Goal: Task Accomplishment & Management: Complete application form

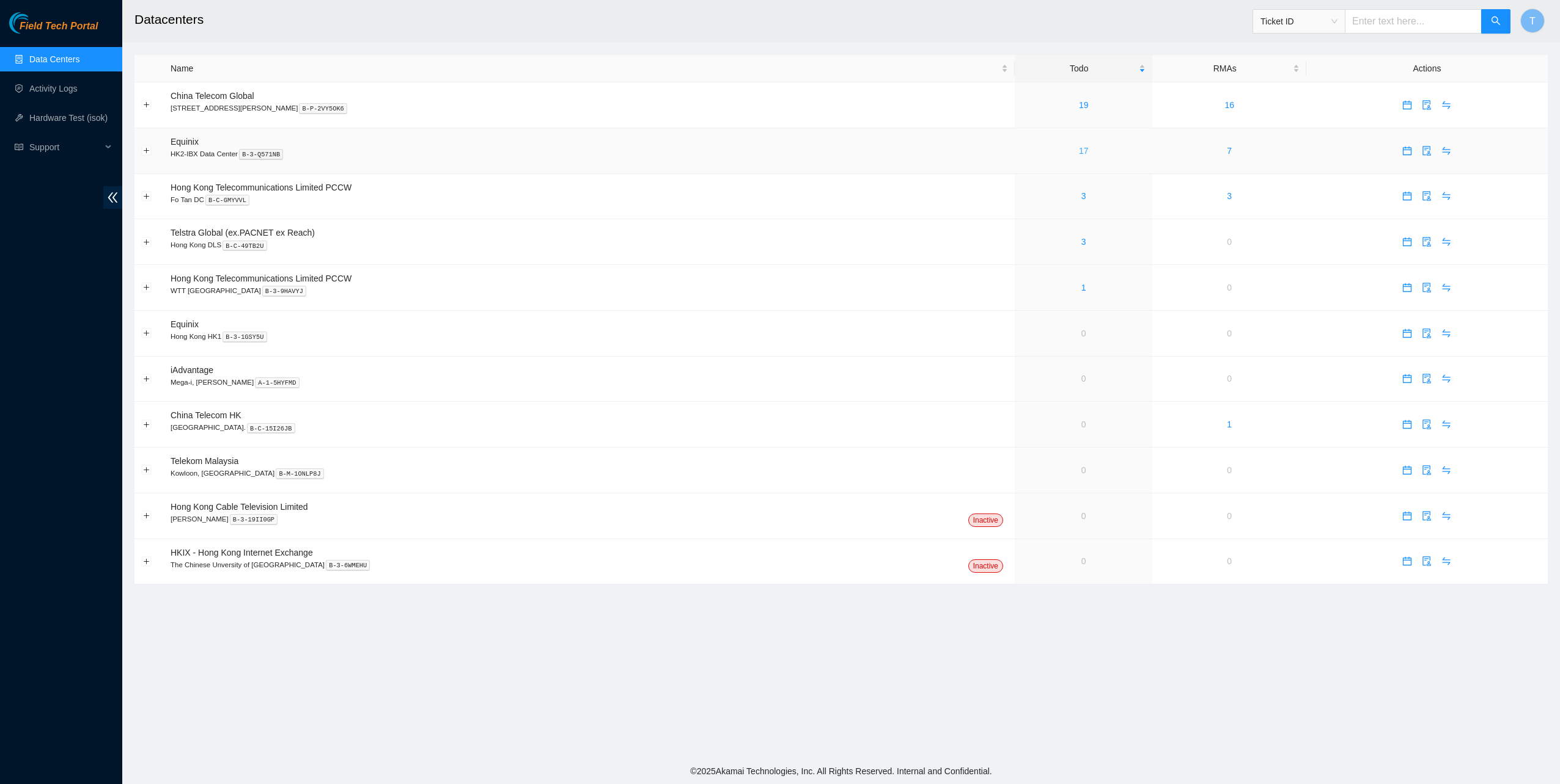
click at [1079, 153] on link "17" at bounding box center [1083, 150] width 10 height 10
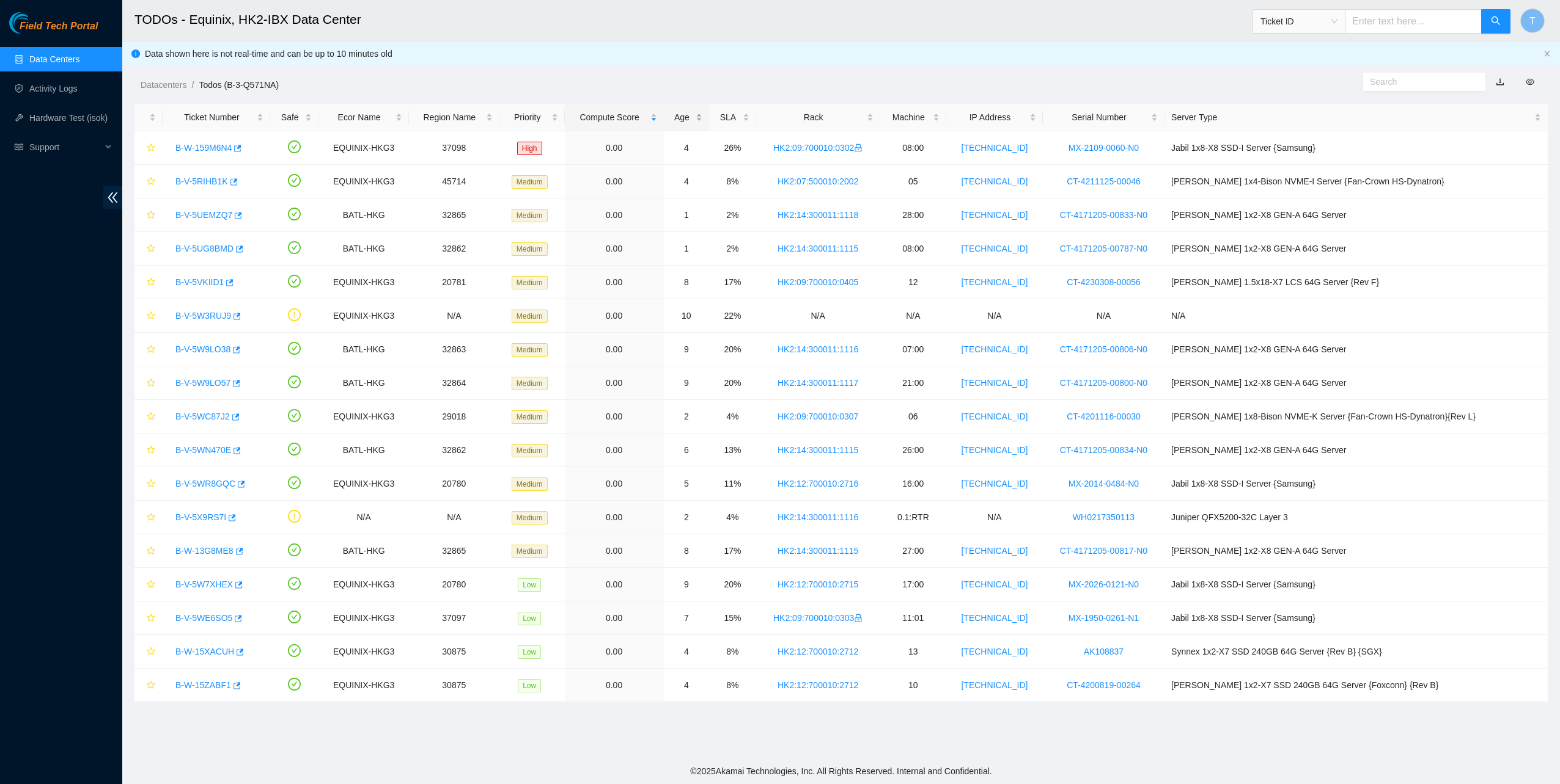
click at [703, 114] on div "Age" at bounding box center [686, 117] width 32 height 13
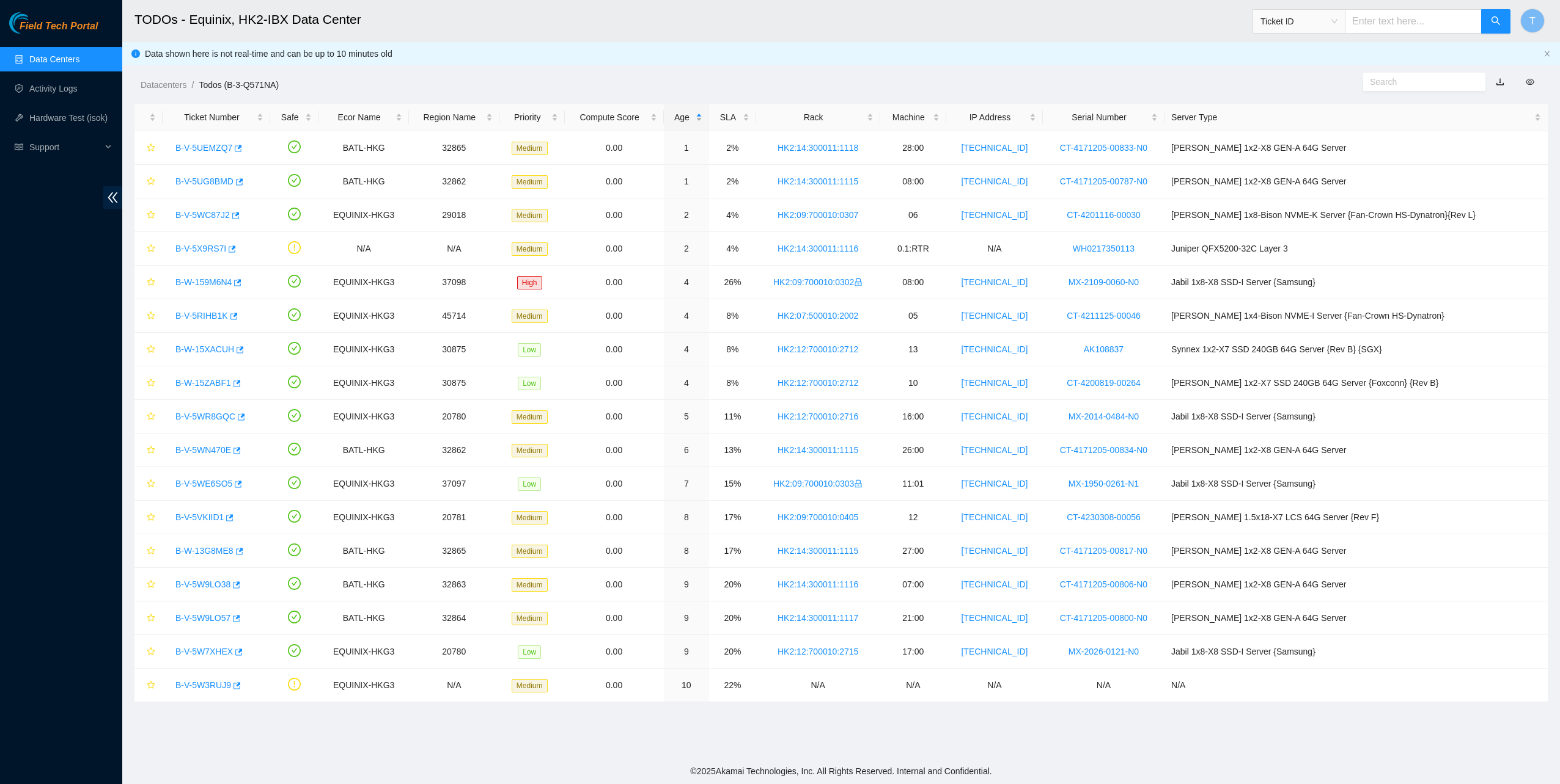
drag, startPoint x: 711, startPoint y: 114, endPoint x: 726, endPoint y: 121, distance: 16.6
click at [703, 114] on div "Age" at bounding box center [686, 117] width 32 height 13
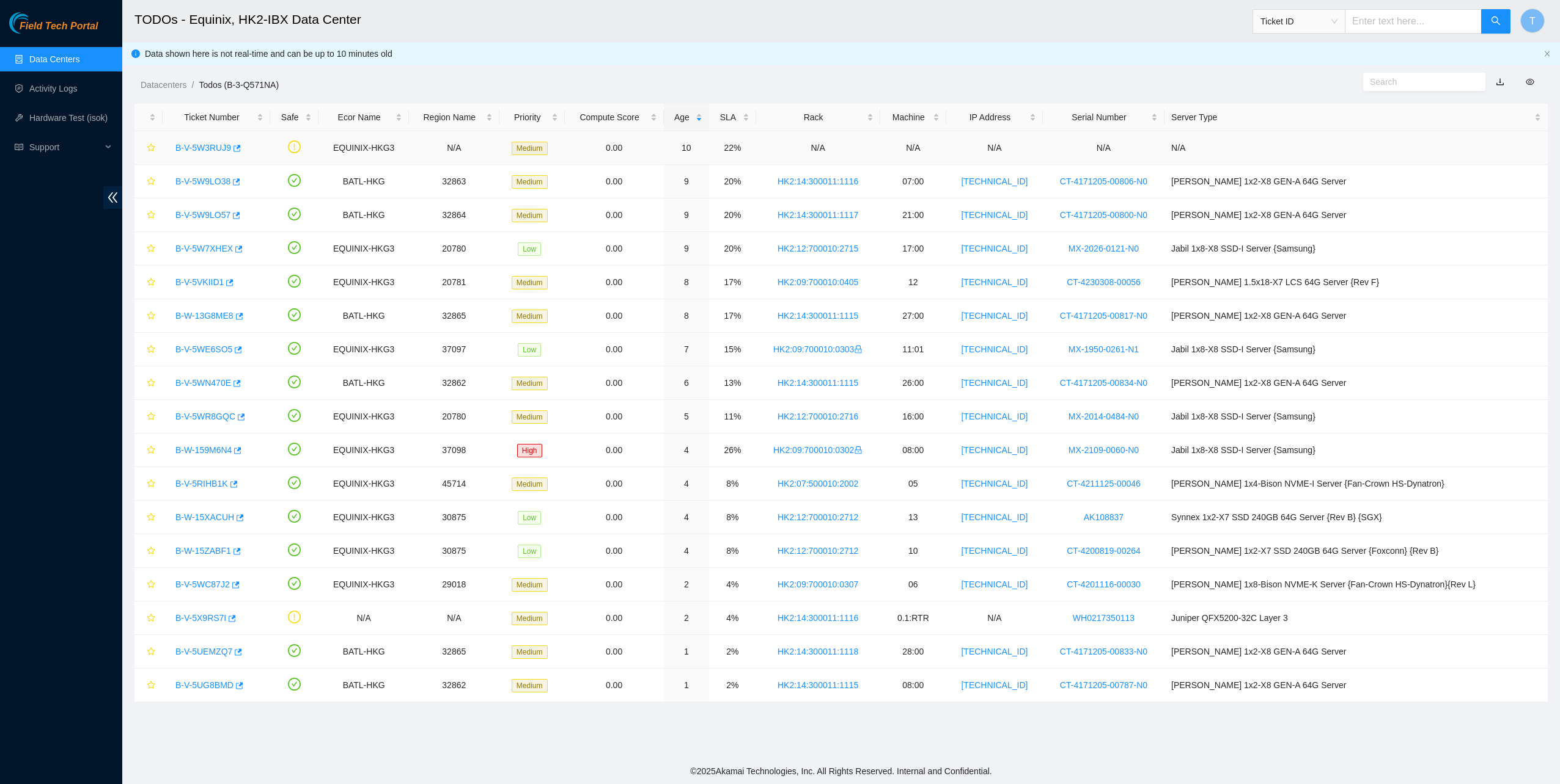
click at [187, 144] on div "B-V-5W3RUJ9" at bounding box center [216, 147] width 94 height 19
click at [189, 147] on link "B-V-5W3RUJ9" at bounding box center [203, 147] width 56 height 10
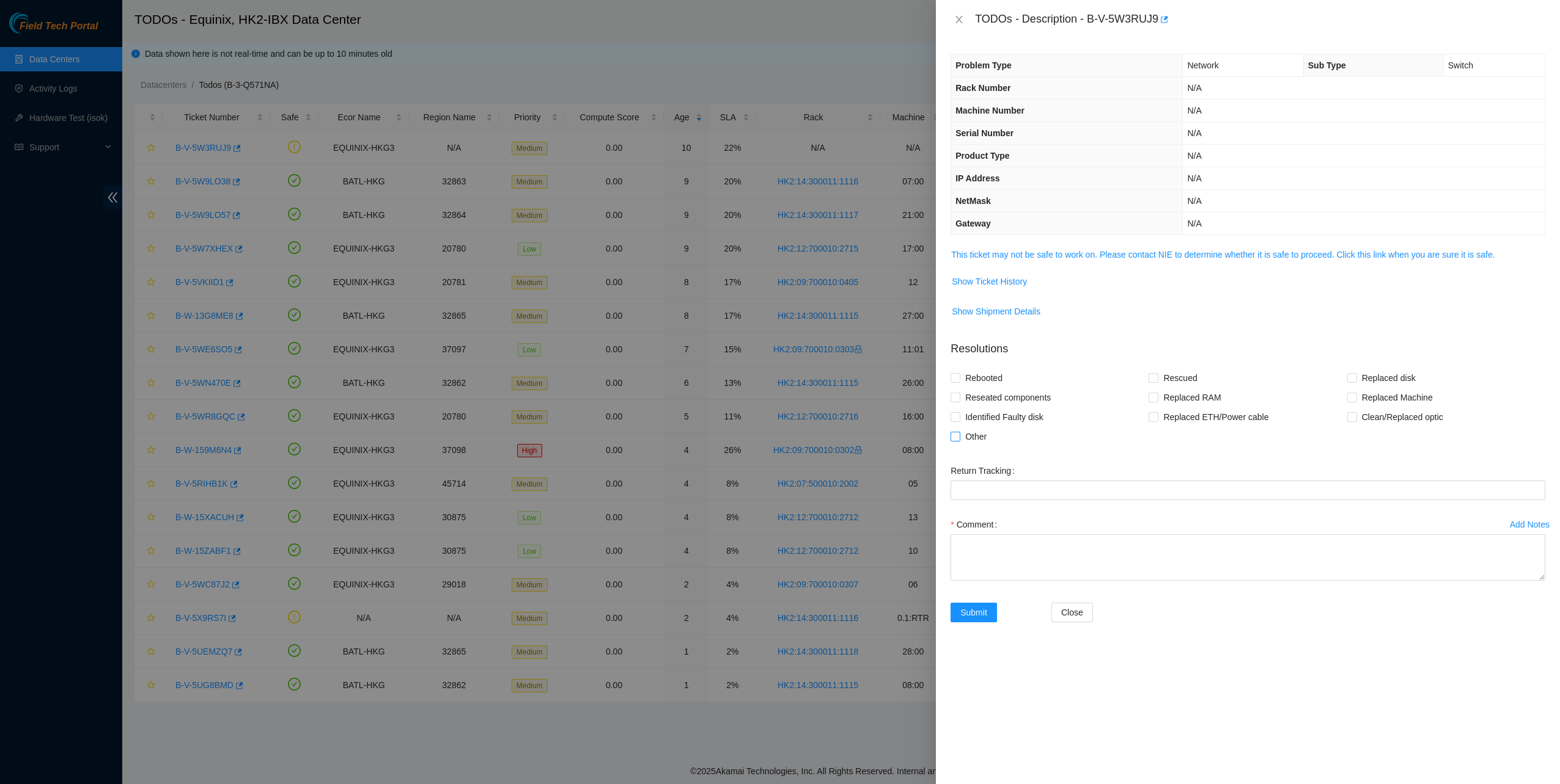
click at [962, 430] on span "Other" at bounding box center [976, 436] width 31 height 19
click at [959, 432] on input "Other" at bounding box center [954, 436] width 8 height 8
checkbox input "true"
click at [1015, 578] on textarea "Comment" at bounding box center [1248, 558] width 594 height 46
type textarea "worked with NIE firdaus error fixed"
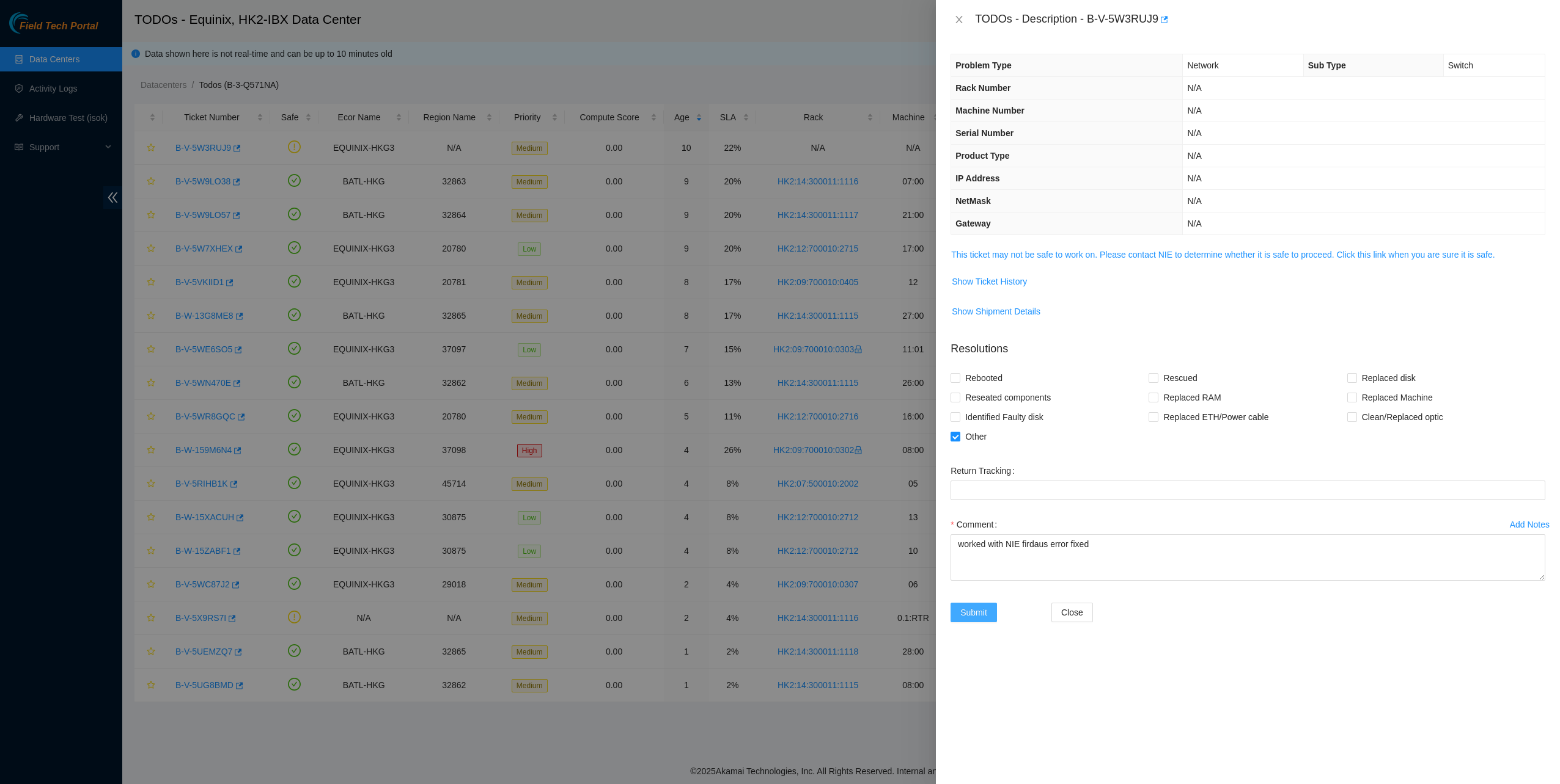
click at [969, 612] on span "Submit" at bounding box center [974, 613] width 27 height 13
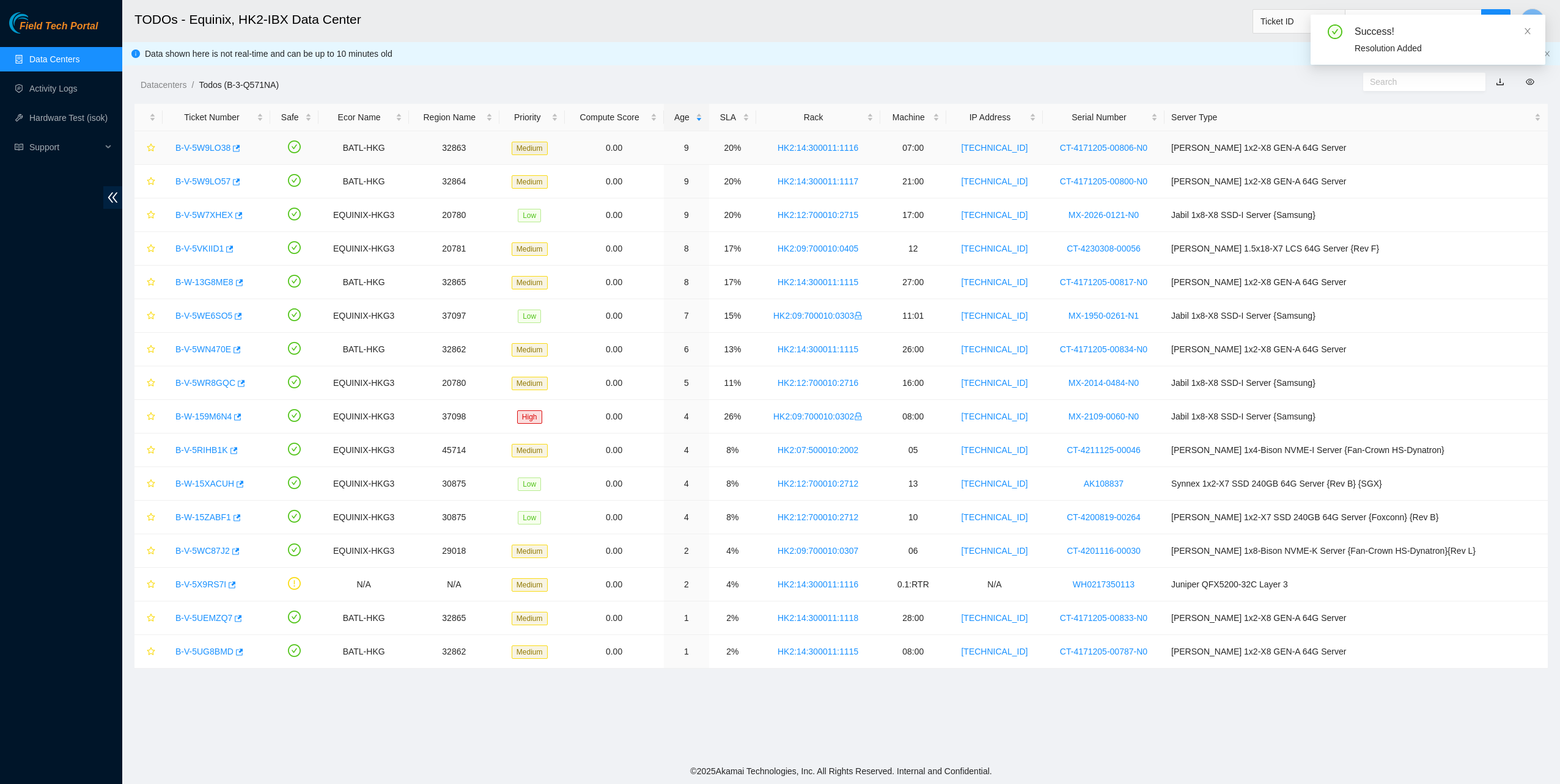
click at [203, 148] on link "B-V-5W9LO38" at bounding box center [203, 147] width 55 height 10
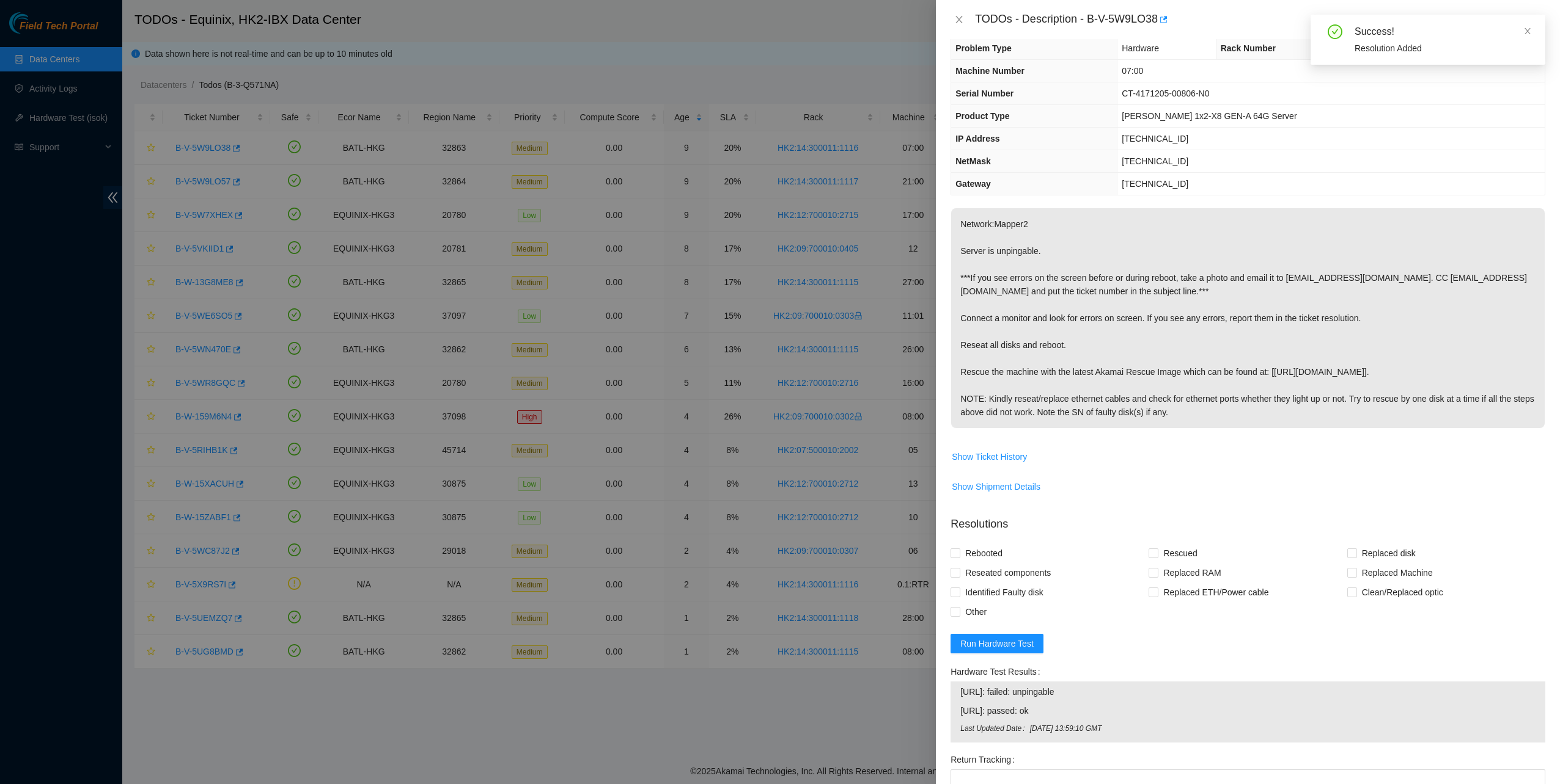
scroll to position [61, 0]
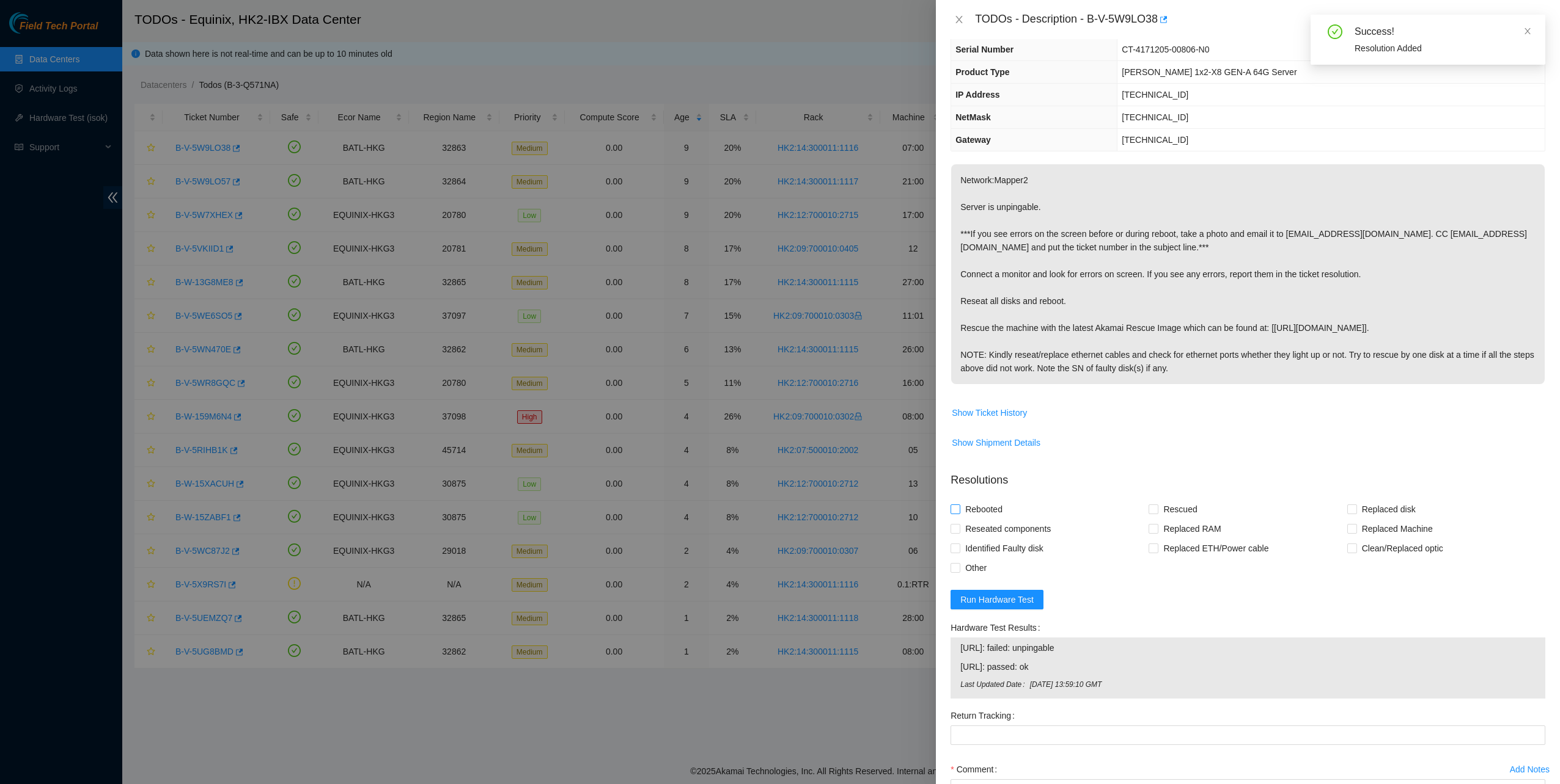
drag, startPoint x: 992, startPoint y: 524, endPoint x: 986, endPoint y: 517, distance: 9.2
click at [992, 524] on span "Reseated components" at bounding box center [1008, 529] width 95 height 19
click at [959, 524] on input "Reseated components" at bounding box center [954, 528] width 8 height 8
checkbox input "true"
drag, startPoint x: 983, startPoint y: 510, endPoint x: 1005, endPoint y: 517, distance: 23.1
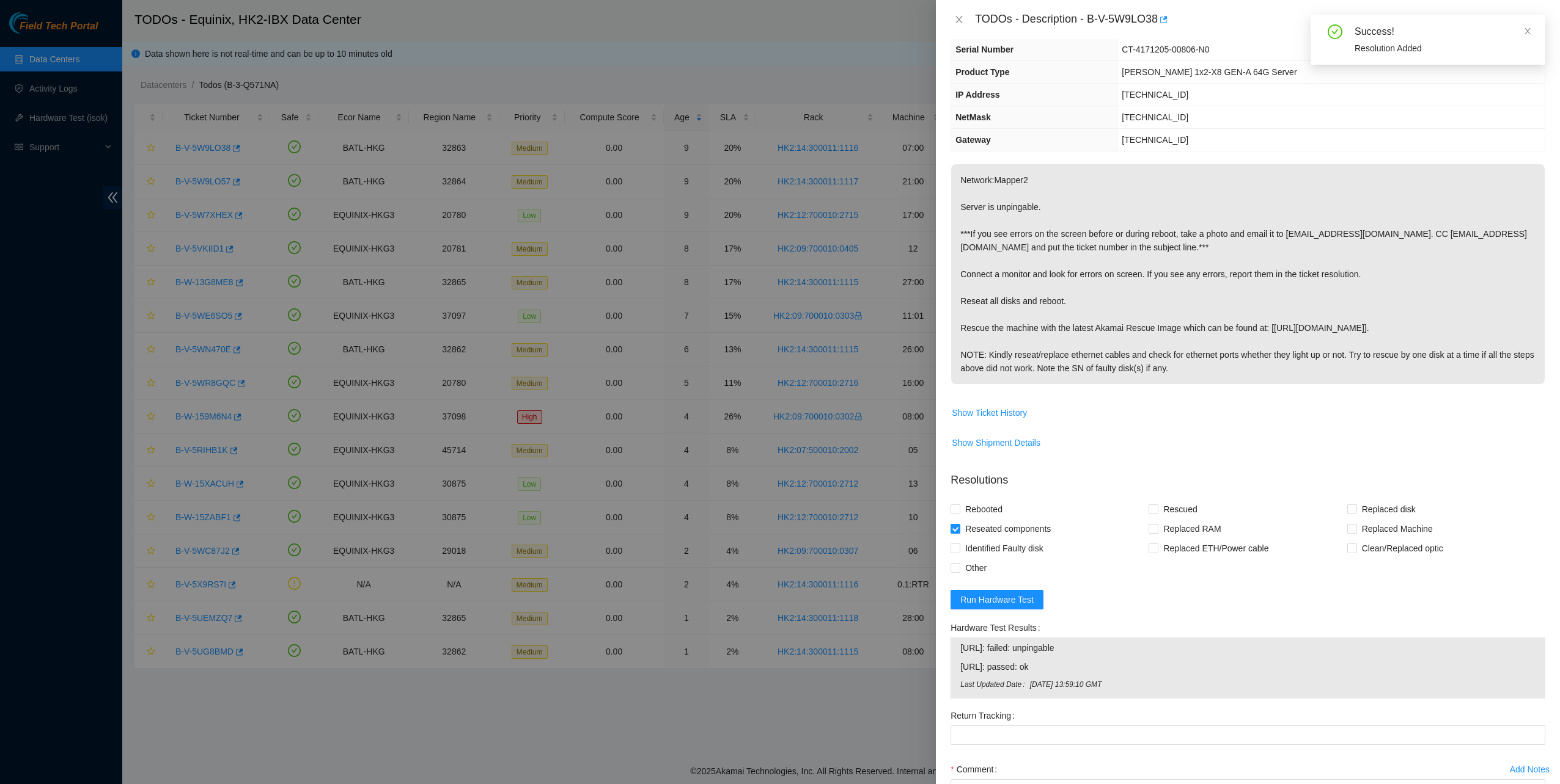
click at [982, 509] on span "Rebooted" at bounding box center [983, 509] width 47 height 19
click at [959, 509] on input "Rebooted" at bounding box center [954, 509] width 8 height 8
checkbox input "true"
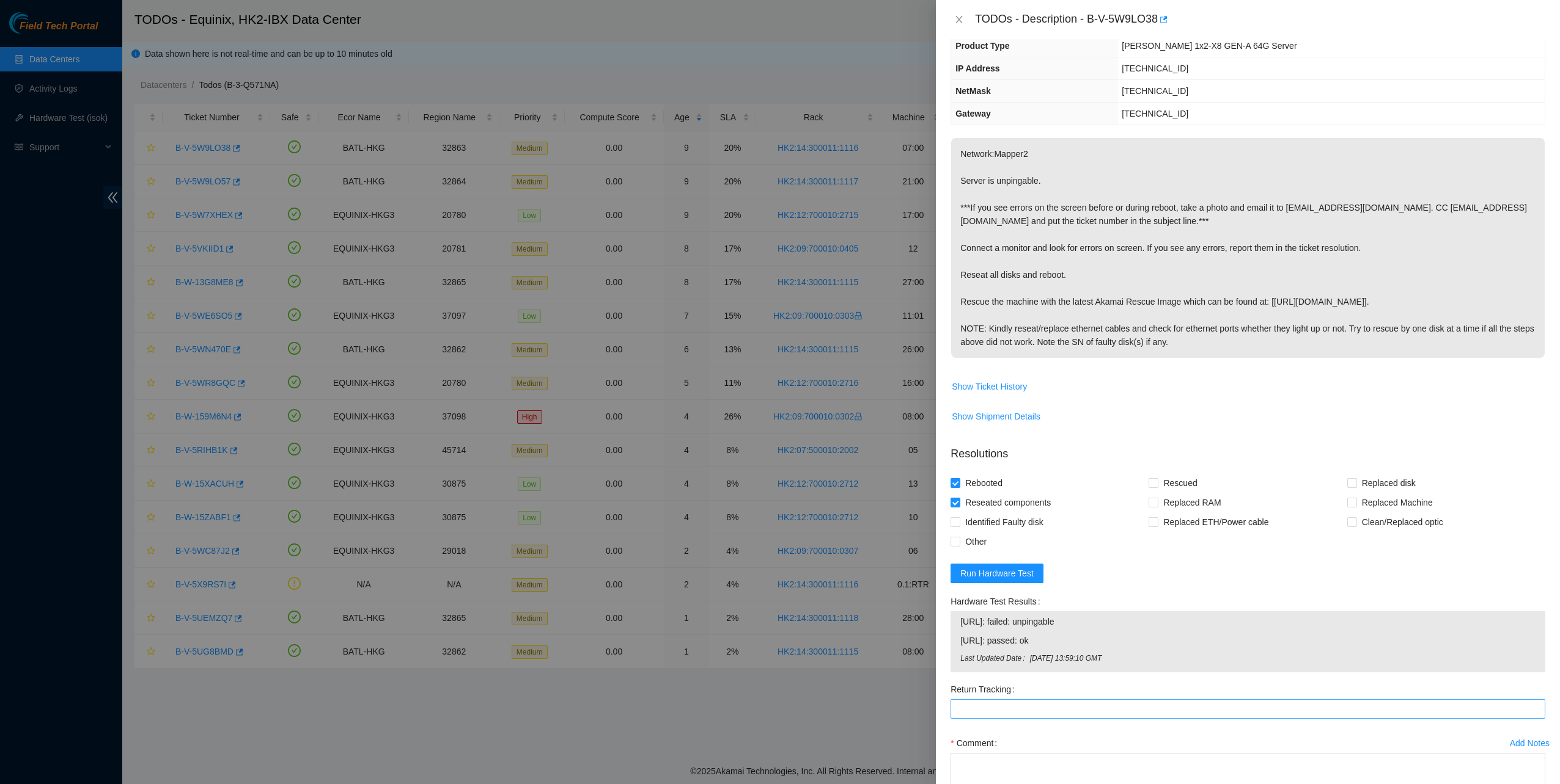
scroll to position [171, 0]
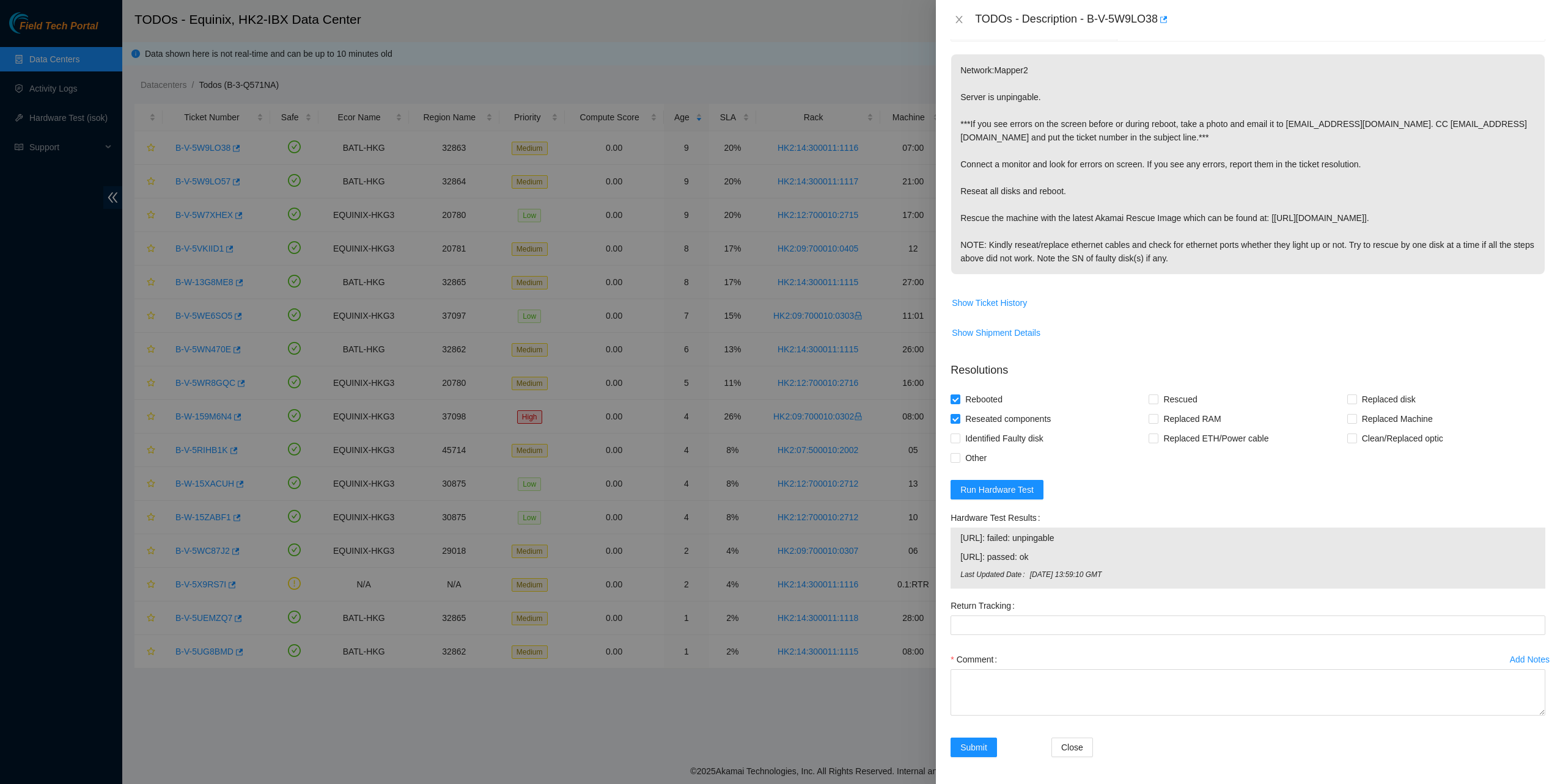
click at [1022, 663] on div "Comment" at bounding box center [1248, 660] width 594 height 19
click at [1023, 675] on textarea "Comment" at bounding box center [1248, 692] width 594 height 46
type textarea "Node - 0 No vga even after reseat the machine"
click at [994, 751] on button "Submit" at bounding box center [974, 748] width 46 height 19
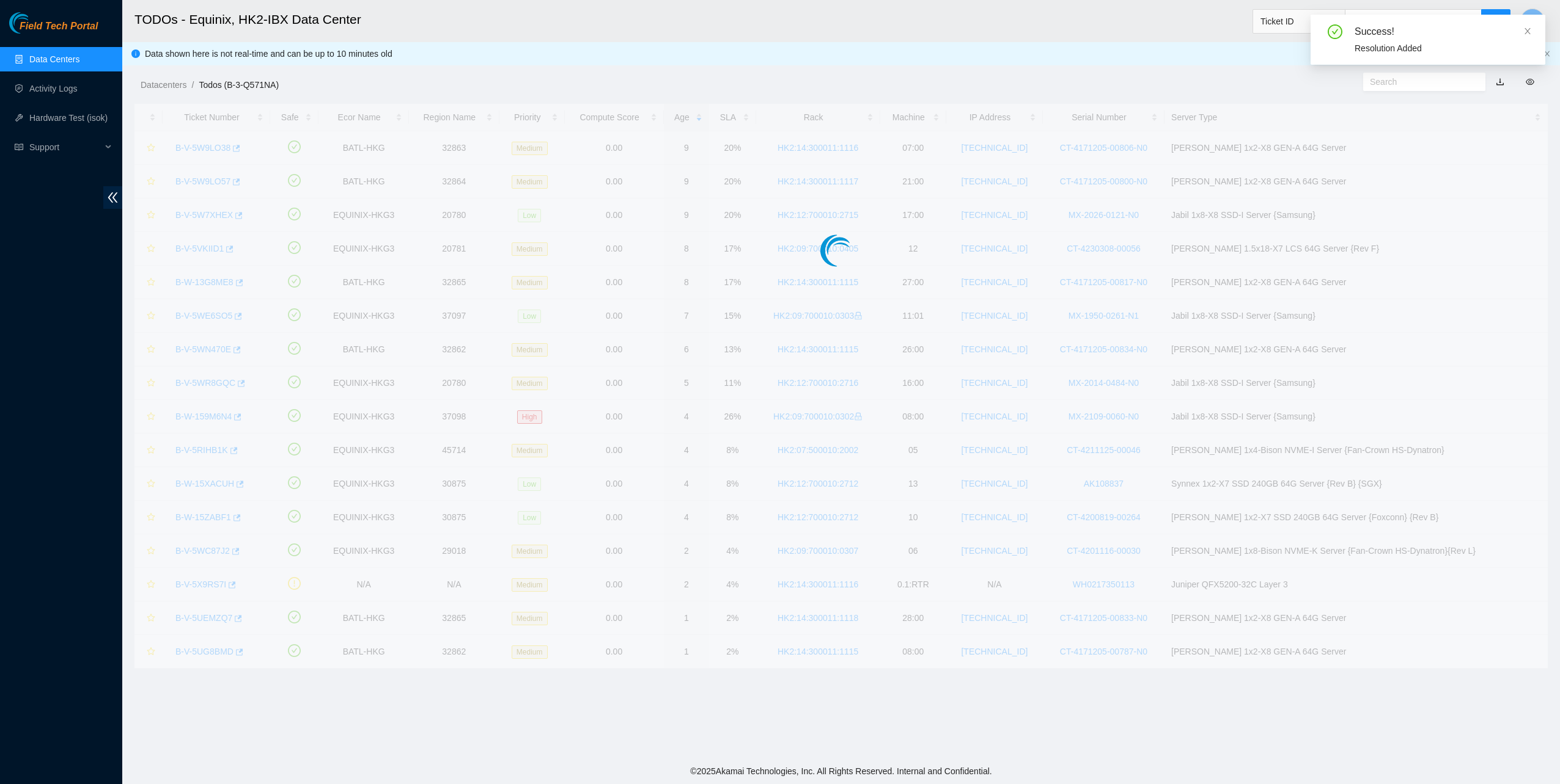
scroll to position [0, 0]
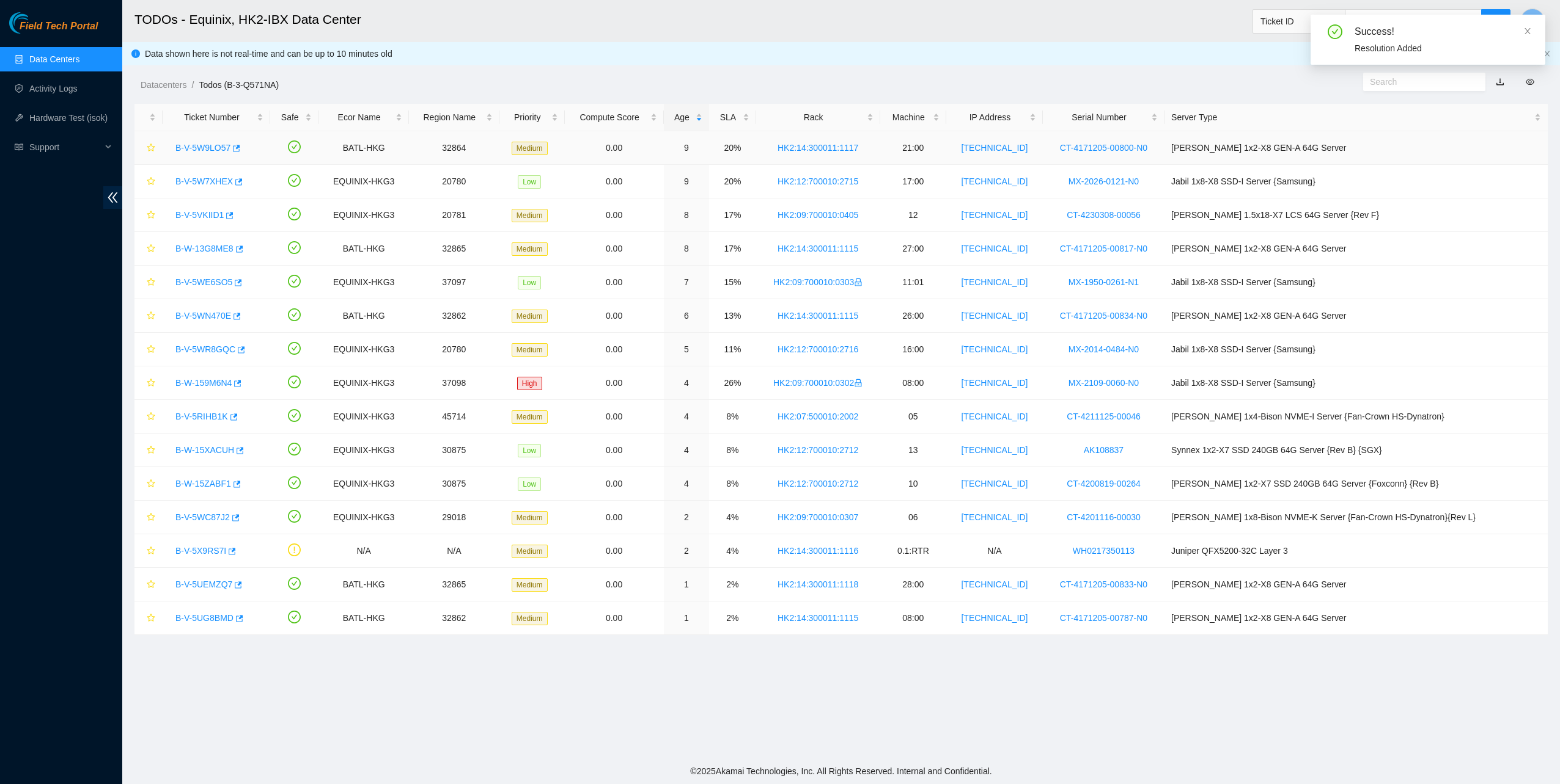
click at [206, 141] on div "B-V-5W9LO57" at bounding box center [216, 147] width 94 height 19
click at [206, 144] on link "B-V-5W9LO57" at bounding box center [203, 147] width 55 height 10
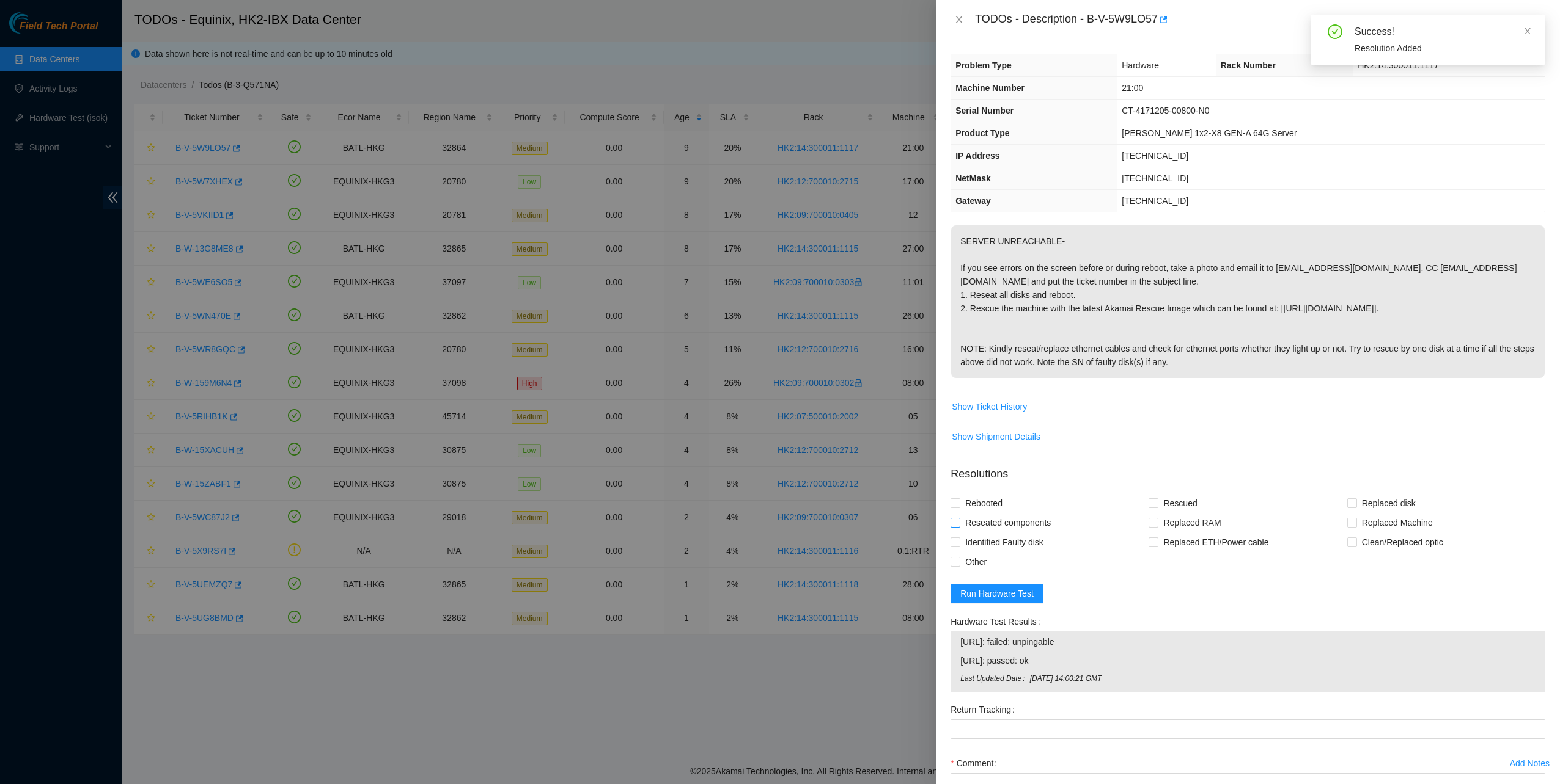
click at [982, 517] on span "Reseated components" at bounding box center [1008, 523] width 95 height 19
click at [959, 518] on input "Reseated components" at bounding box center [954, 522] width 8 height 8
checkbox input "true"
click at [982, 503] on span "Rebooted" at bounding box center [983, 503] width 47 height 19
click at [959, 503] on input "Rebooted" at bounding box center [954, 502] width 8 height 8
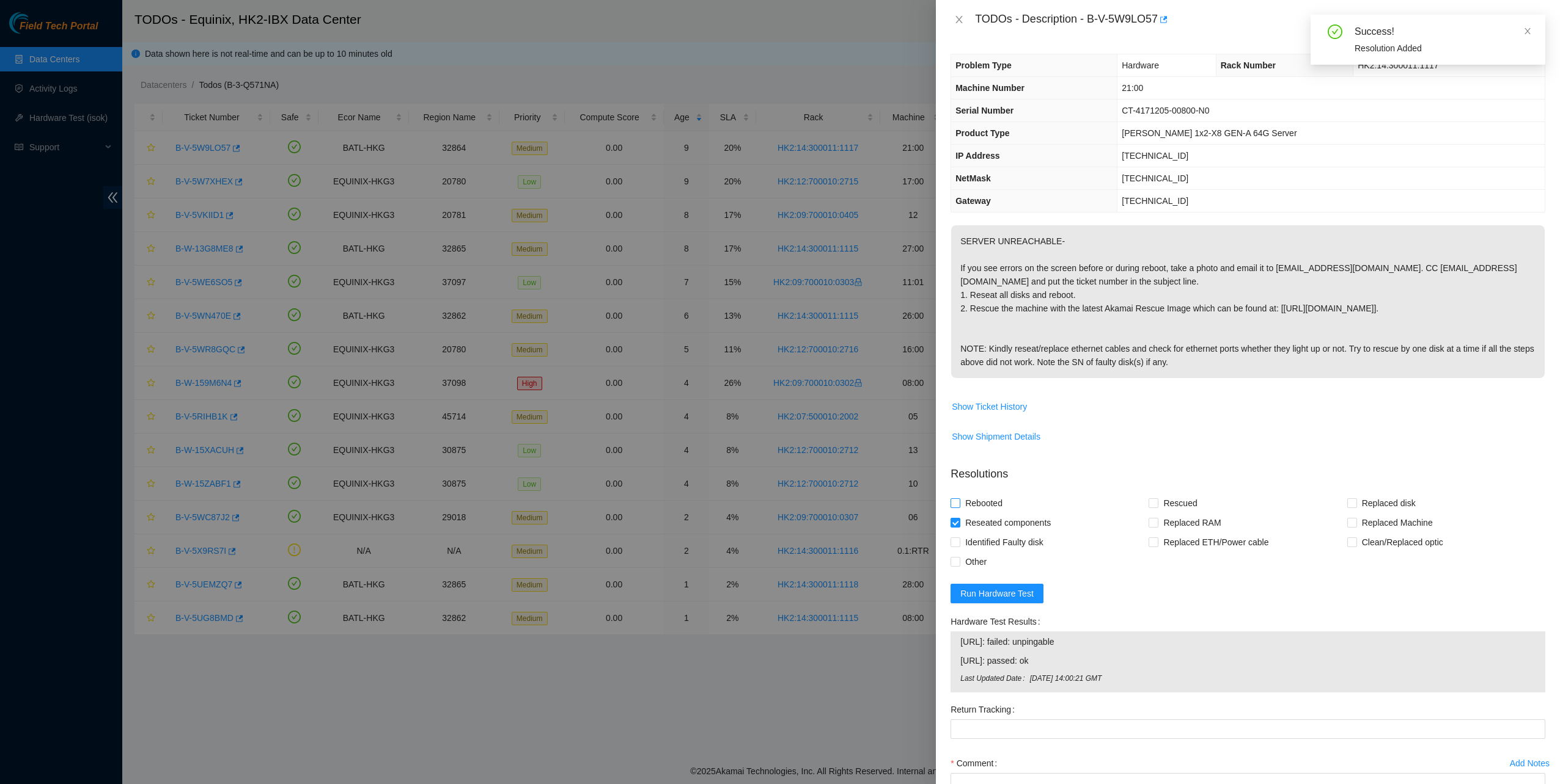
checkbox input "true"
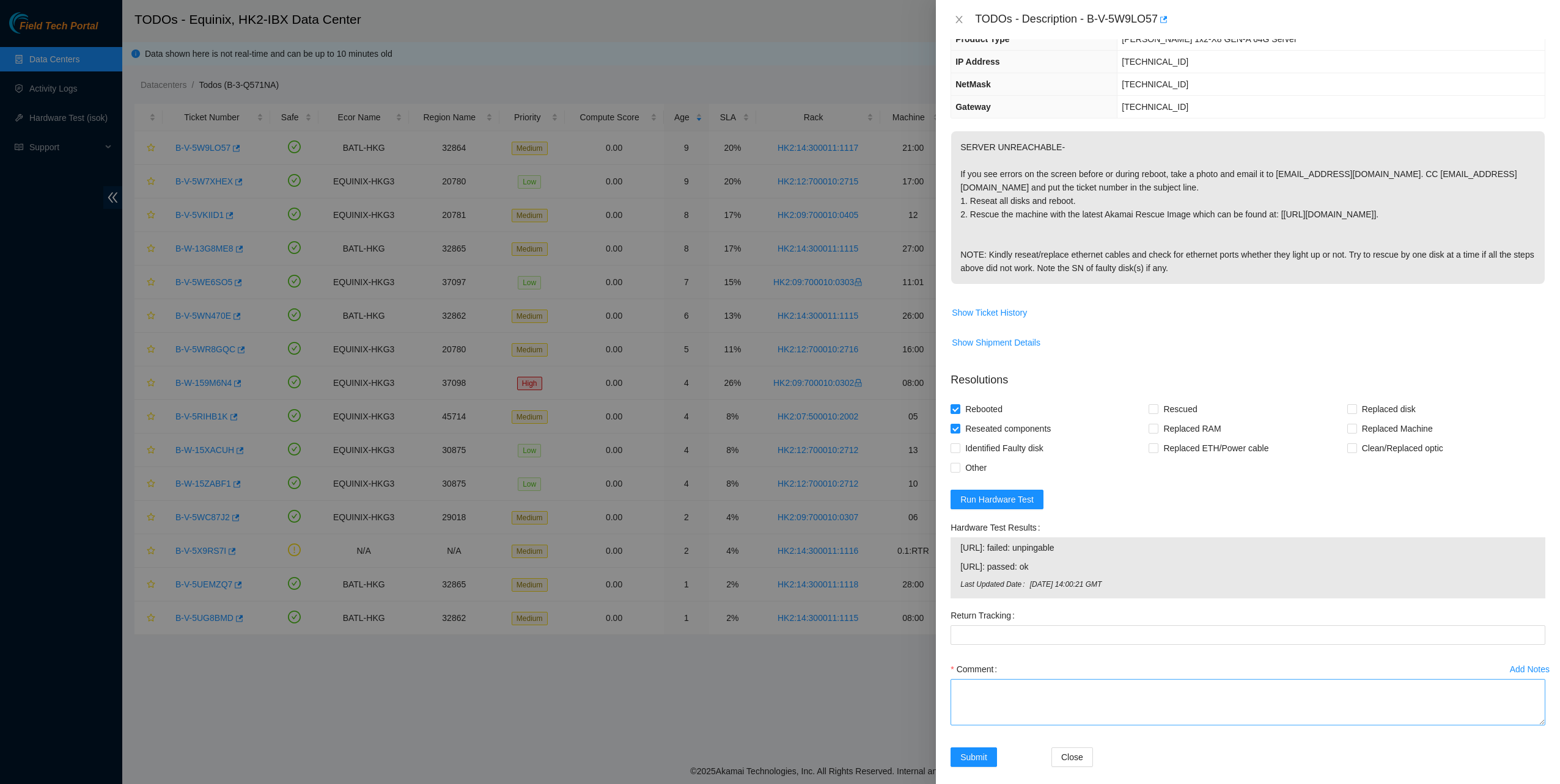
scroll to position [103, 0]
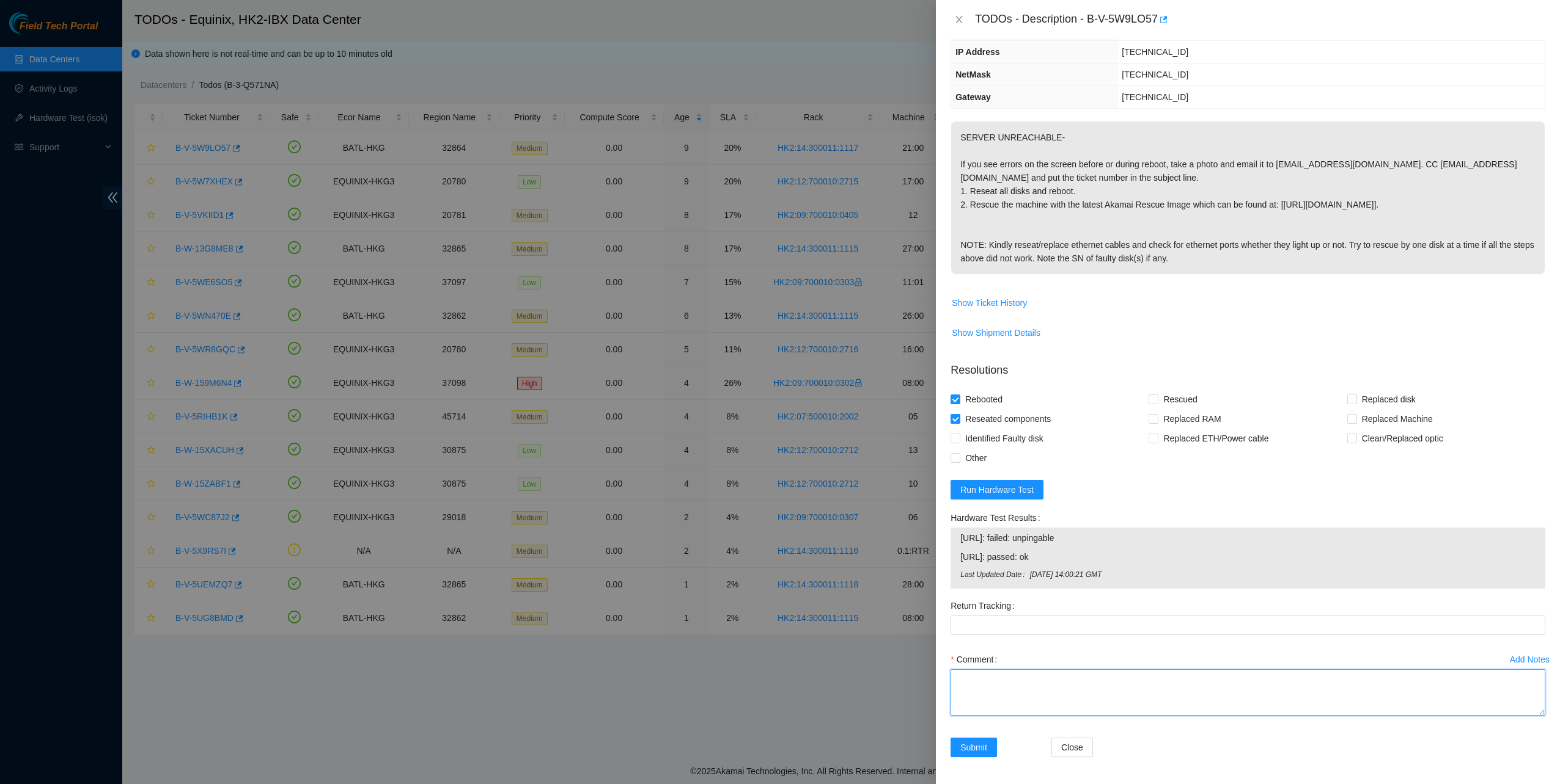
click at [1011, 692] on textarea "Comment" at bounding box center [1248, 692] width 594 height 46
type textarea "Node 0 - No Vga display to further troubleshoot"
click at [989, 752] on button "Submit" at bounding box center [974, 748] width 46 height 19
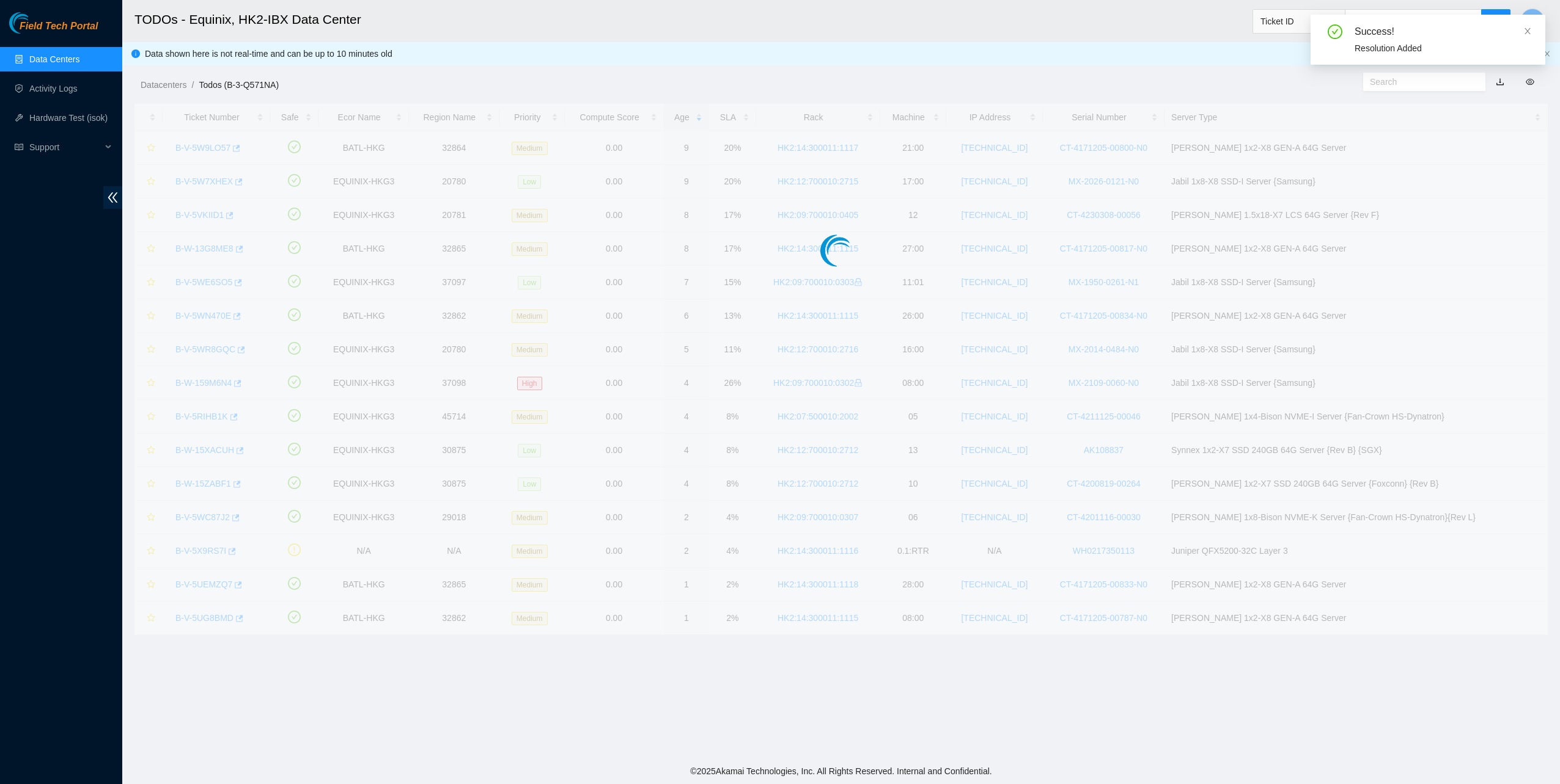
scroll to position [0, 0]
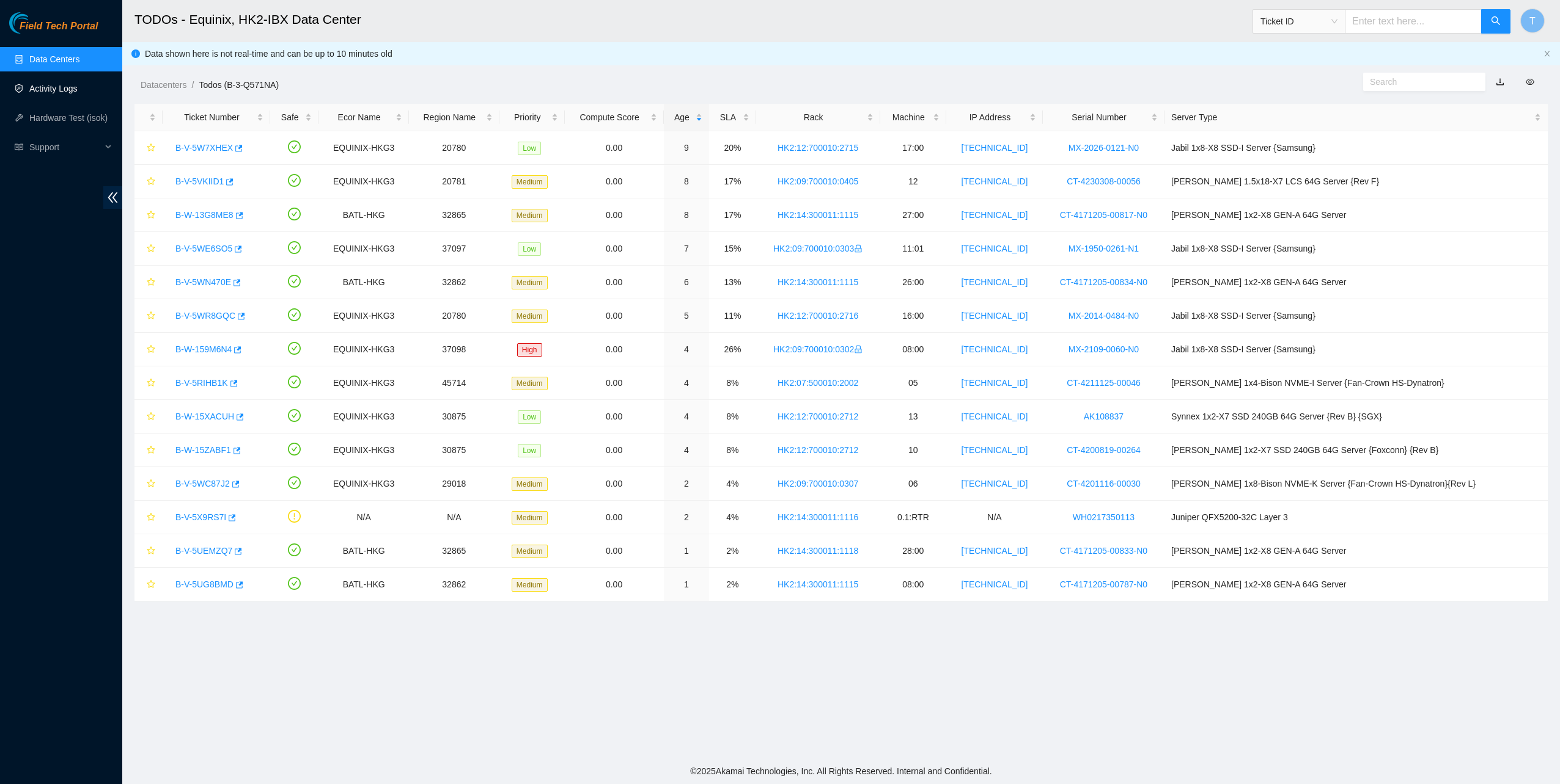
click at [54, 90] on link "Activity Logs" at bounding box center [53, 88] width 48 height 10
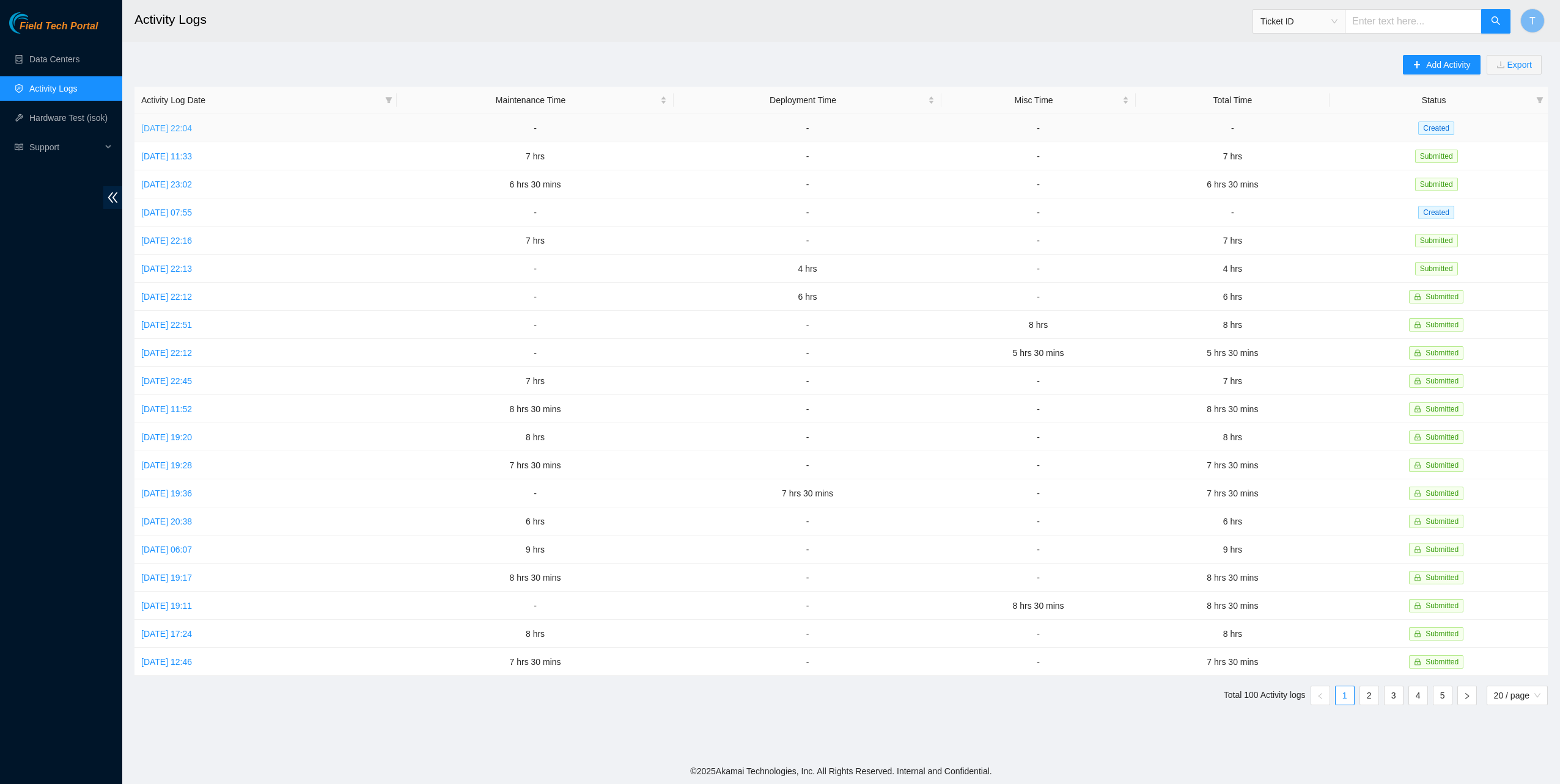
click at [153, 126] on link "Sat, 04 Oct 2025 22:04" at bounding box center [167, 128] width 51 height 10
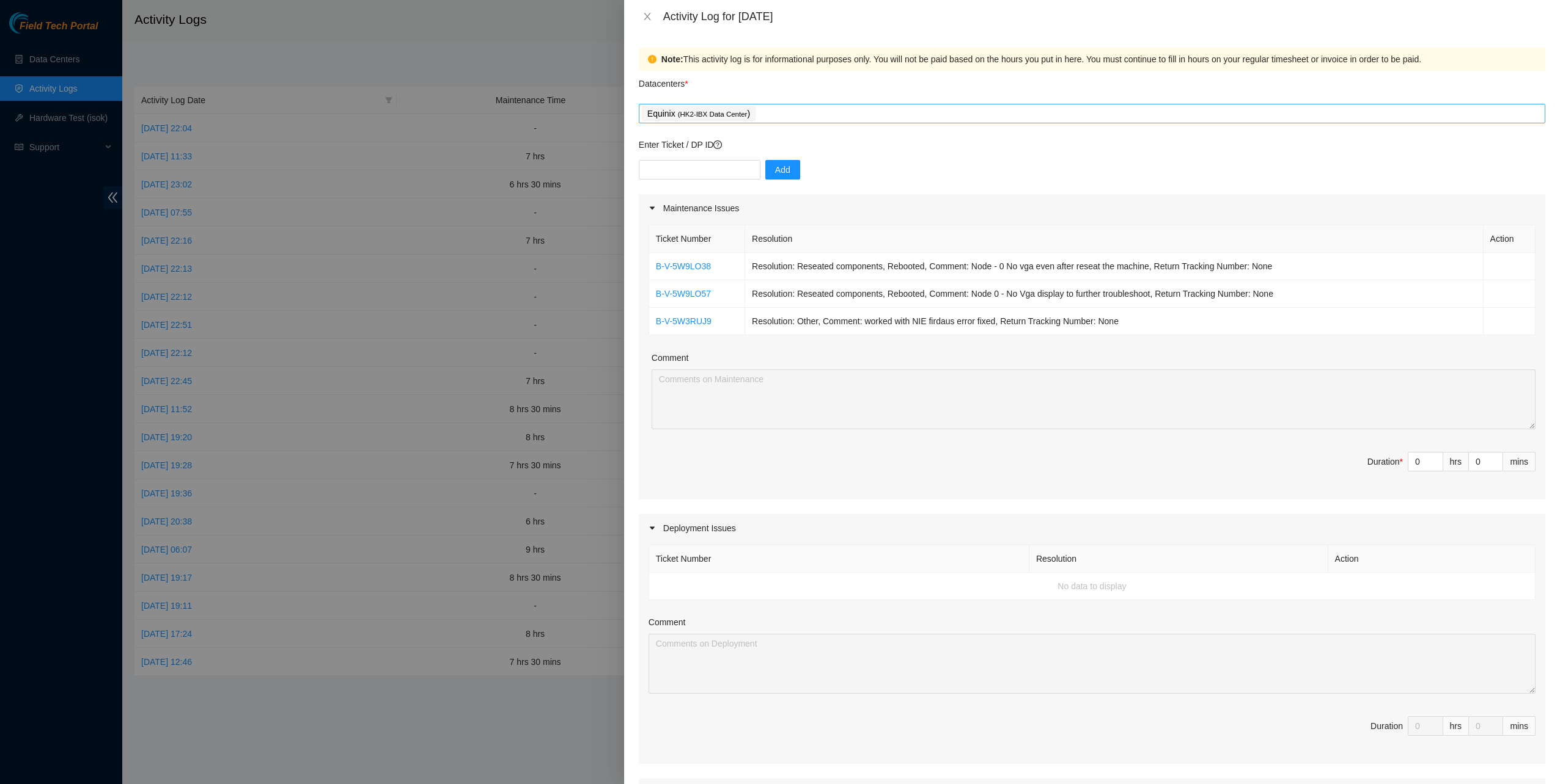
click at [798, 115] on div "Equinix ( HK2-IBX Data Center )" at bounding box center [1091, 113] width 900 height 17
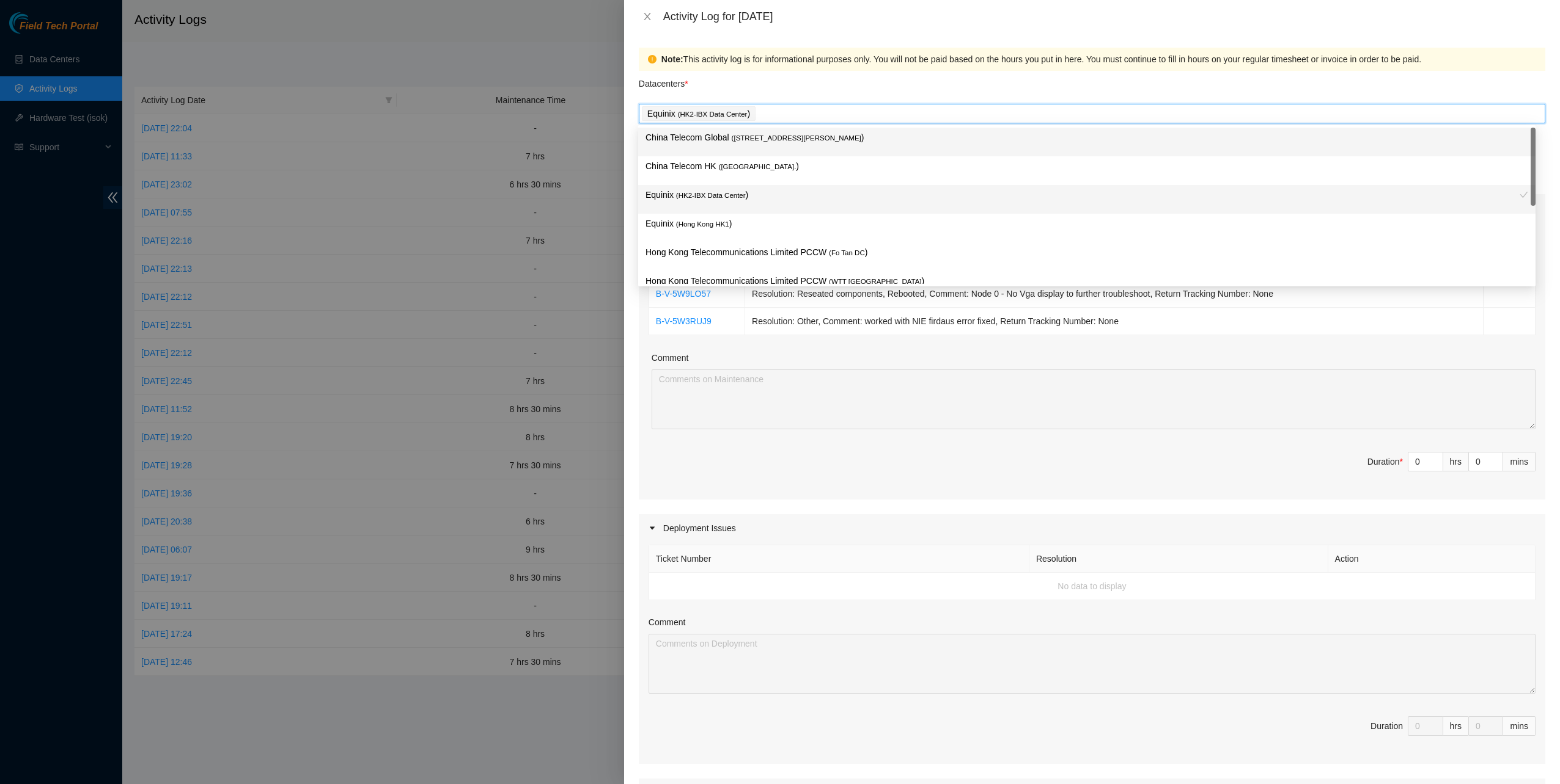
click at [767, 144] on p "China Telecom Global ( Room B11, 2/F, 18 Chun Yat Street, TKO , Hong Kong )" at bounding box center [1086, 138] width 883 height 14
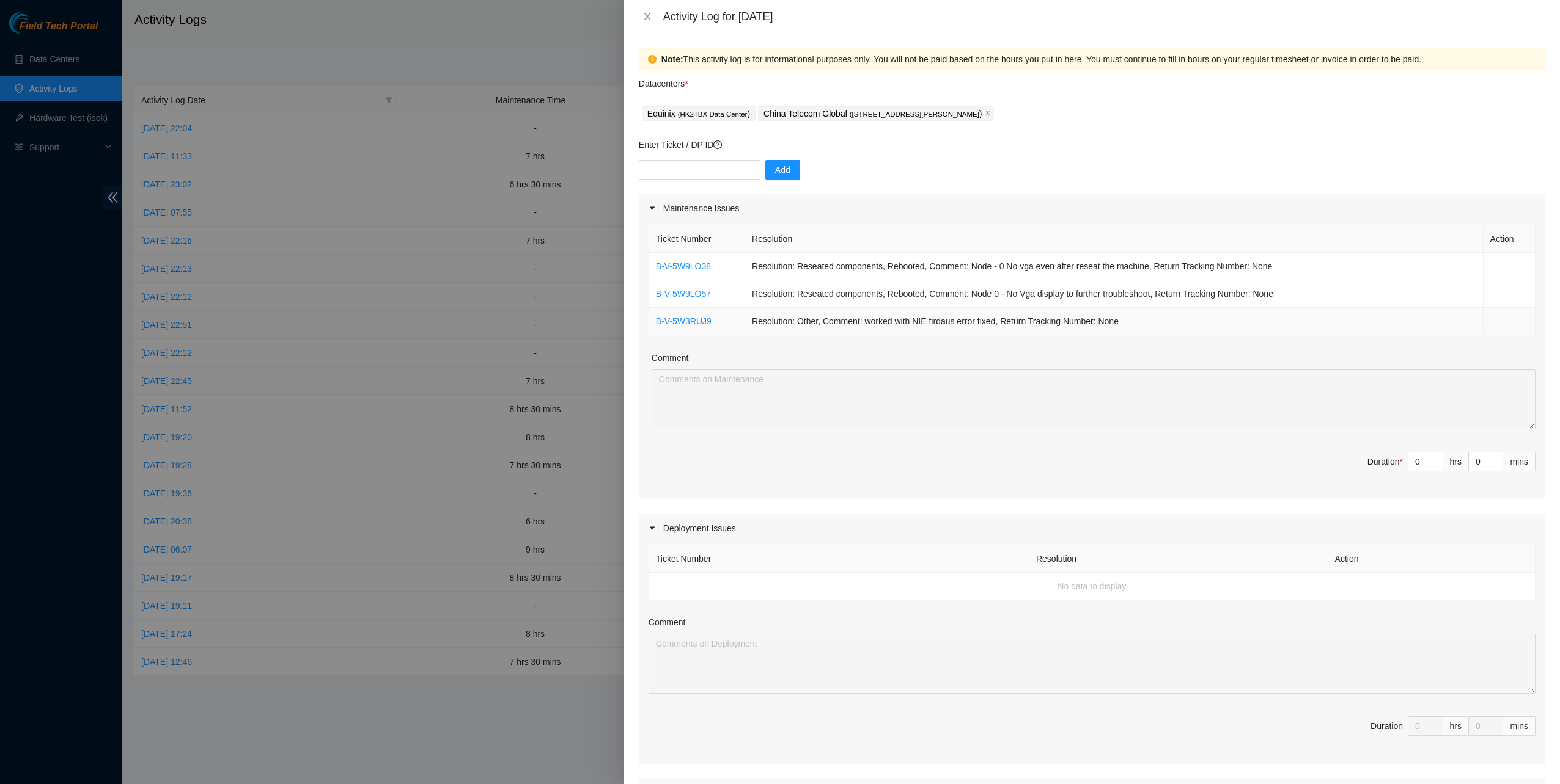
click at [1035, 326] on td "Resolution: Other, Comment: worked with NIE firdaus error fixed, Return Trackin…" at bounding box center [1114, 321] width 738 height 28
click at [717, 168] on input "text" at bounding box center [699, 170] width 121 height 19
paste input "B-V-5WKTRYU"
type input "B-V-5WKTRYU"
click at [776, 169] on span "Add" at bounding box center [782, 170] width 16 height 13
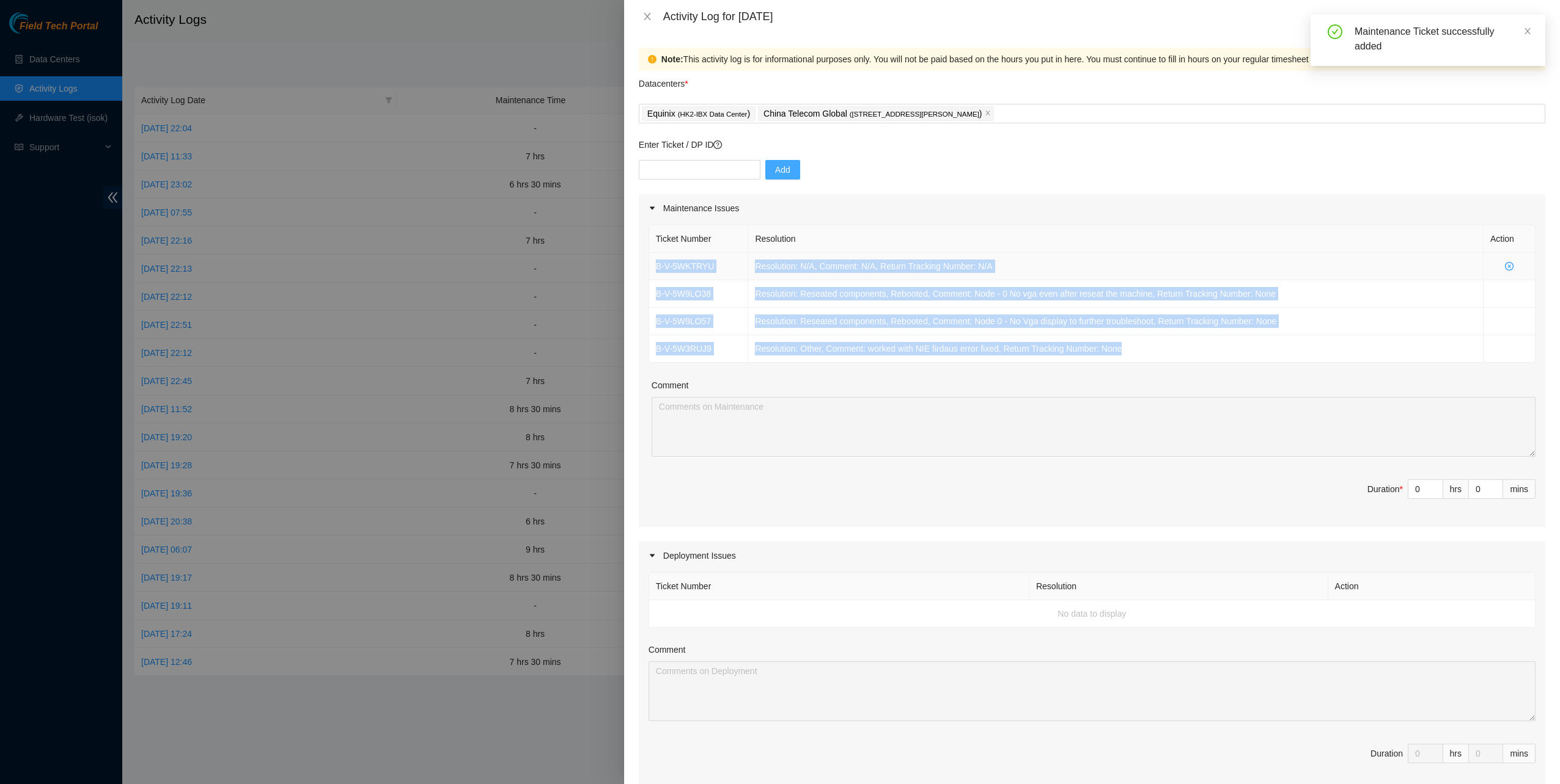
drag, startPoint x: 1097, startPoint y: 343, endPoint x: 655, endPoint y: 259, distance: 449.9
click at [655, 259] on tbody "B-V-5WKTRYU Resolution: N/A, Comment: N/A, Return Tracking Number: N/A B-V-5W9L…" at bounding box center [1092, 308] width 887 height 110
copy tbody "B-V-5WKTRYU Resolution: N/A, Comment: N/A, Return Tracking Number: N/A B-V-5W9L…"
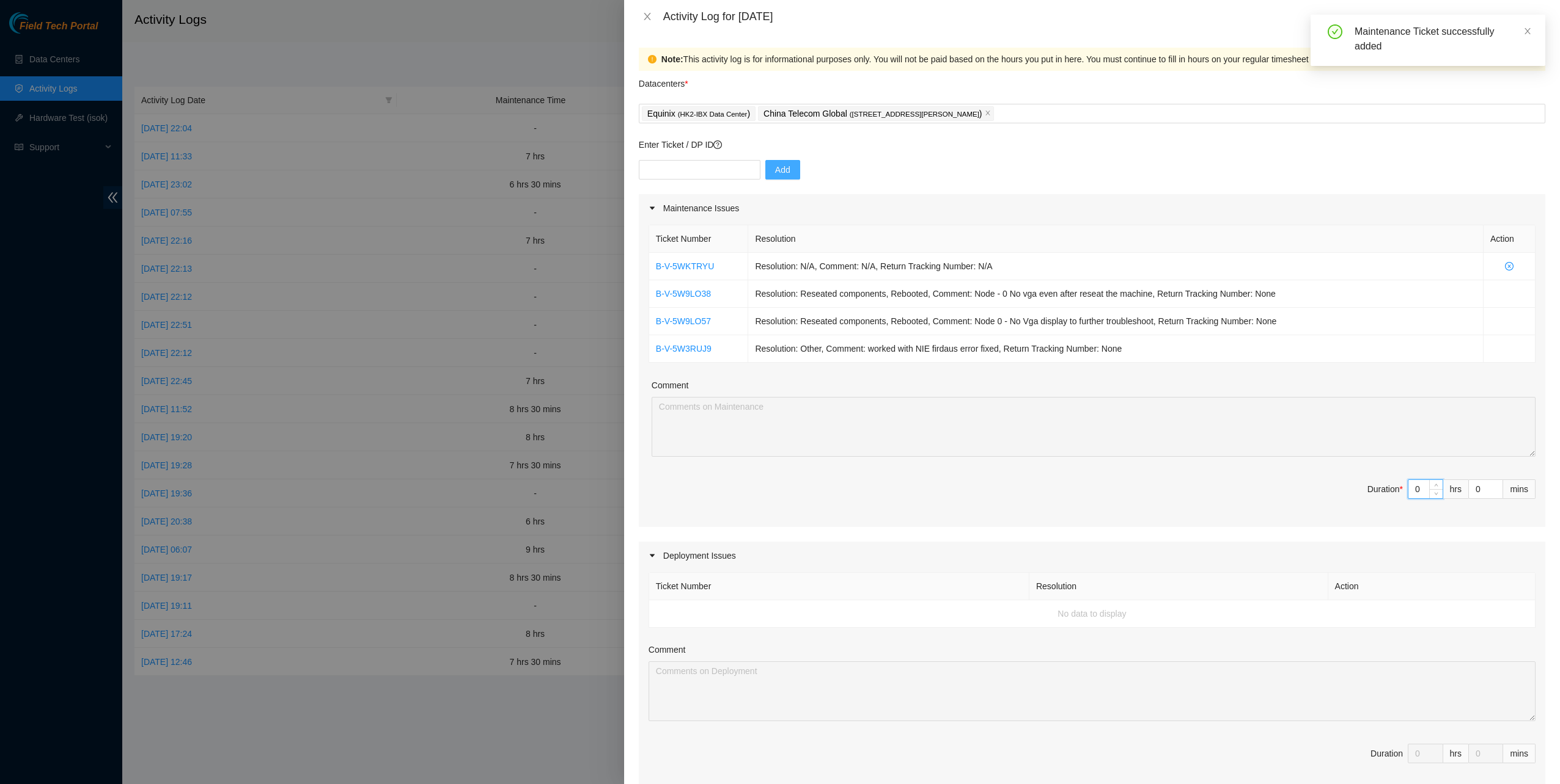
drag, startPoint x: 1408, startPoint y: 486, endPoint x: 1383, endPoint y: 477, distance: 26.6
click at [1394, 482] on span "Duration * 0 hrs 0 mins" at bounding box center [1091, 497] width 887 height 34
type input "7"
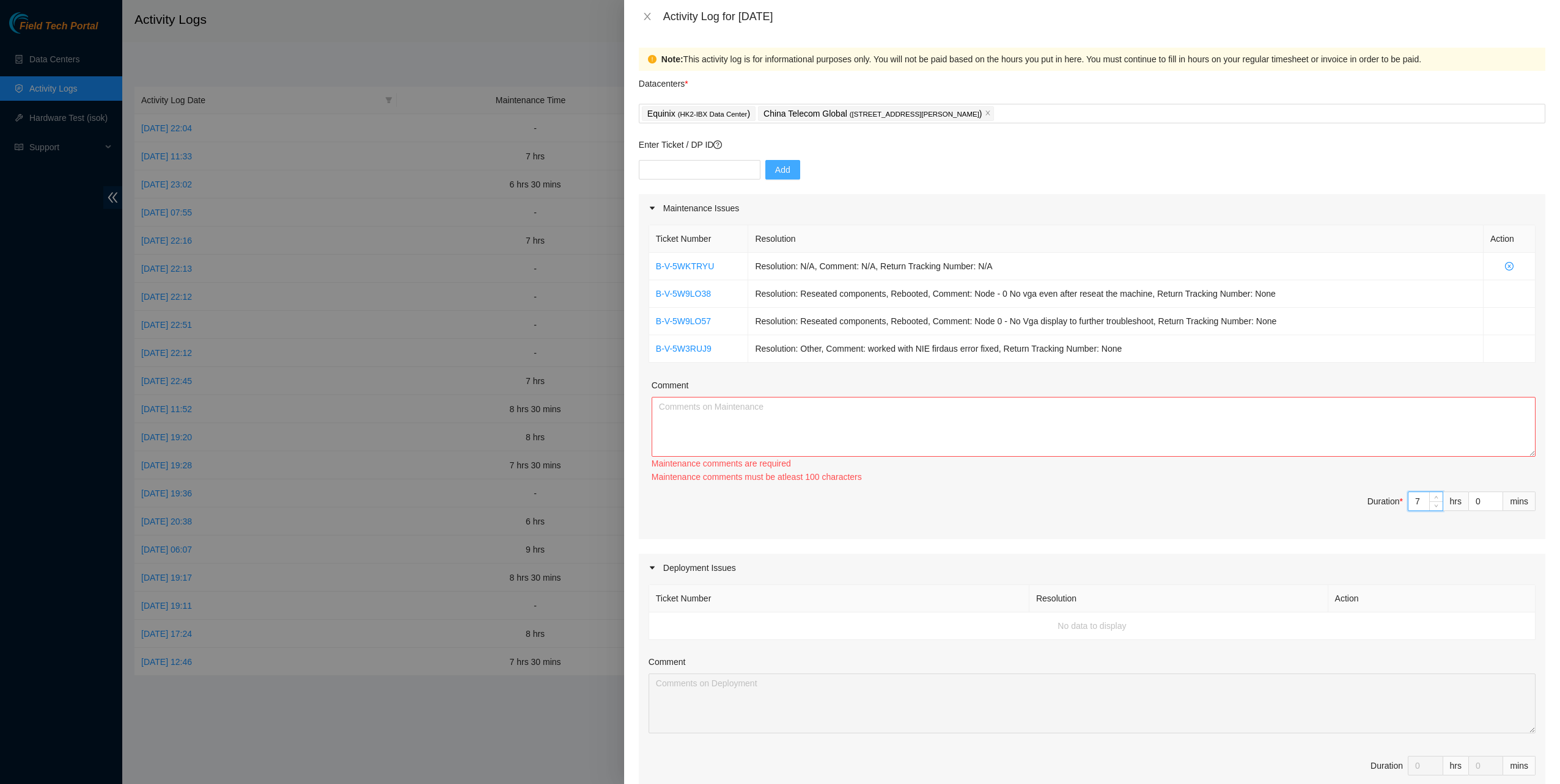
type input "7"
type input "3"
type input "30"
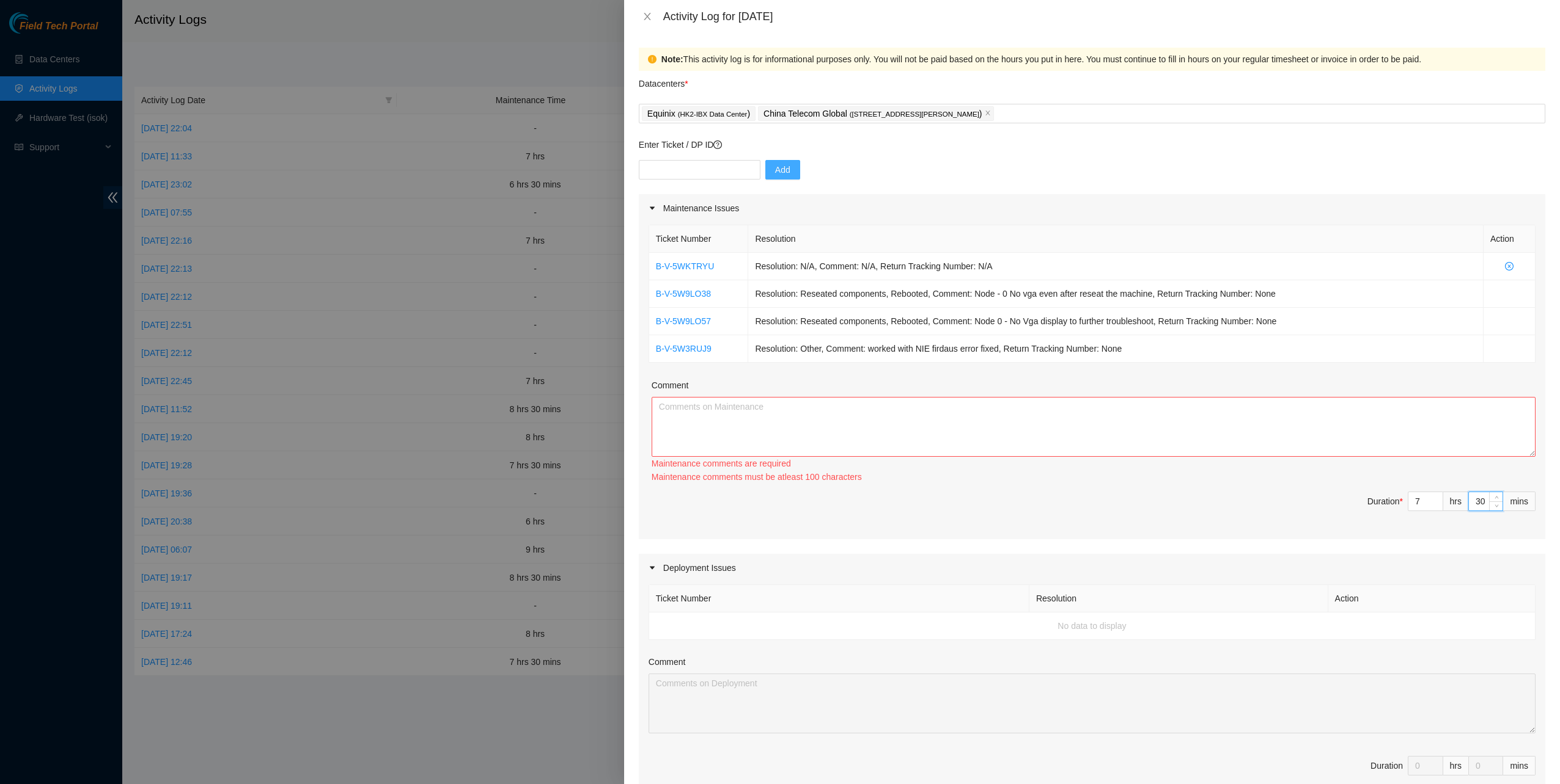
type input "30"
drag, startPoint x: 822, startPoint y: 415, endPoint x: 828, endPoint y: 414, distance: 6.1
click at [822, 414] on textarea "Comment" at bounding box center [1094, 427] width 884 height 60
paste textarea "B-V-5WKTRYU Resolution: N/A, Comment: N/A, Return Tracking Number: N/A B-V-5W9L…"
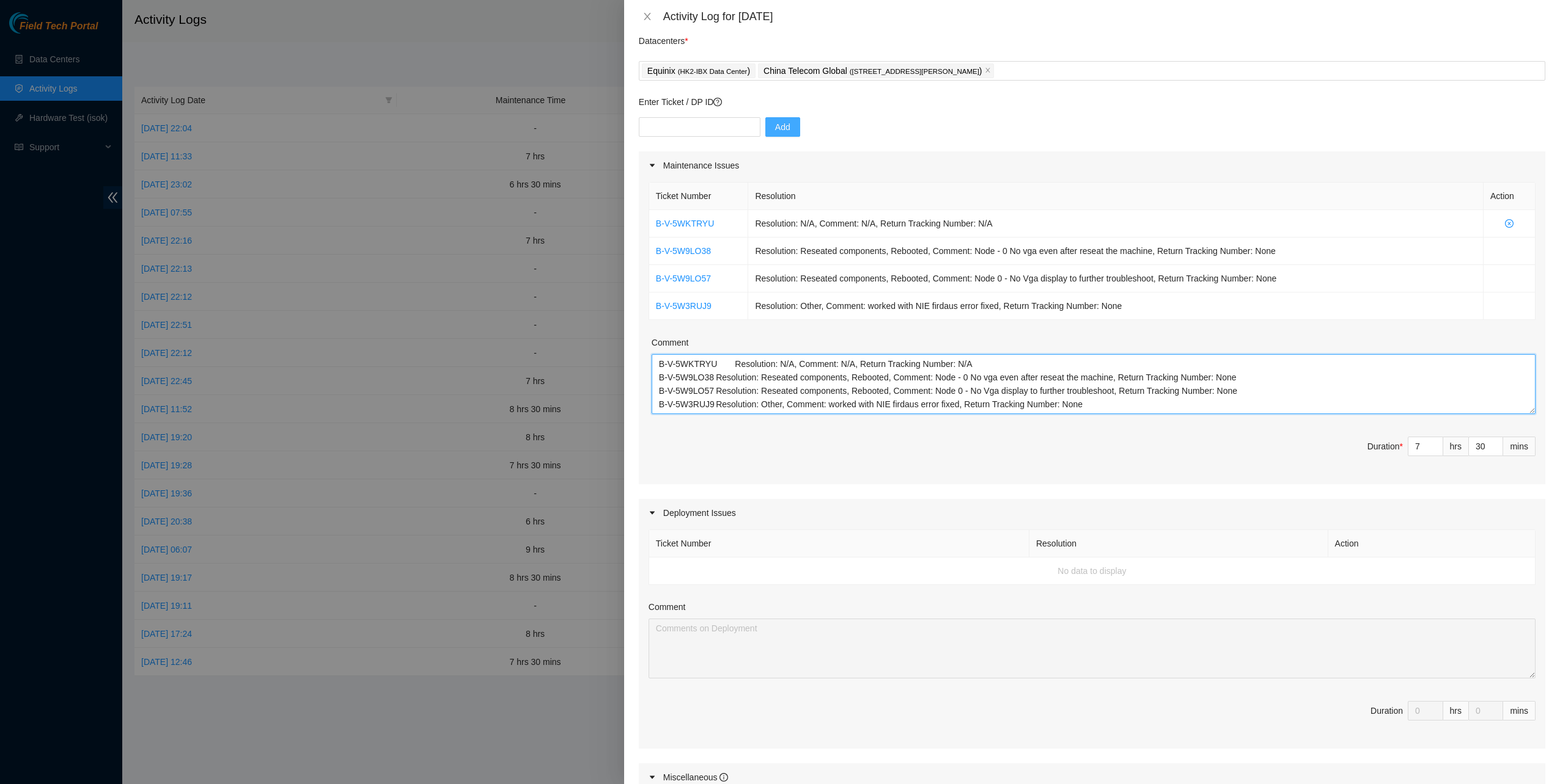
scroll to position [305, 0]
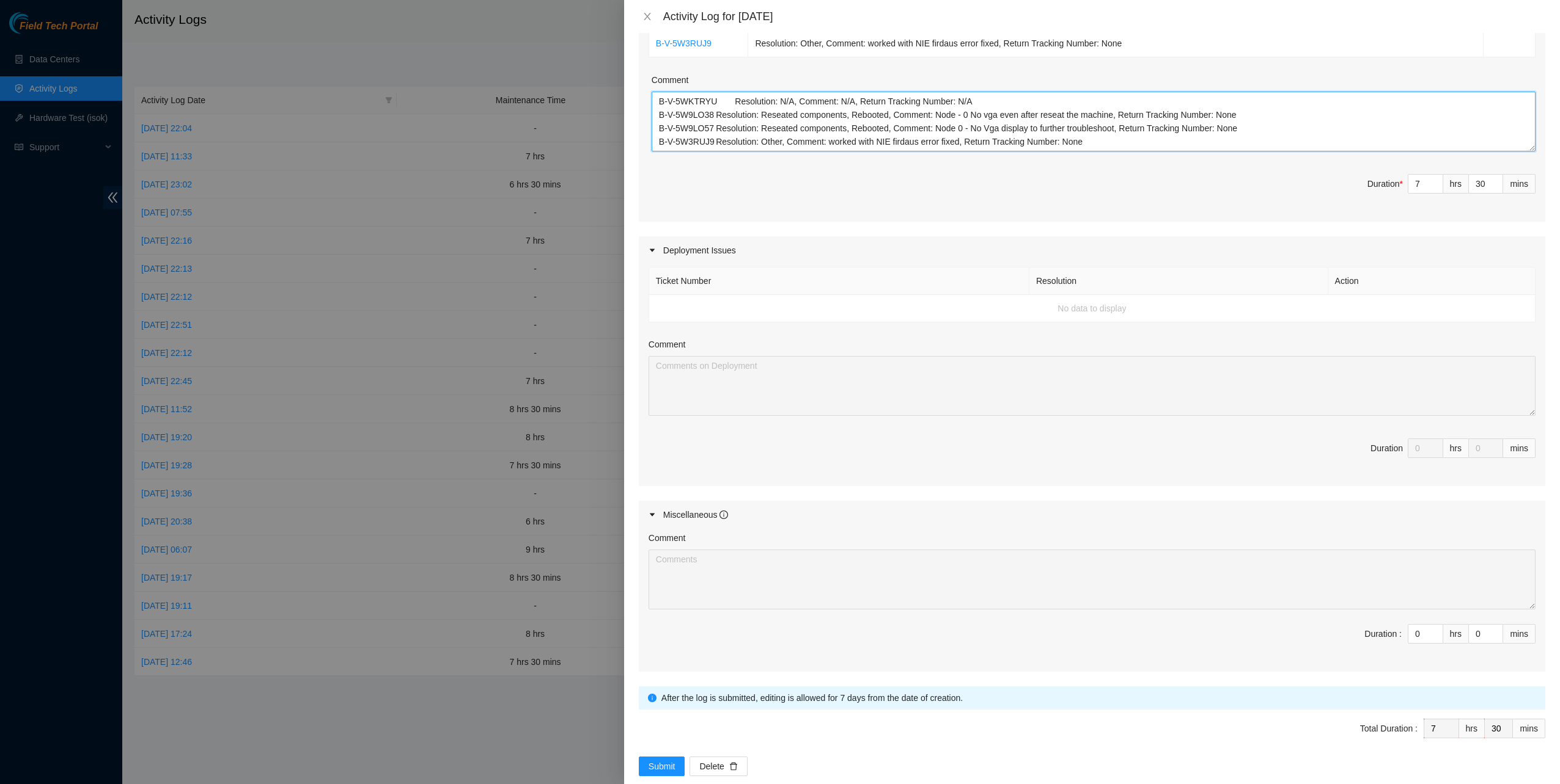
type textarea "B-V-5WKTRYU Resolution: N/A, Comment: N/A, Return Tracking Number: N/A B-V-5W9L…"
click at [638, 760] on div "Note: This activity log is for informational purposes only. You will not be pai…" at bounding box center [1092, 408] width 936 height 751
click at [644, 760] on button "Submit" at bounding box center [662, 766] width 46 height 19
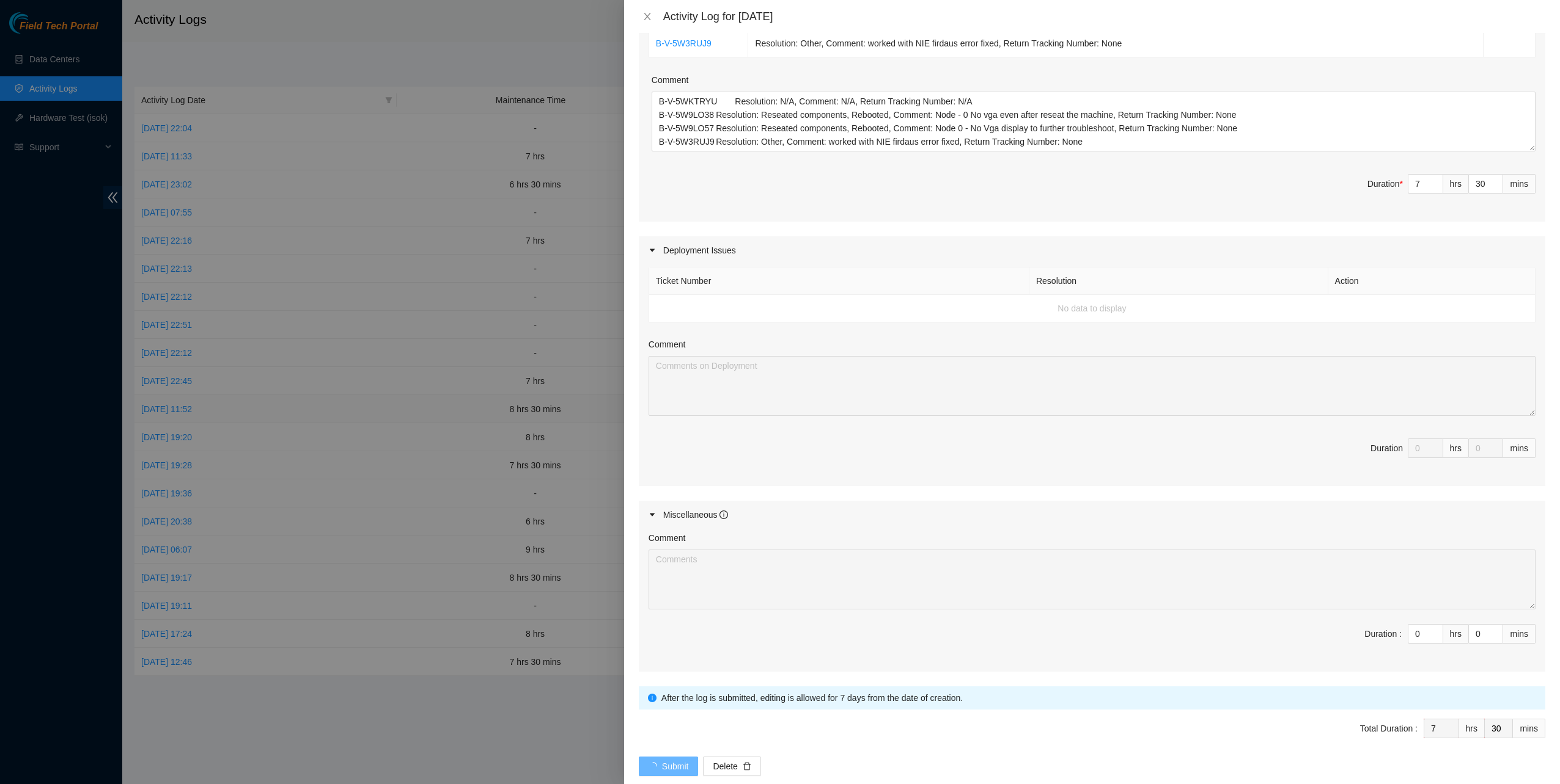
scroll to position [0, 0]
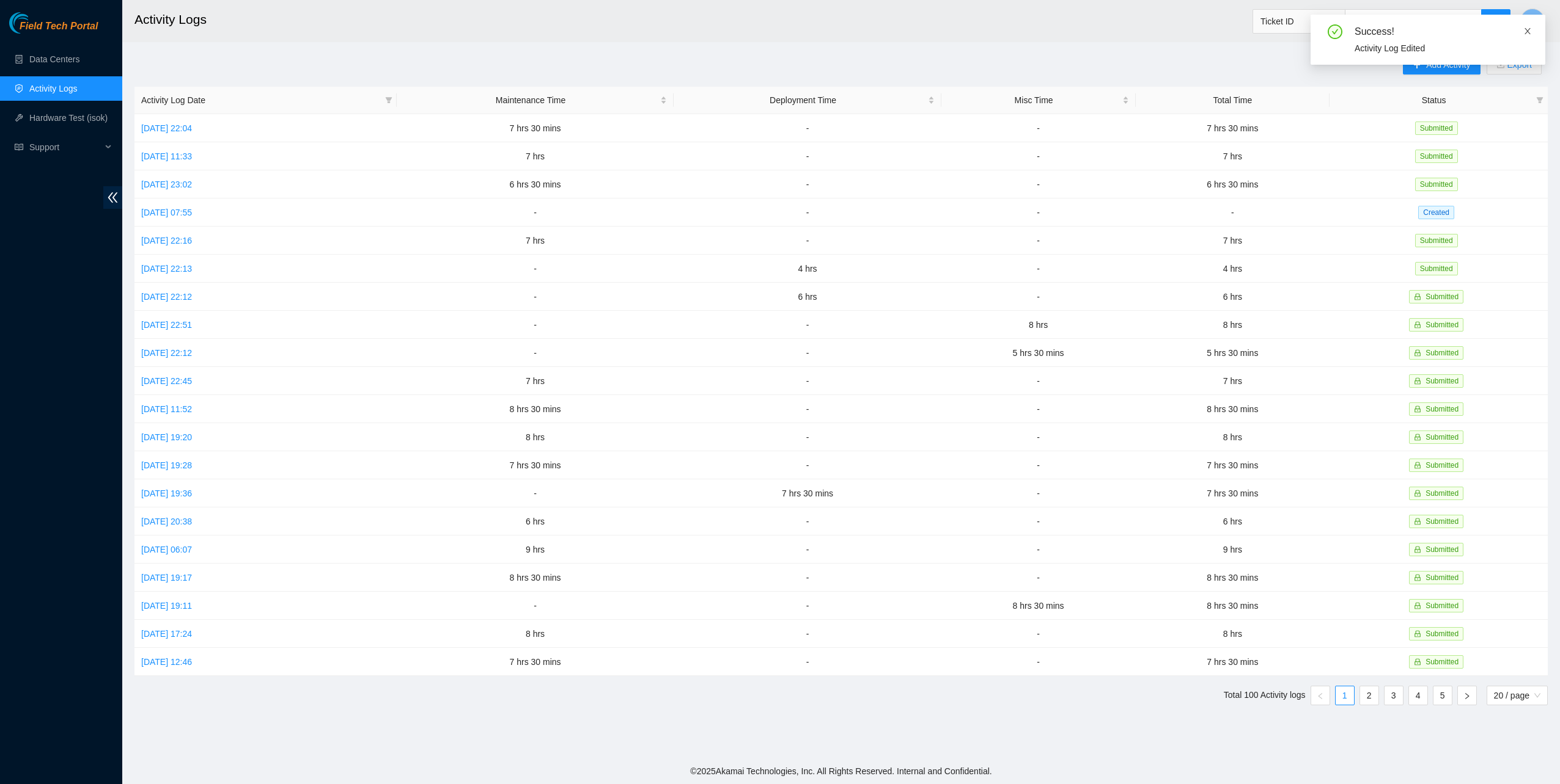
drag, startPoint x: 1529, startPoint y: 25, endPoint x: 1525, endPoint y: 30, distance: 6.4
click at [1529, 25] on link at bounding box center [1526, 31] width 8 height 13
click at [169, 216] on link "Mon, 29 Sep 2025 07:55" at bounding box center [167, 212] width 51 height 10
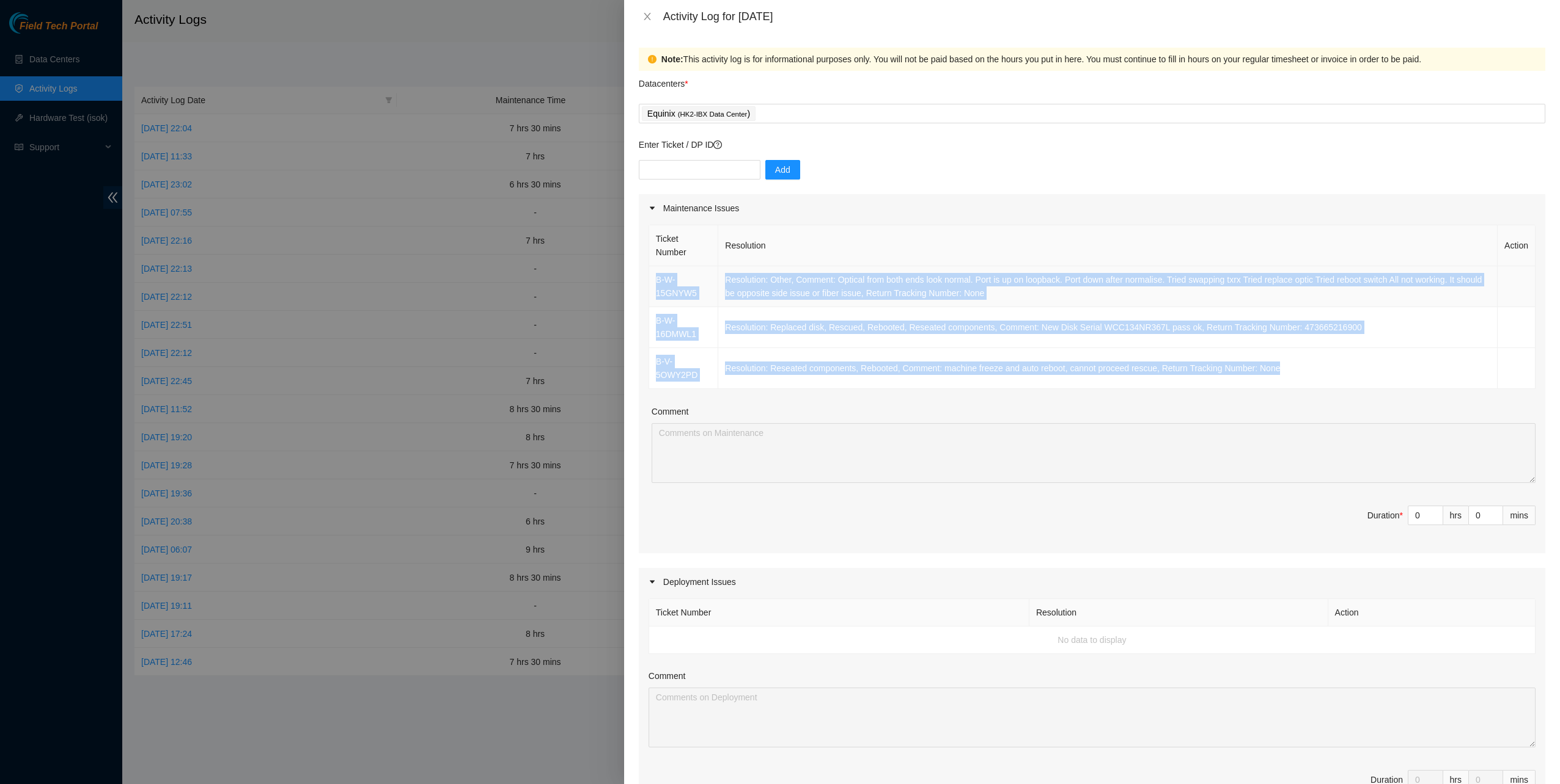
drag, startPoint x: 1281, startPoint y: 369, endPoint x: 652, endPoint y: 281, distance: 635.1
click at [652, 281] on tbody "B-W-15GNYW5 Resolution: Other, Comment: Optical from both ends look normal. Por…" at bounding box center [1092, 328] width 887 height 123
copy tbody "B-W-15GNYW5 Resolution: Other, Comment: Optical from both ends look normal. Por…"
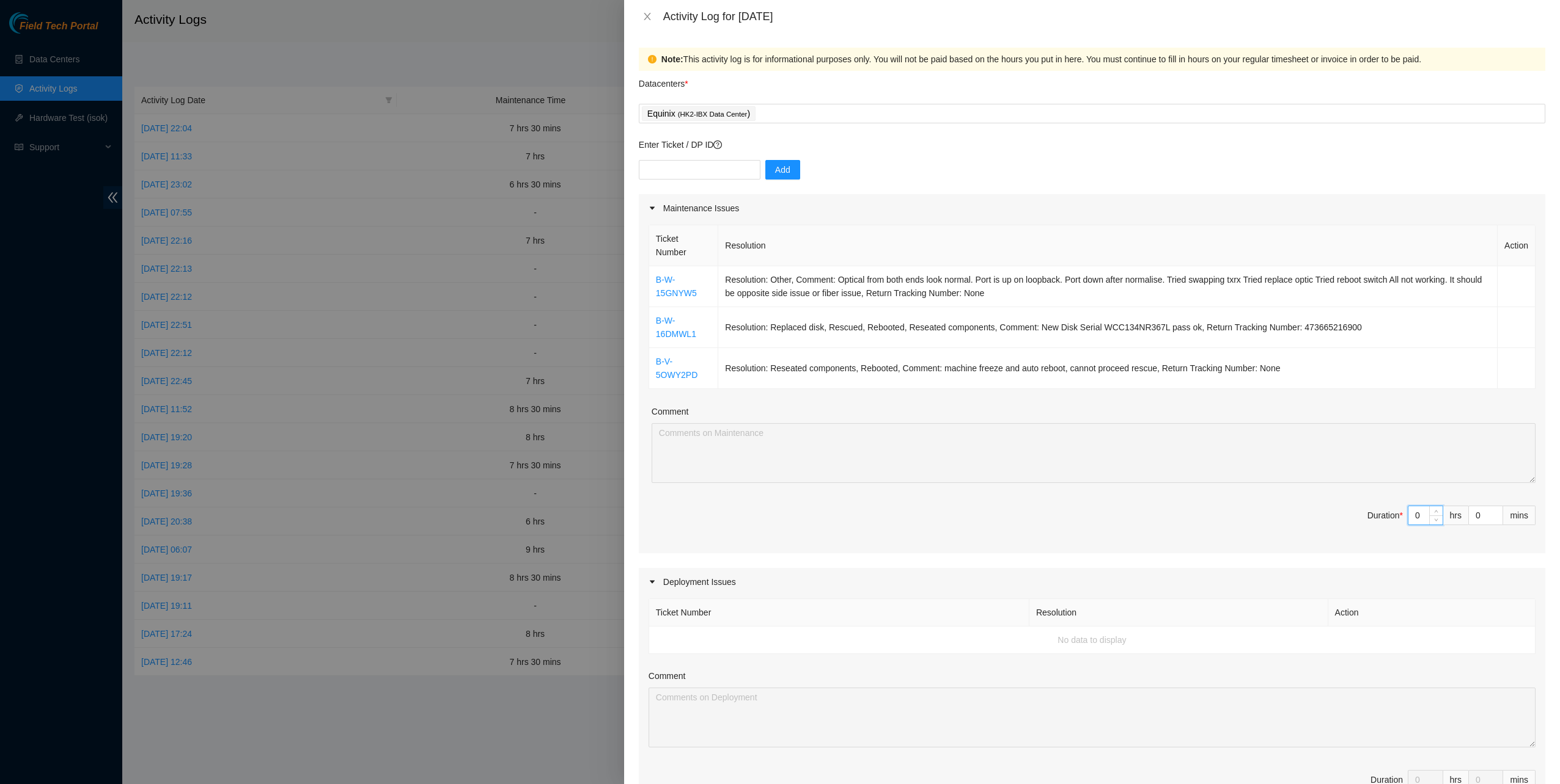
drag, startPoint x: 1410, startPoint y: 507, endPoint x: 1383, endPoint y: 500, distance: 27.9
click at [1386, 502] on div "Ticket Number Resolution Action B-W-15GNYW5 Resolution: Other, Comment: Optical…" at bounding box center [1091, 388] width 907 height 331
type input "7"
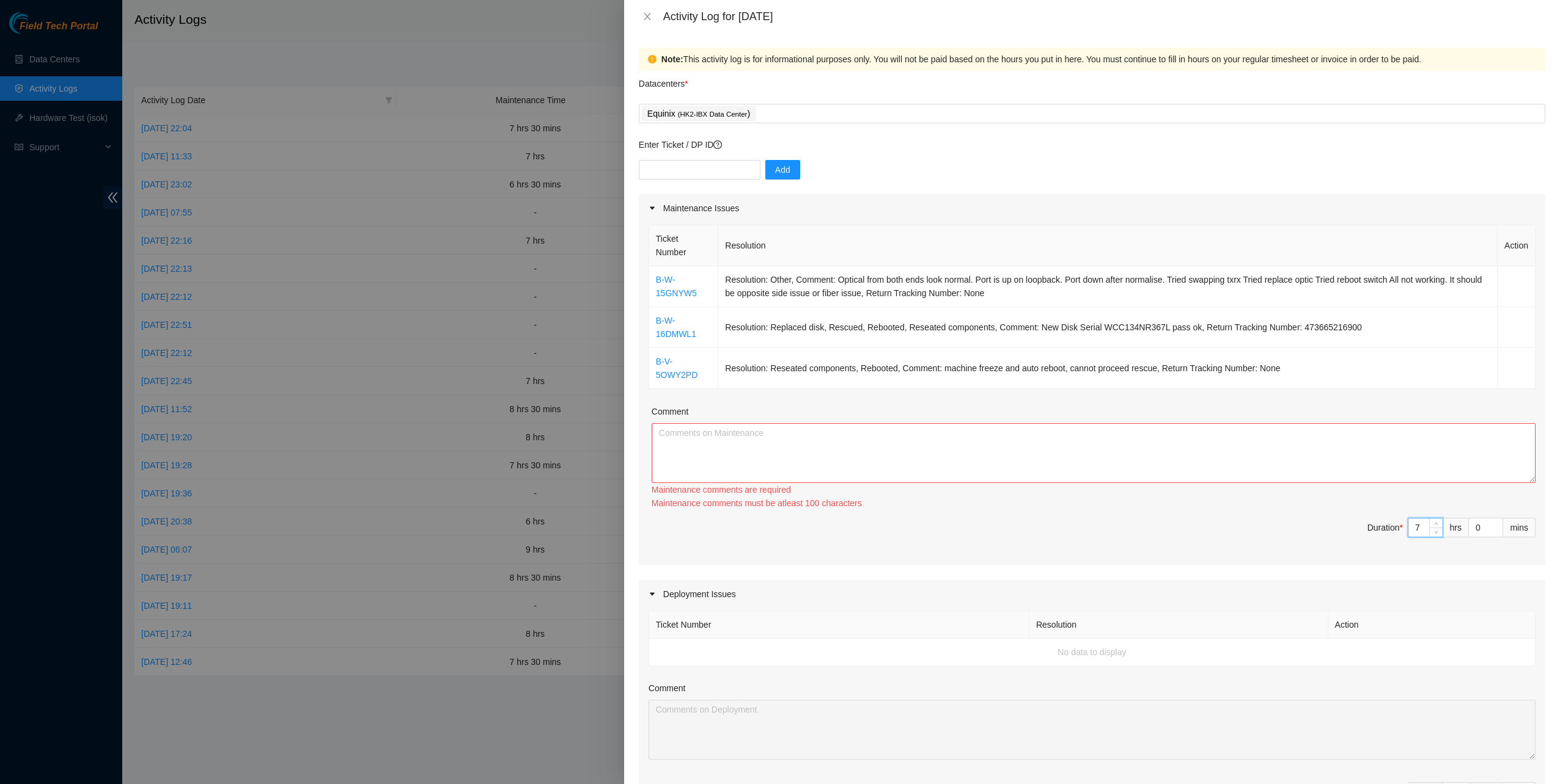
type input "7"
type input "3"
type input "30"
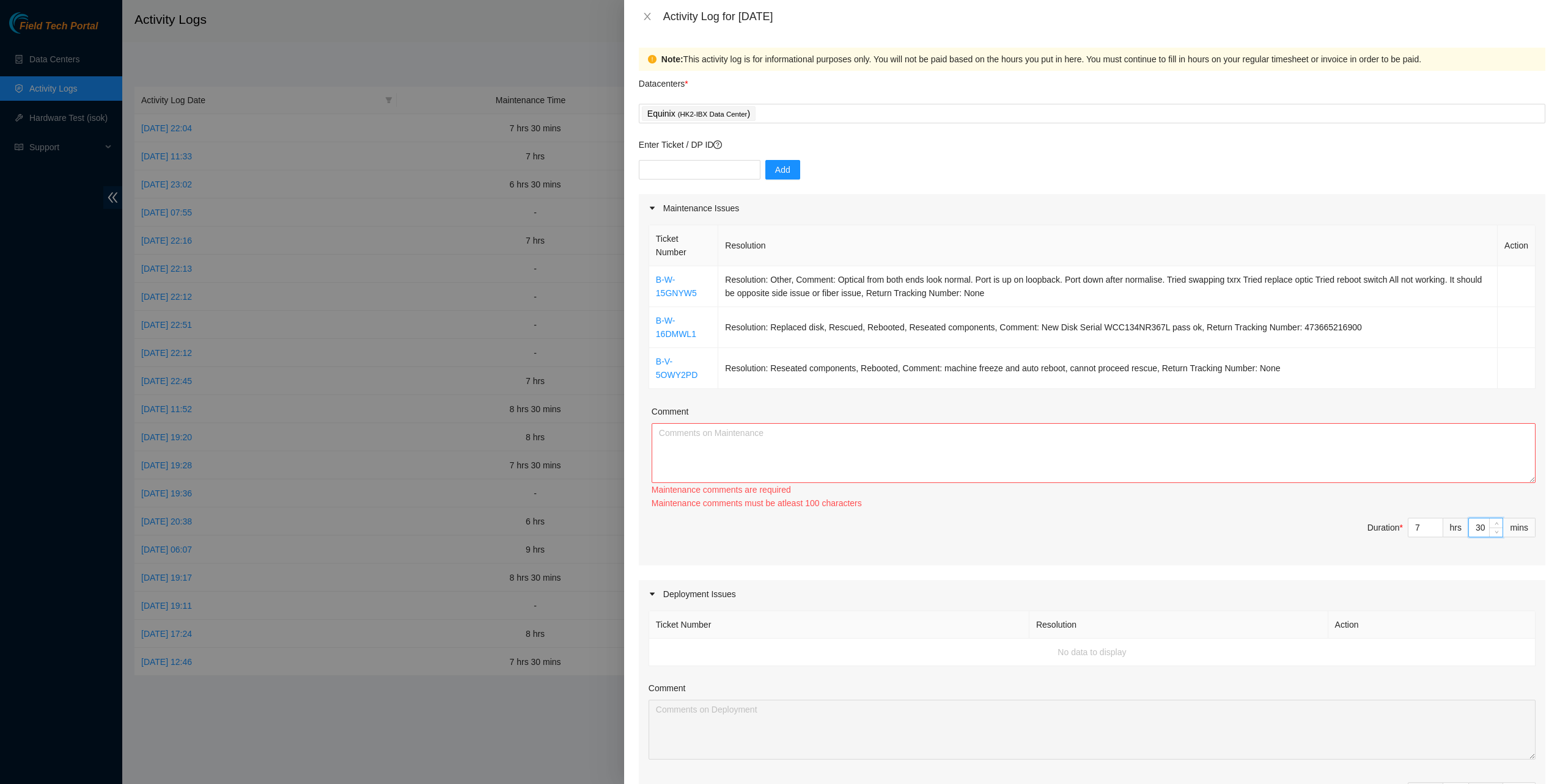
type input "30"
click at [1007, 474] on textarea "Comment" at bounding box center [1094, 453] width 884 height 60
click at [999, 447] on textarea "Comment" at bounding box center [1094, 453] width 884 height 60
paste textarea "B-W-15GNYW5 Resolution: Other, Comment: Optical from both ends look normal. Por…"
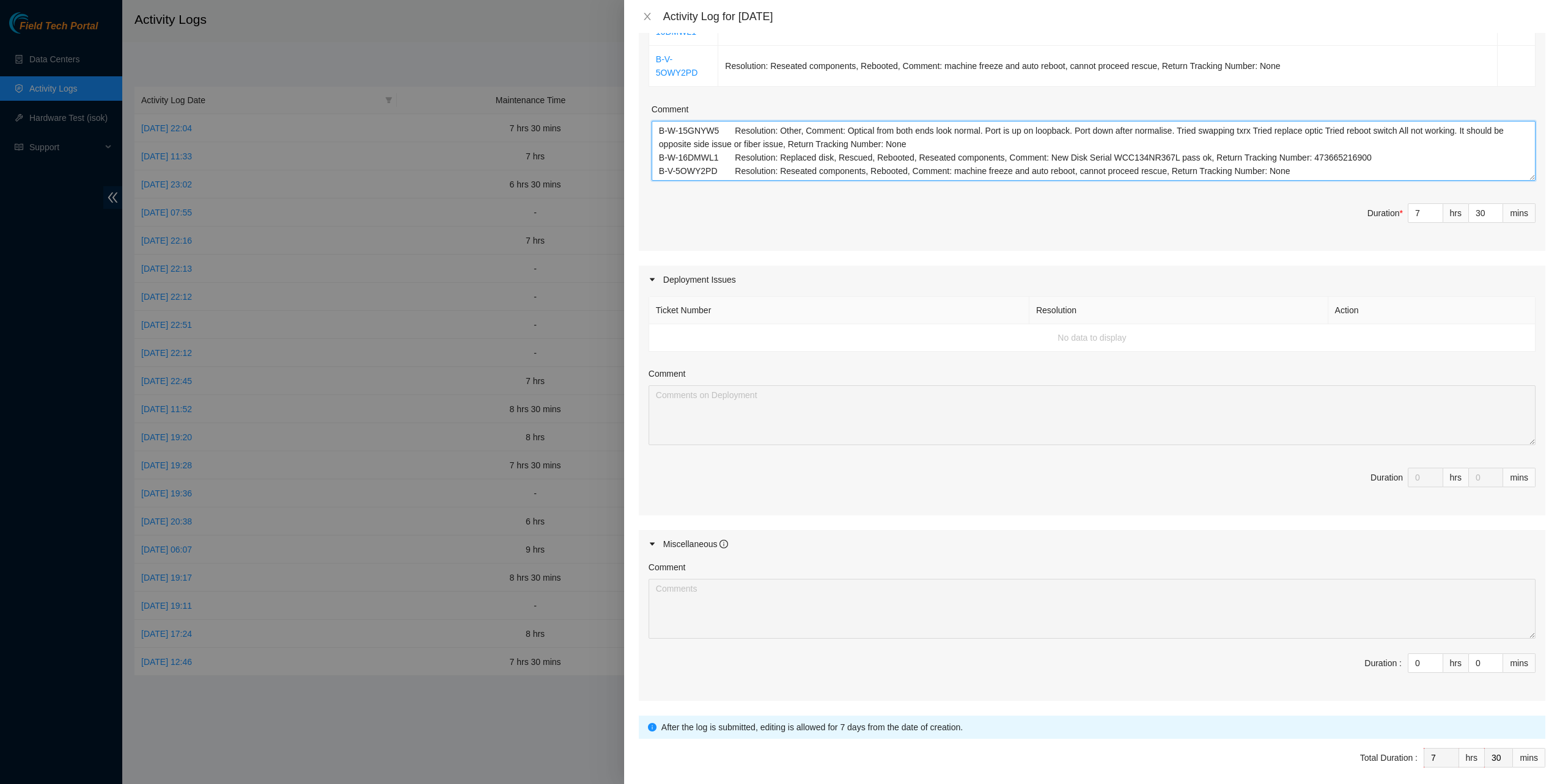
scroll to position [348, 0]
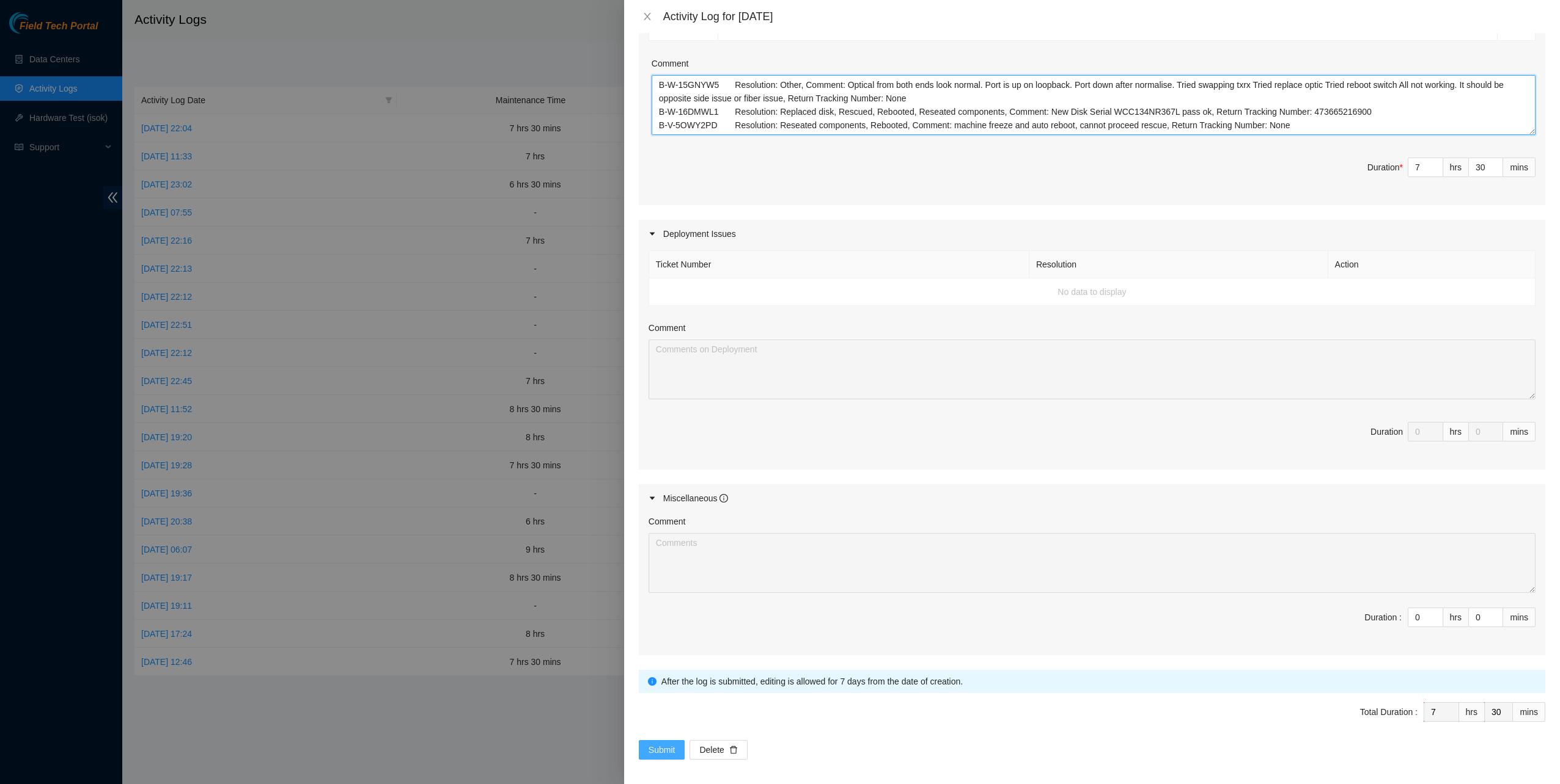
type textarea "B-W-15GNYW5 Resolution: Other, Comment: Optical from both ends look normal. Por…"
click at [679, 743] on button "Submit" at bounding box center [662, 750] width 46 height 19
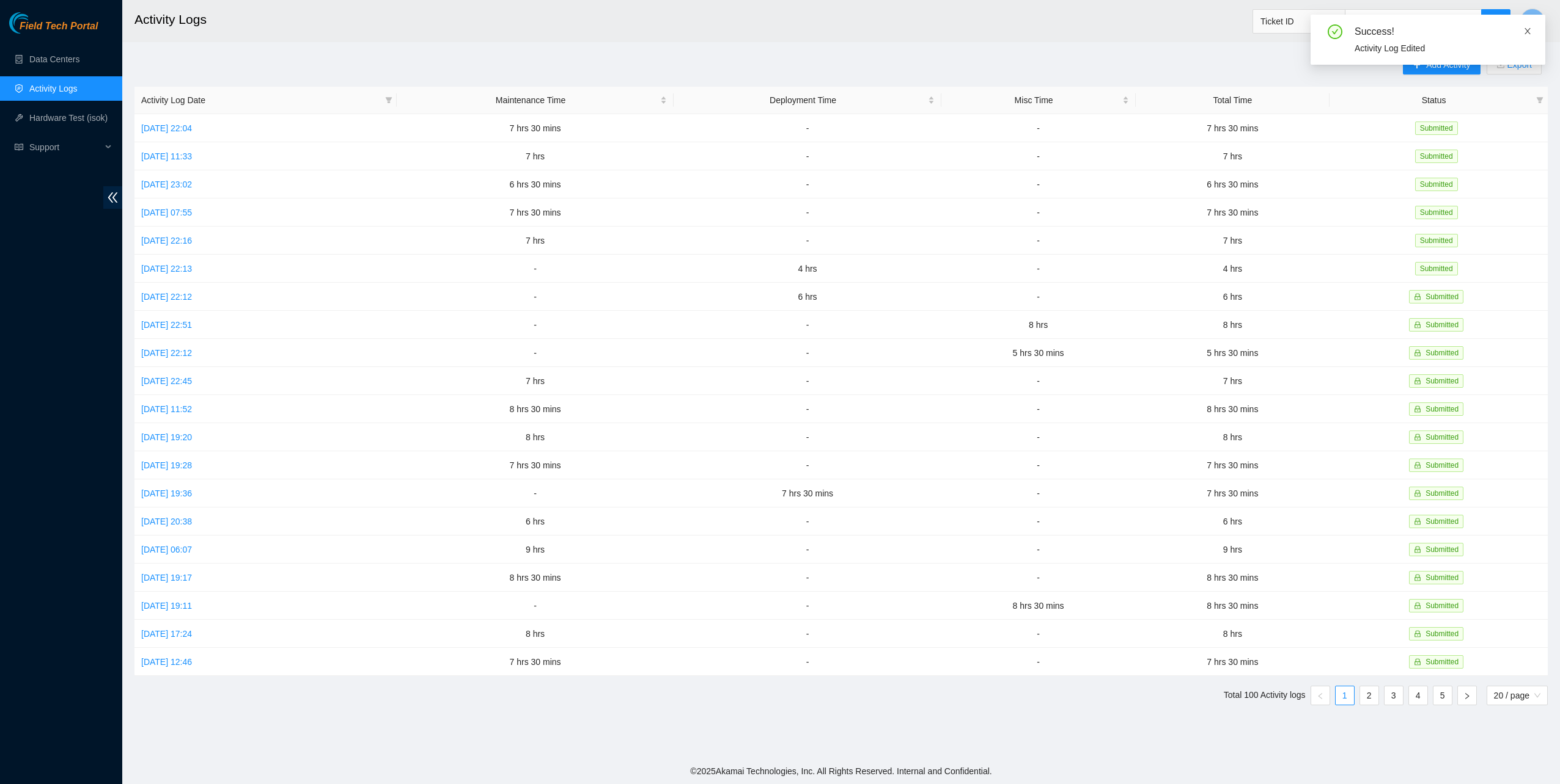
click at [1526, 29] on icon "close" at bounding box center [1526, 31] width 8 height 8
click at [1529, 21] on button "T" at bounding box center [1532, 20] width 25 height 25
click at [1329, 60] on div "Add Activity Export Activity Log Date Maintenance Time Deployment Time Misc Tim…" at bounding box center [840, 385] width 1413 height 660
click at [1440, 57] on button "Add Activity" at bounding box center [1441, 65] width 77 height 19
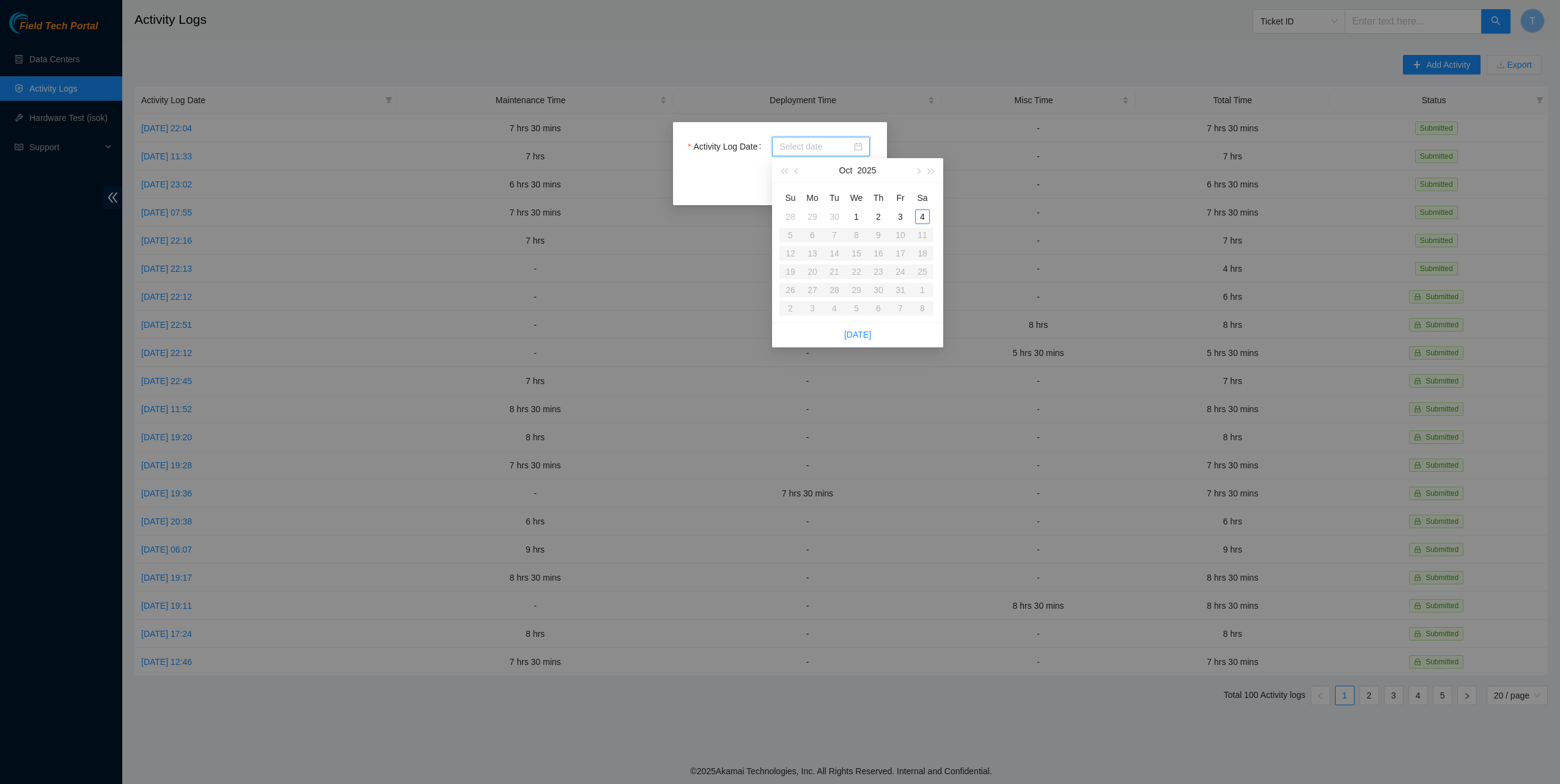
click at [802, 148] on input "Activity Log Date" at bounding box center [815, 147] width 72 height 13
click at [807, 147] on input "Activity Log Date" at bounding box center [815, 147] width 72 height 13
click at [733, 166] on div "Activity Log Date" at bounding box center [780, 154] width 185 height 34
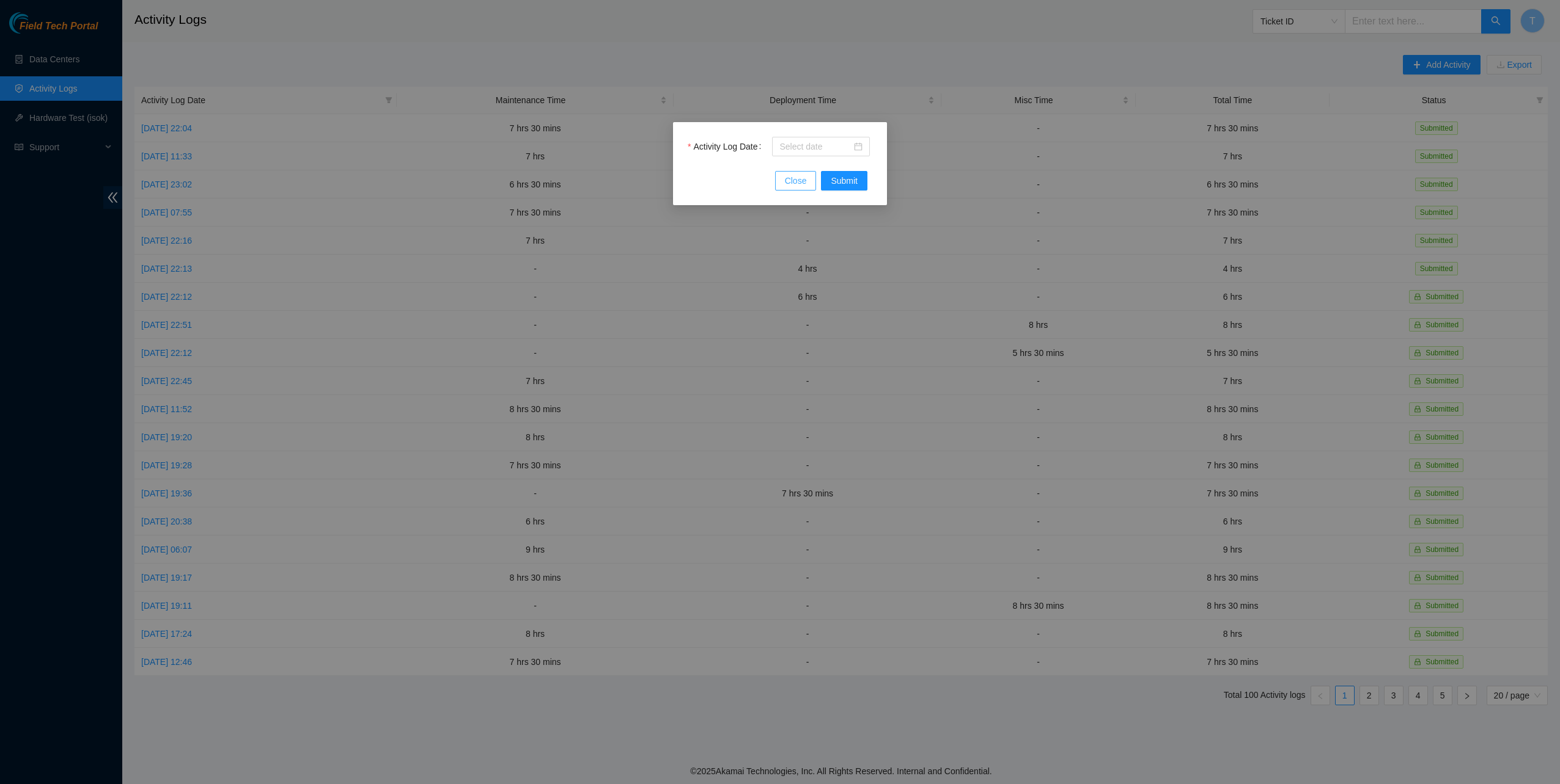
click at [797, 185] on span "Close" at bounding box center [796, 181] width 22 height 13
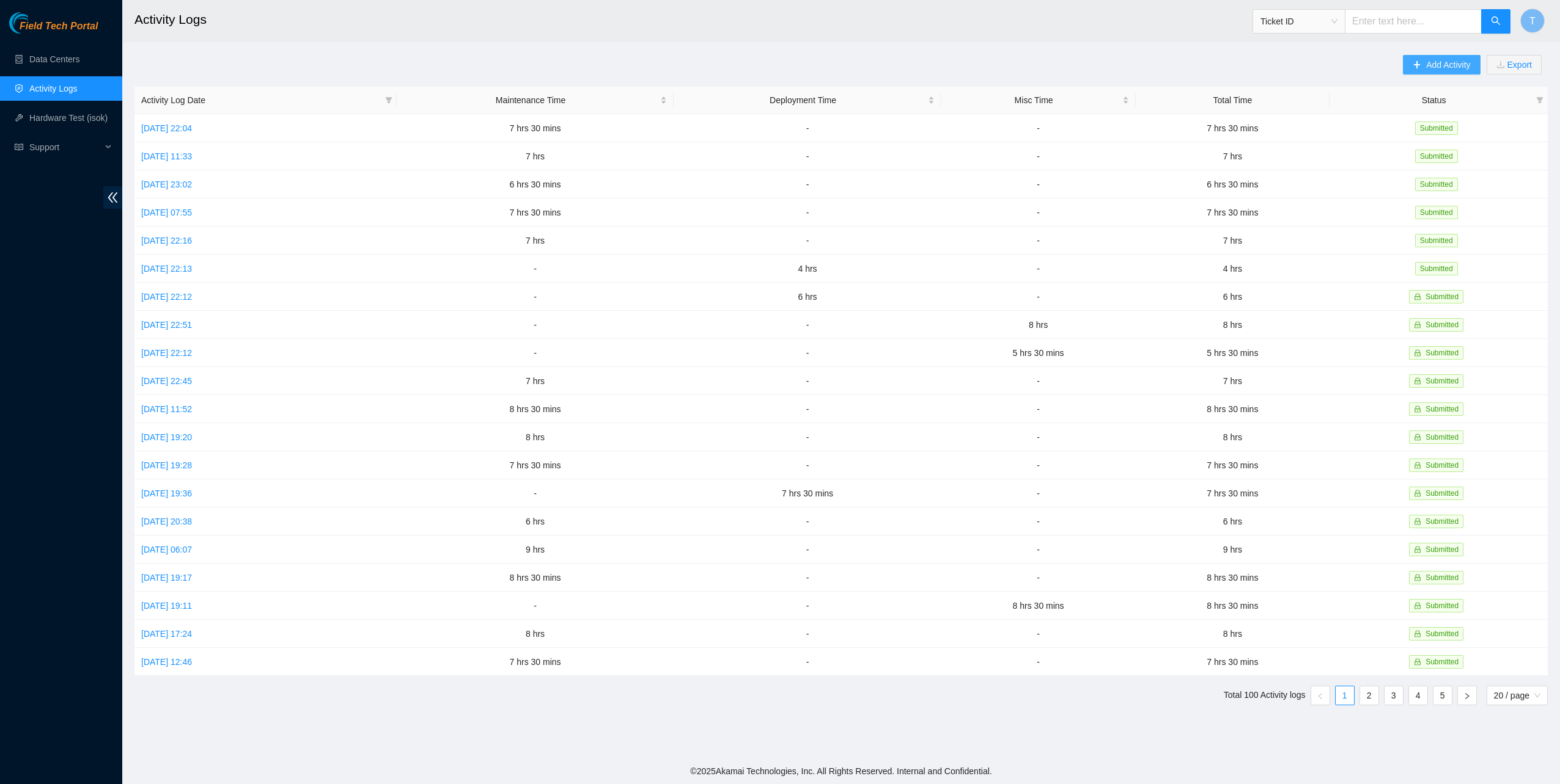
click at [1442, 60] on span "Add Activity" at bounding box center [1448, 65] width 44 height 13
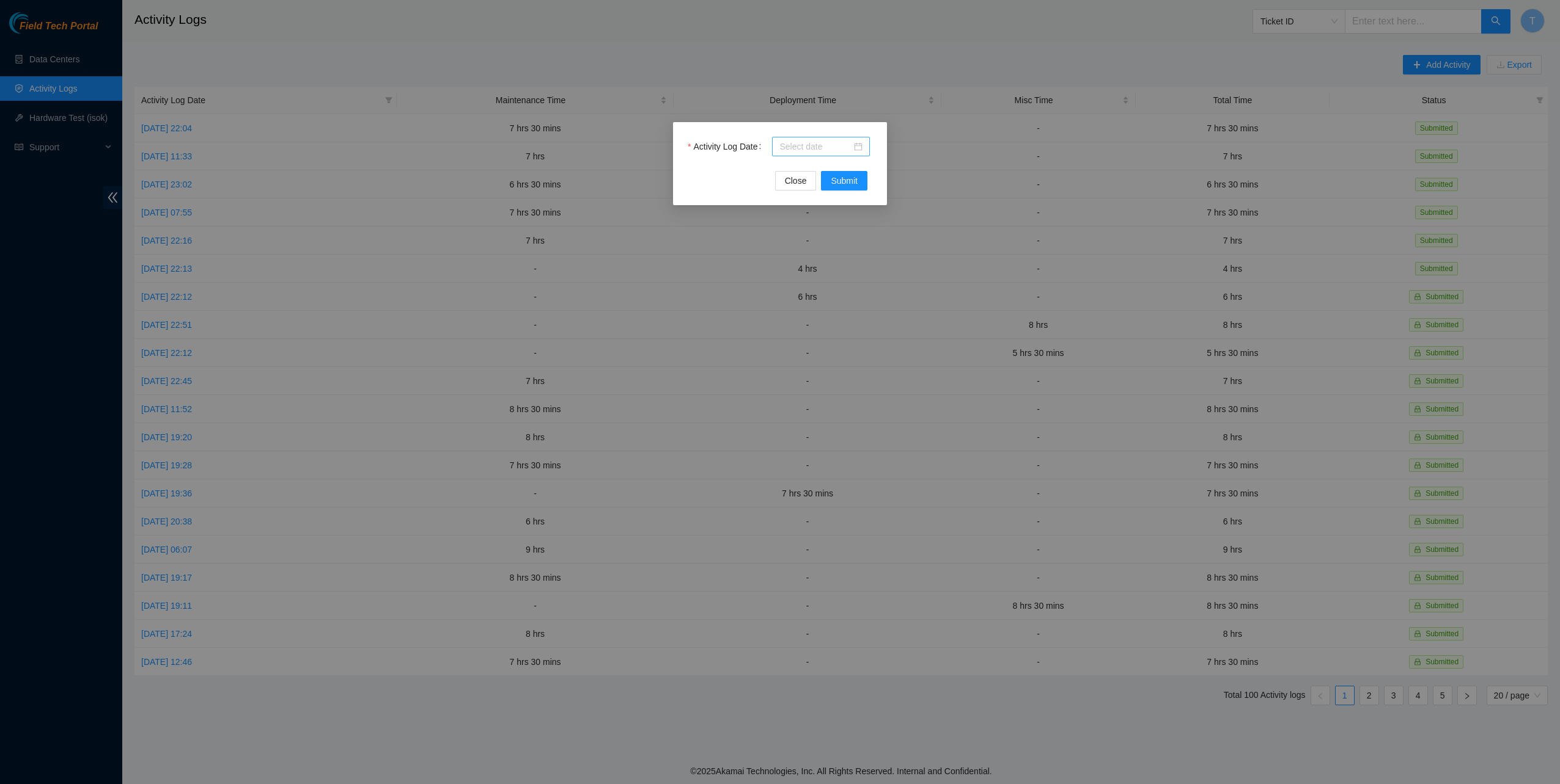
click at [822, 143] on input "Activity Log Date" at bounding box center [815, 147] width 72 height 13
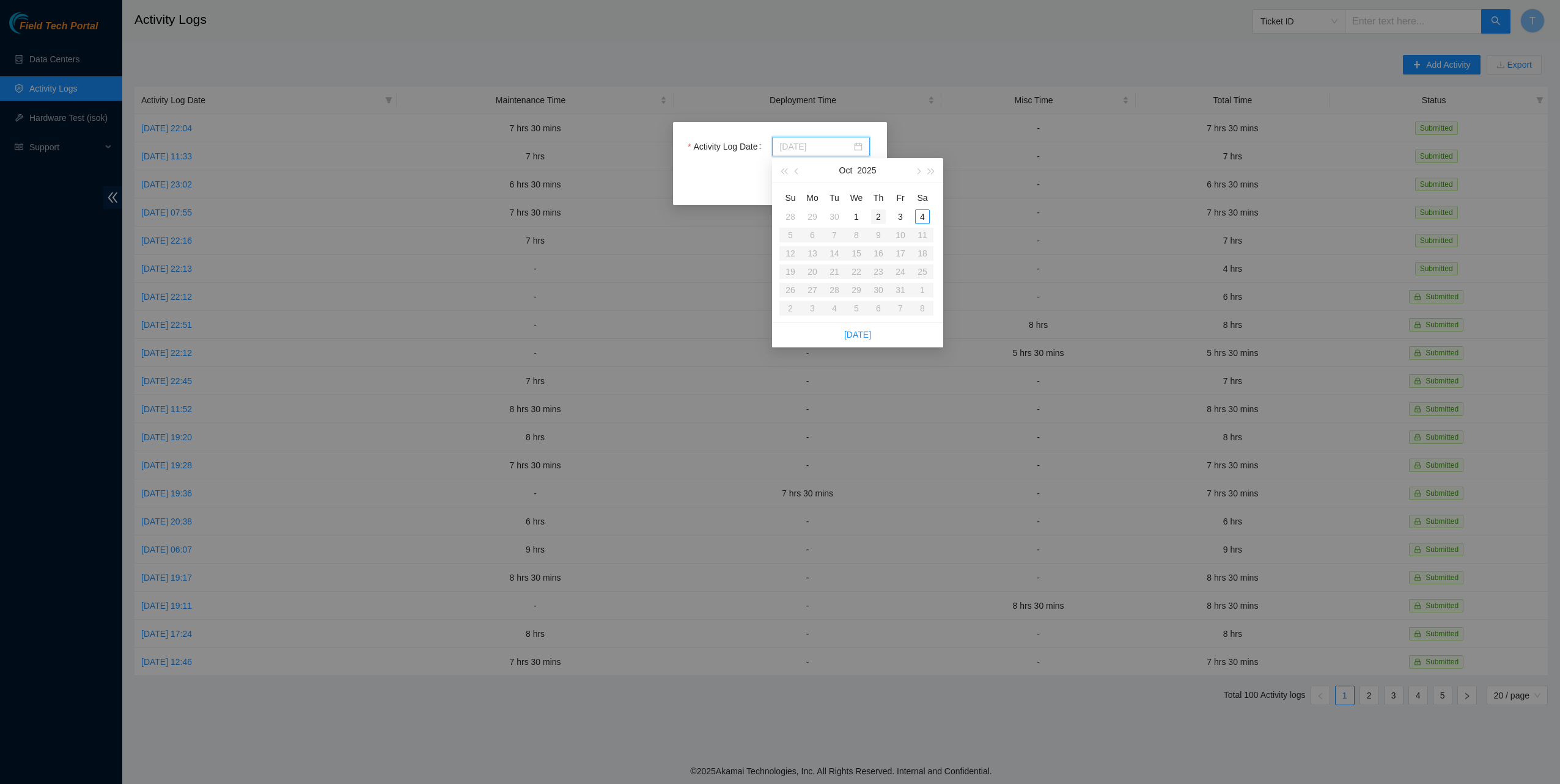
type input "2025-10-02"
click at [875, 212] on div "2" at bounding box center [878, 217] width 15 height 15
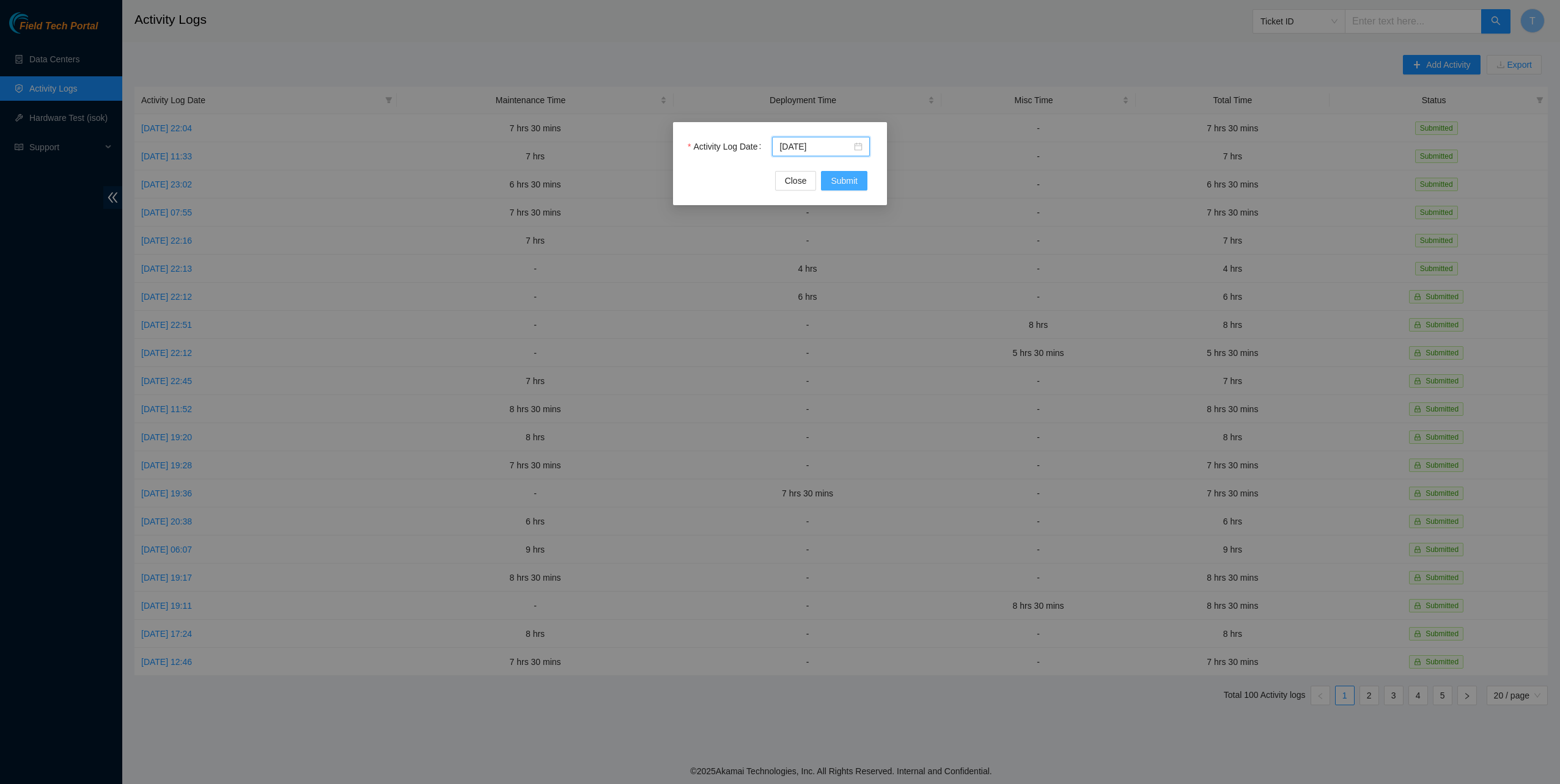
click at [833, 179] on span "Submit" at bounding box center [844, 181] width 27 height 13
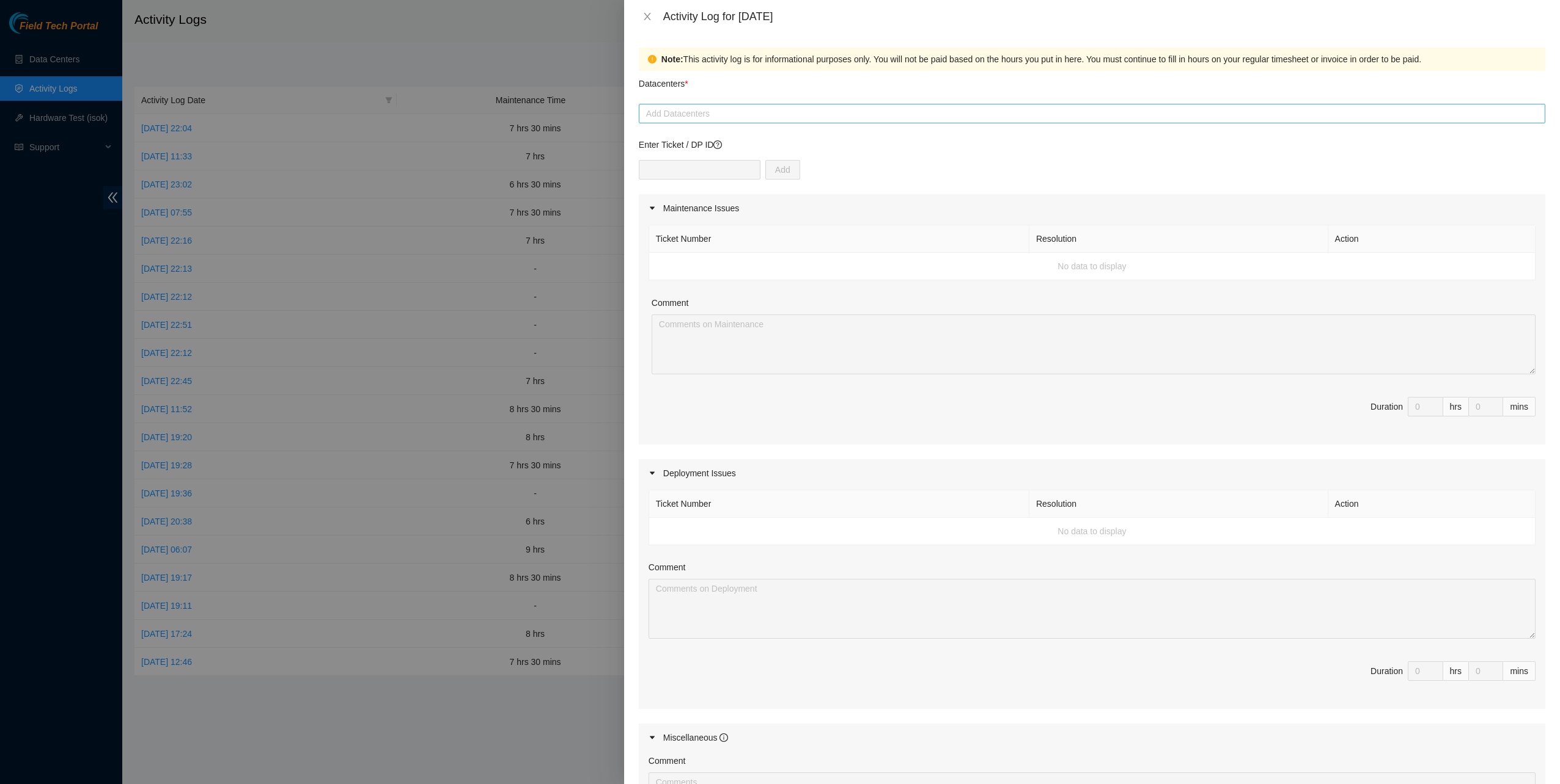
click at [764, 114] on div at bounding box center [1091, 114] width 900 height 15
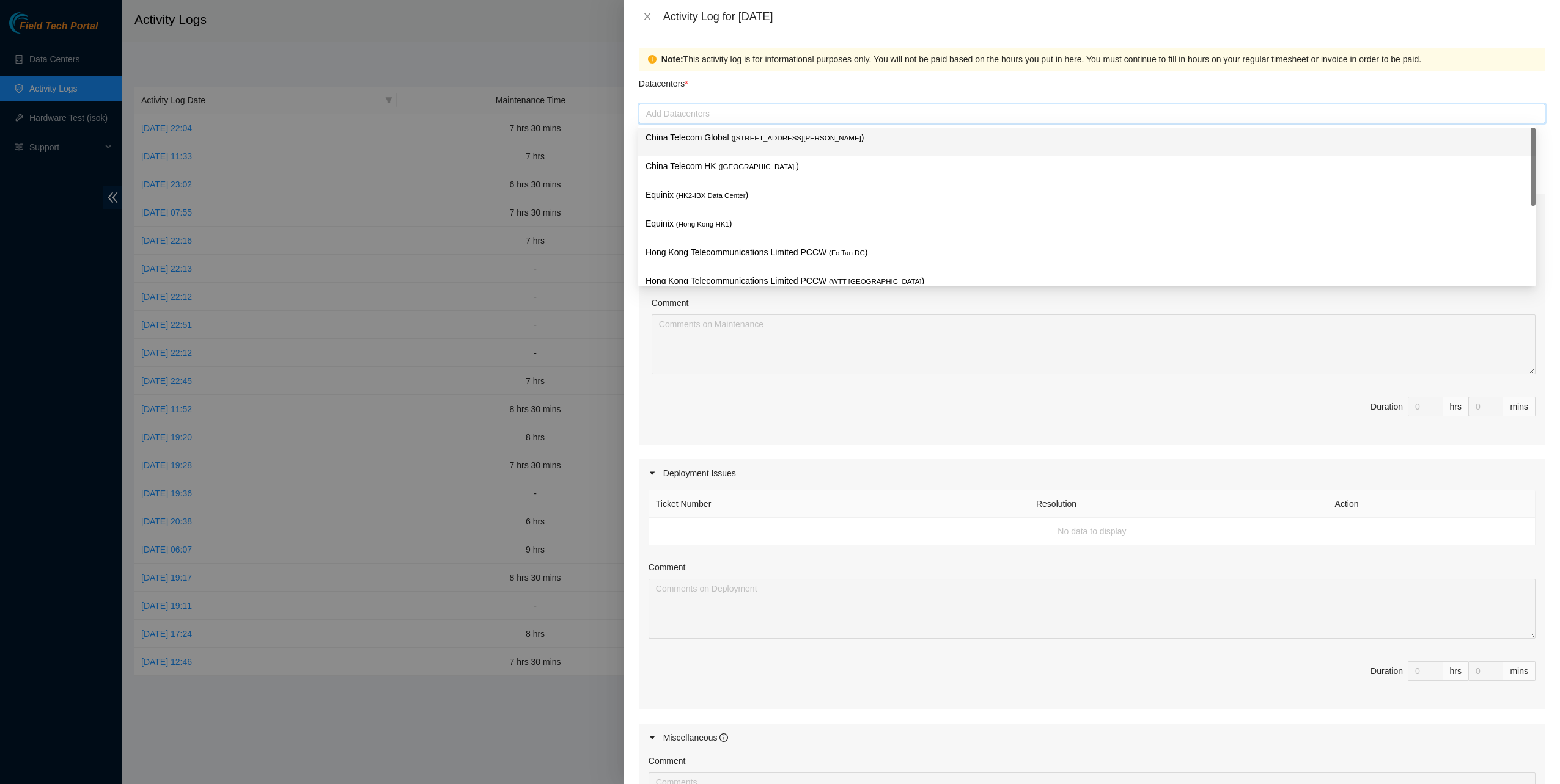
drag, startPoint x: 742, startPoint y: 136, endPoint x: 740, endPoint y: 144, distance: 8.2
click at [741, 138] on span "( Room B11, 2/F, 18 Chun Yat Street, TKO , Hong Kong" at bounding box center [796, 138] width 130 height 7
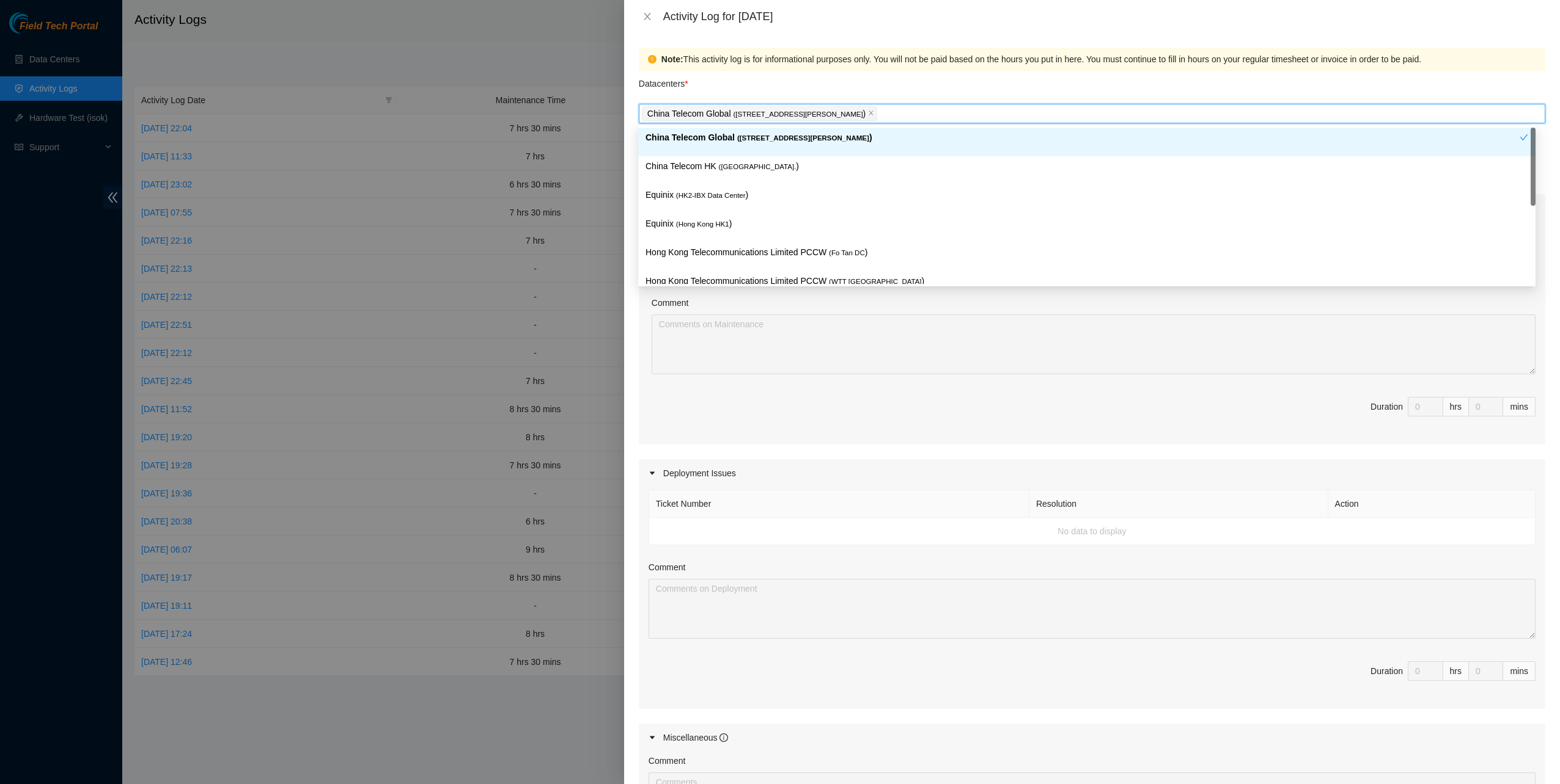
drag, startPoint x: 729, startPoint y: 168, endPoint x: 727, endPoint y: 175, distance: 7.3
click at [728, 170] on span "( Hong Kong." at bounding box center [758, 167] width 77 height 7
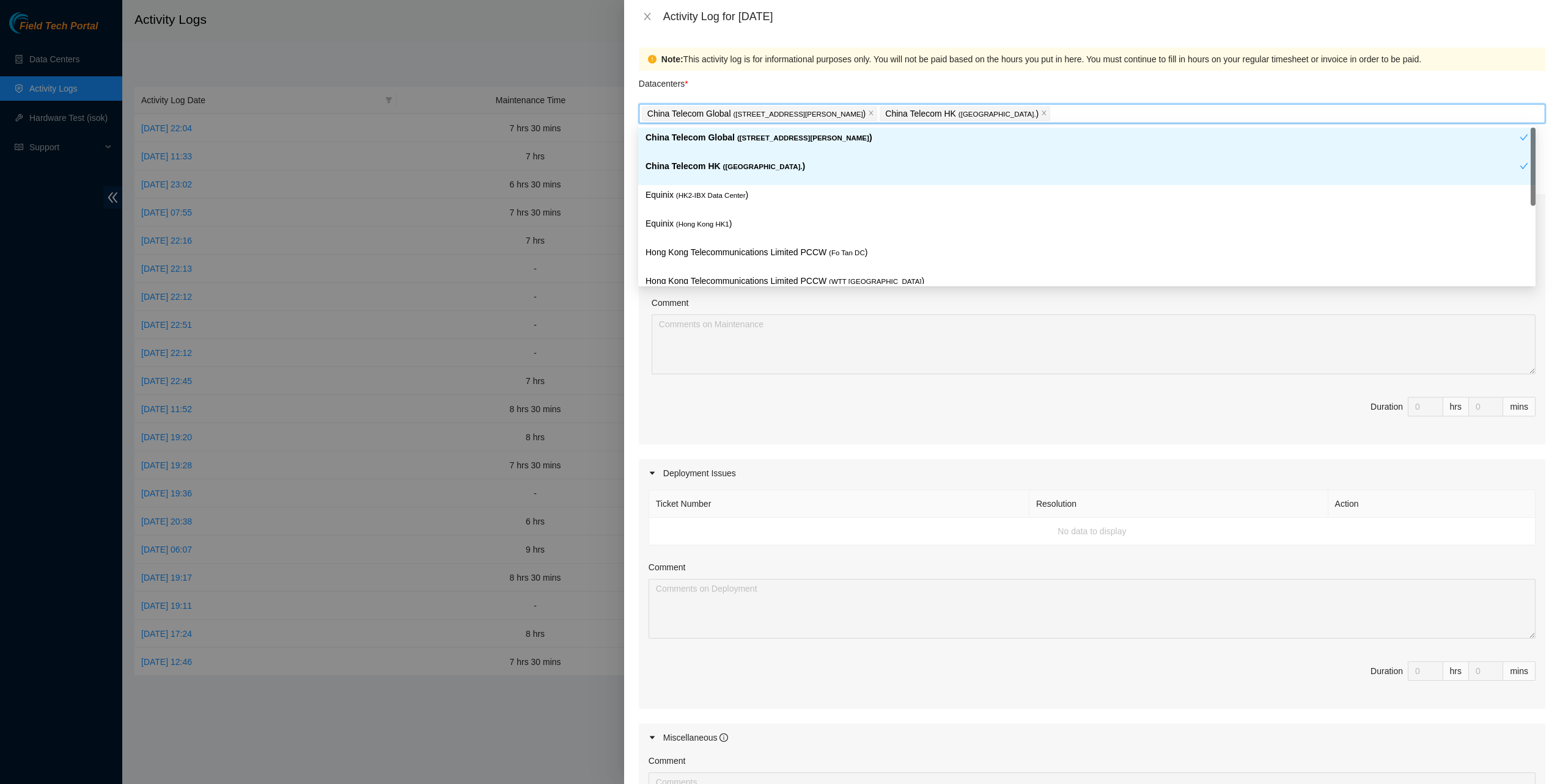
click at [717, 194] on p "Equinix ( HK2-IBX Data Center )" at bounding box center [1086, 195] width 883 height 14
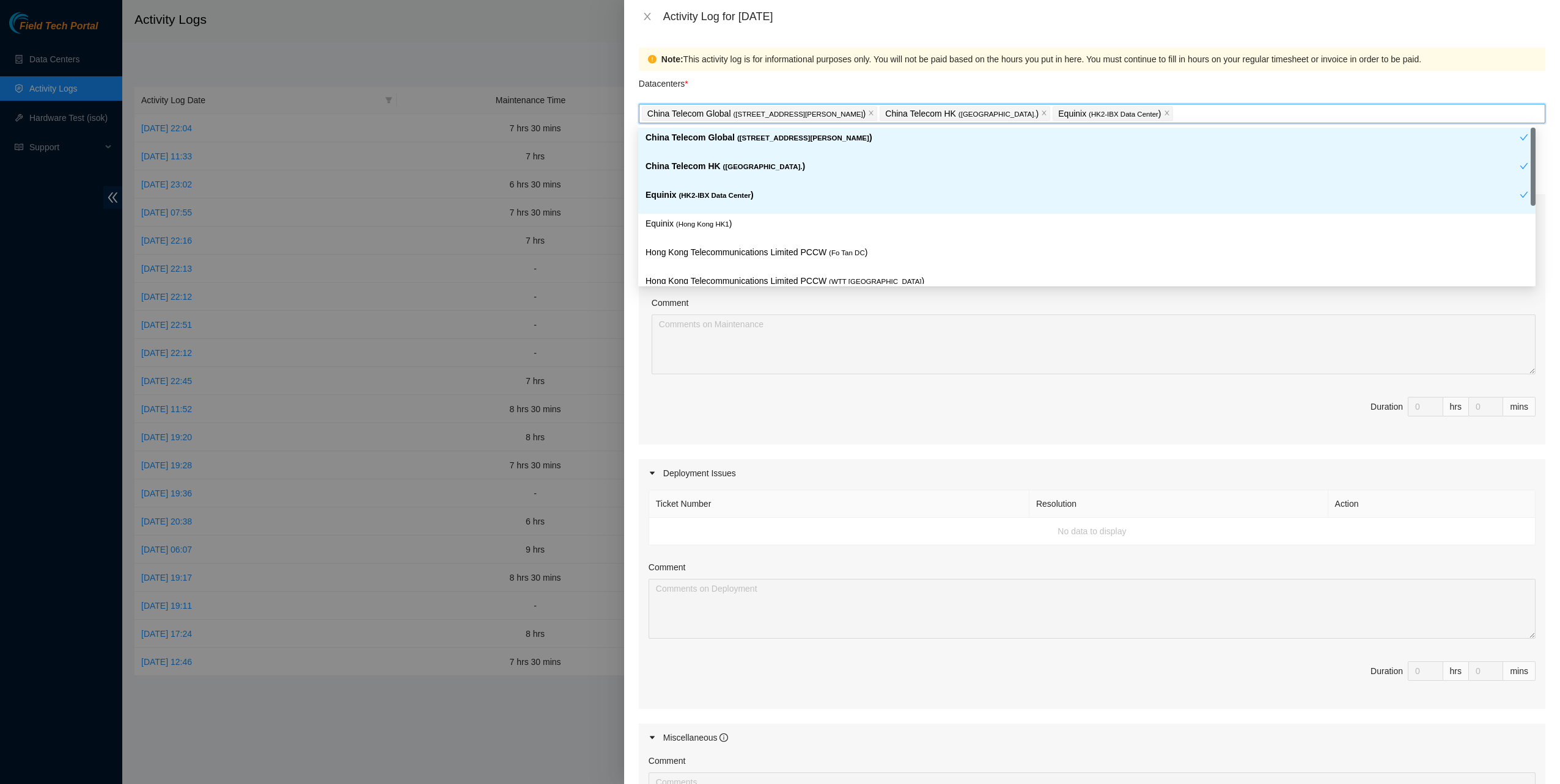
drag, startPoint x: 714, startPoint y: 213, endPoint x: 713, endPoint y: 221, distance: 8.1
click at [713, 214] on div "Equinix ( Hong Kong HK1 )" at bounding box center [1086, 228] width 897 height 29
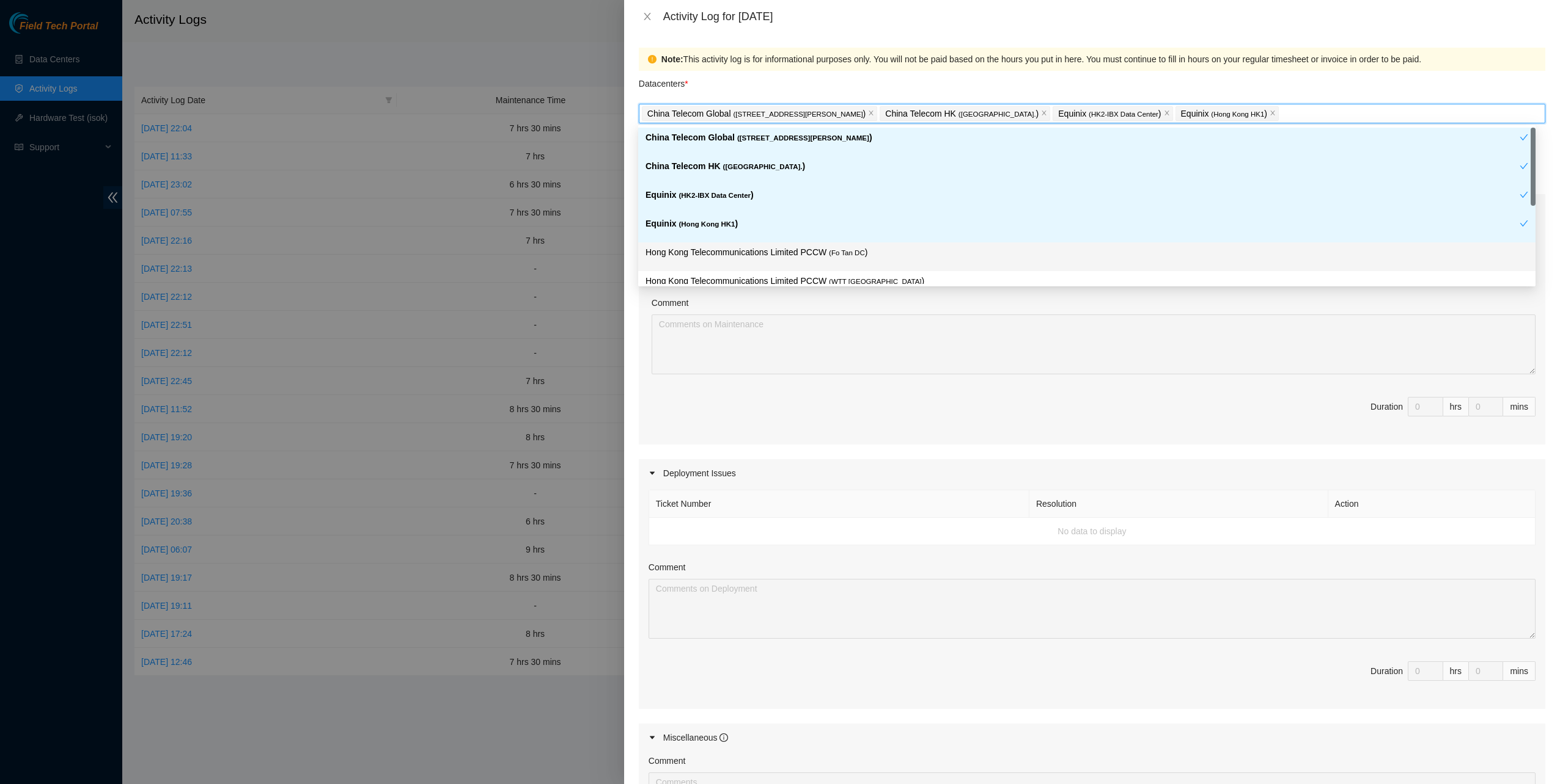
drag, startPoint x: 715, startPoint y: 243, endPoint x: 726, endPoint y: 266, distance: 25.5
click at [715, 243] on div "Hong Kong Telecommunications Limited PCCW ( Fo Tan DC )" at bounding box center [1086, 257] width 897 height 29
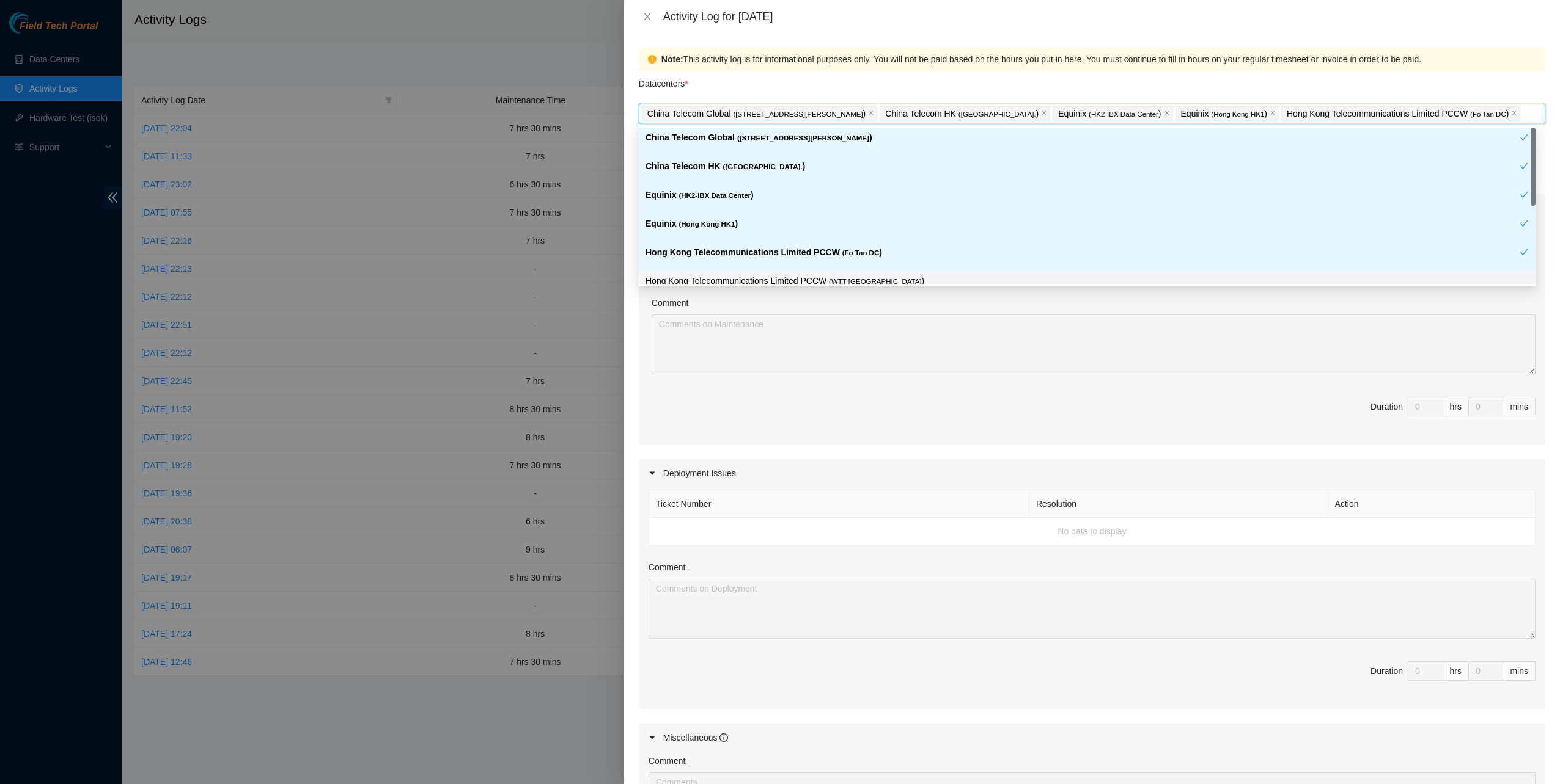
click at [771, 278] on p "Hong Kong Telecommunications Limited PCCW ( WTT DC )" at bounding box center [1086, 281] width 883 height 14
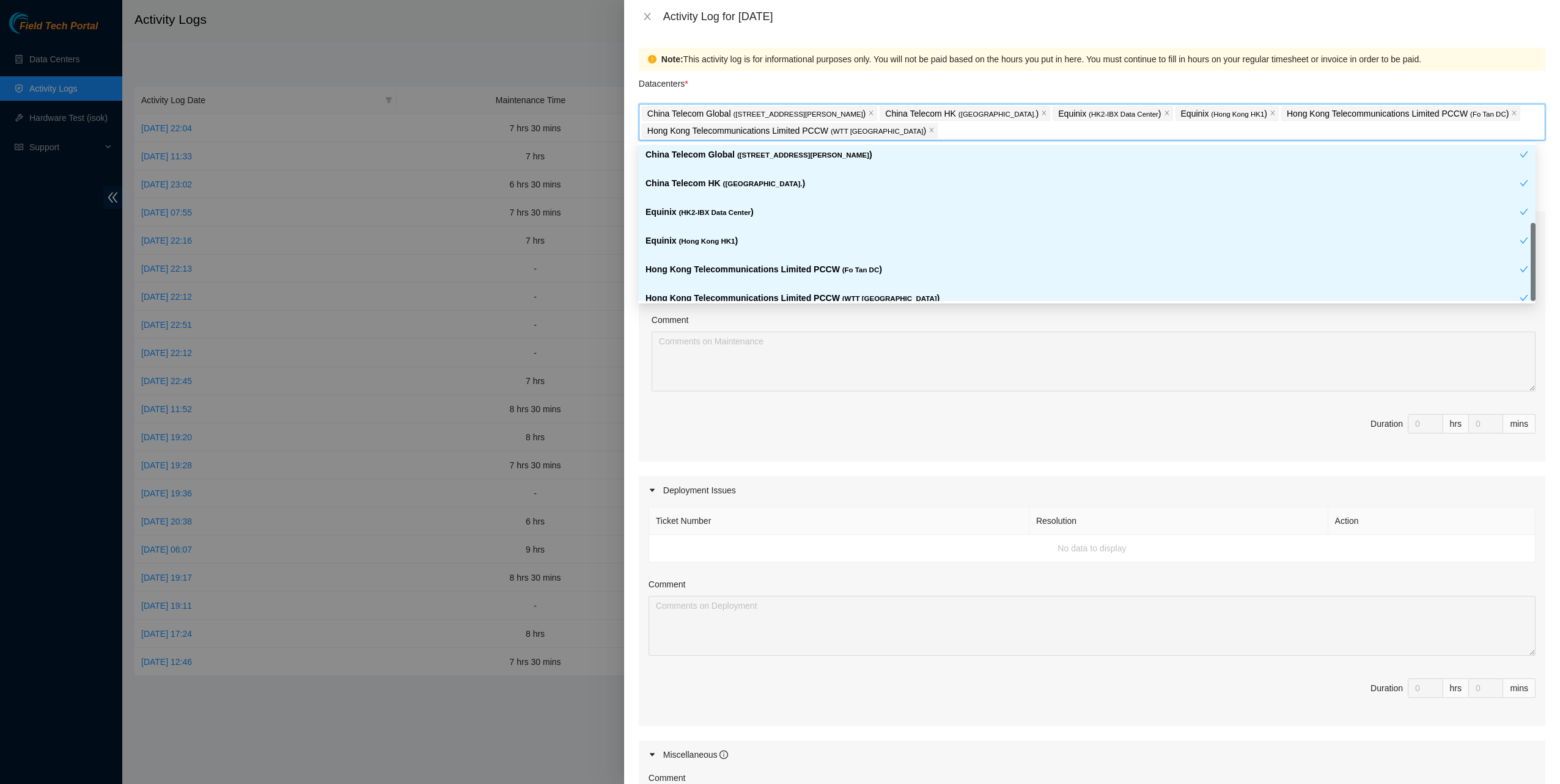
scroll to position [101, 0]
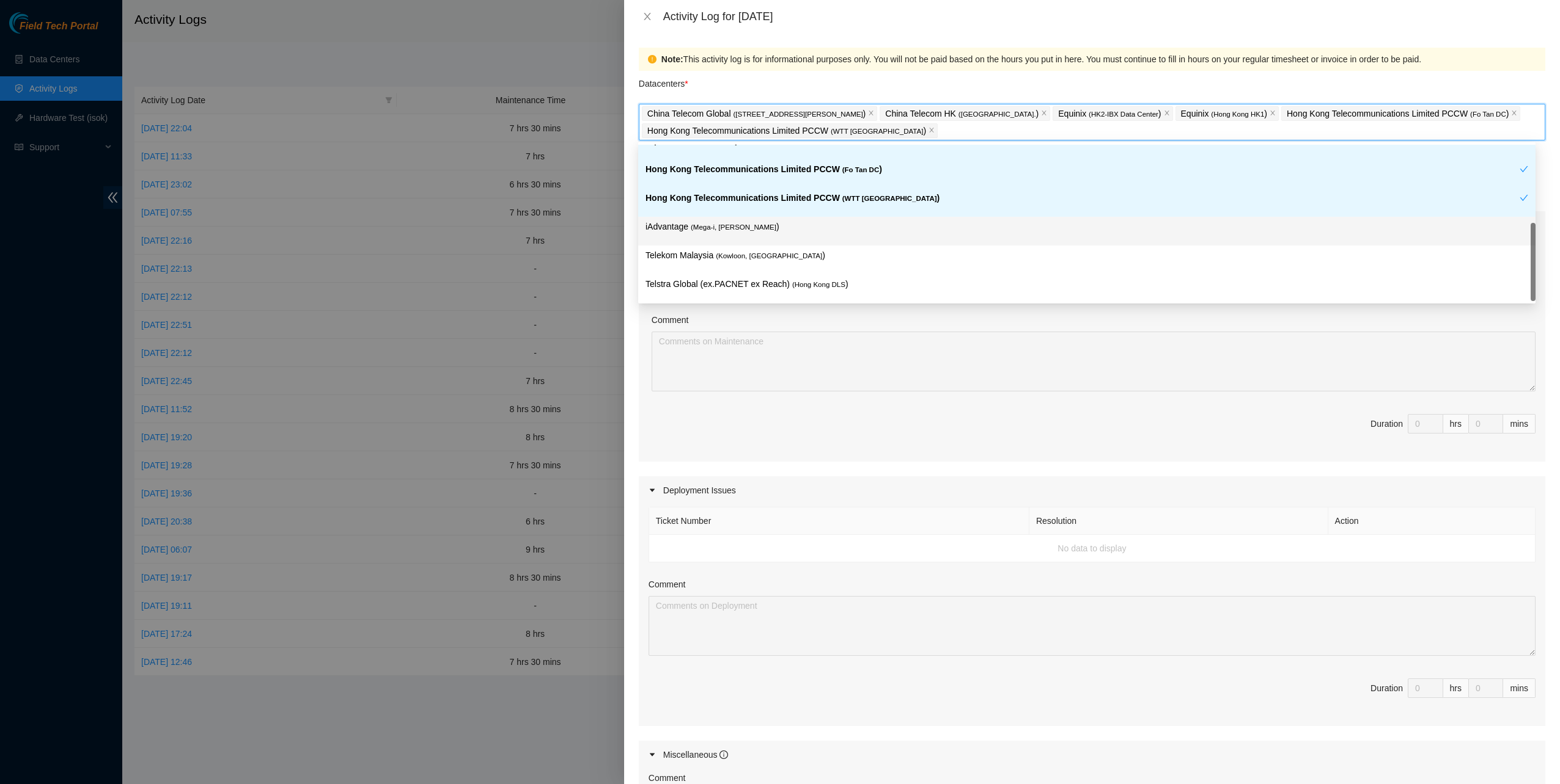
drag, startPoint x: 762, startPoint y: 229, endPoint x: 890, endPoint y: 433, distance: 240.8
click at [763, 229] on p "iAdvantage ( Mega-i, Chai Wan )" at bounding box center [1086, 226] width 883 height 14
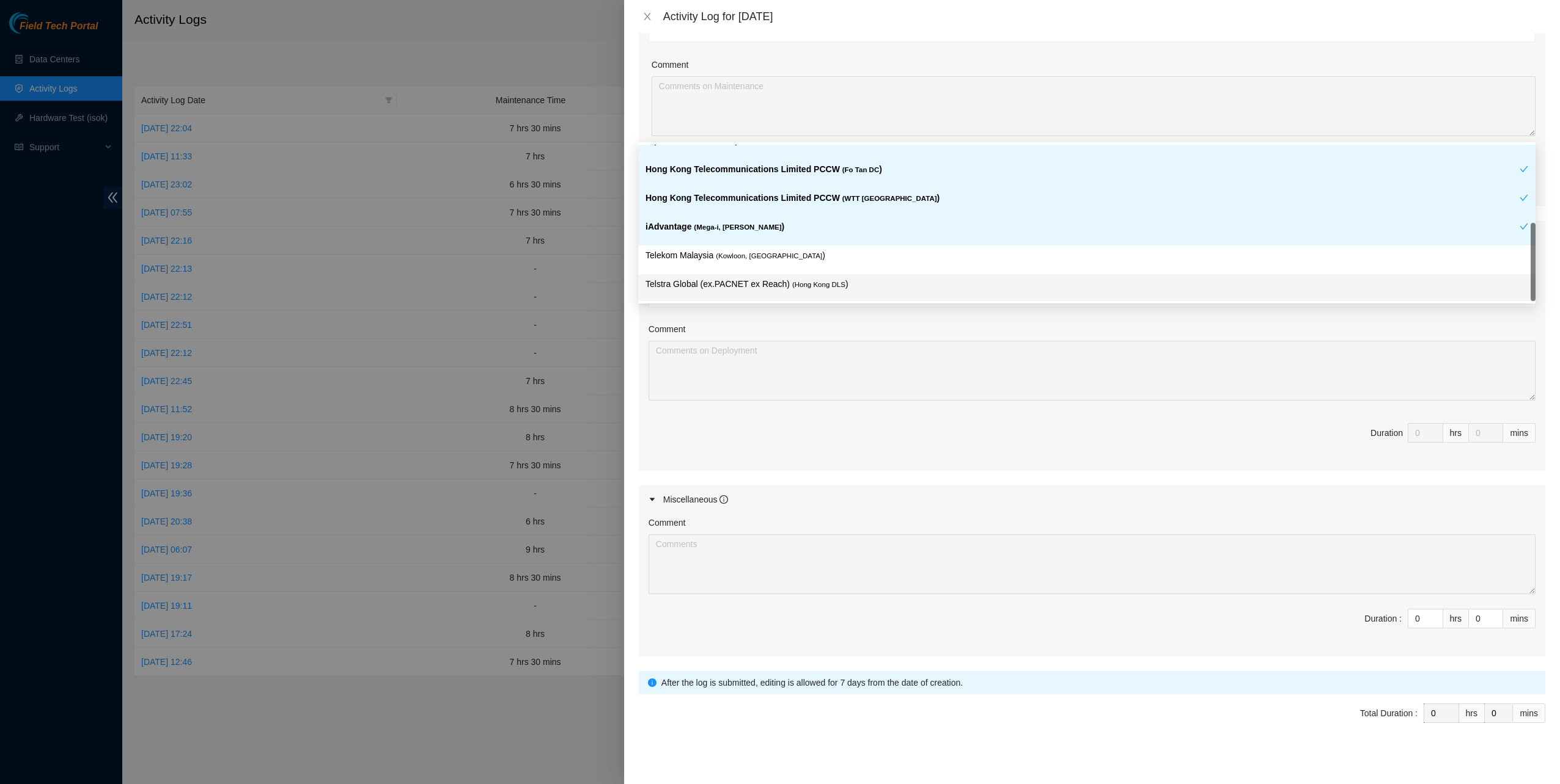
scroll to position [257, 0]
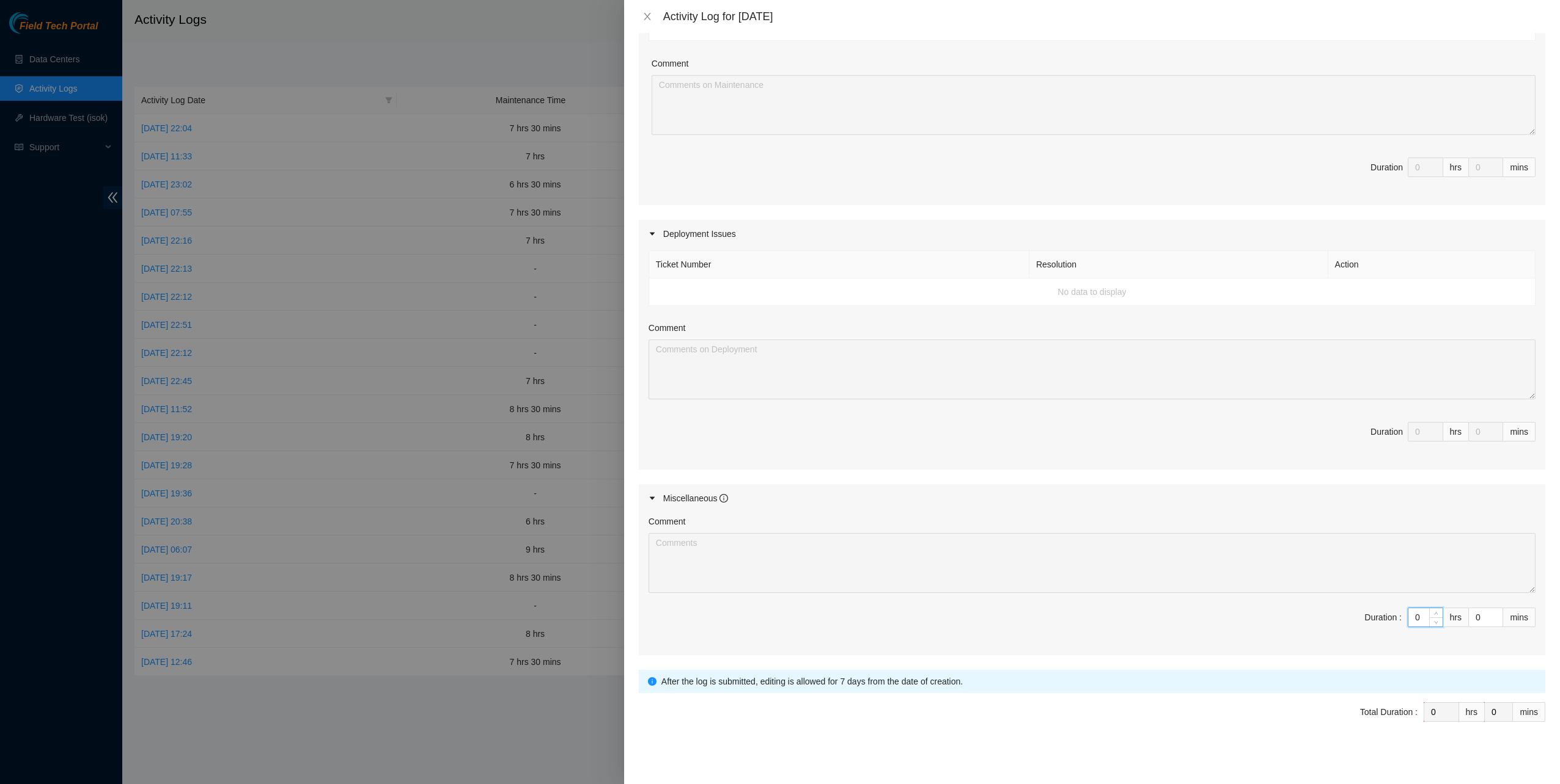
drag, startPoint x: 1409, startPoint y: 615, endPoint x: 1395, endPoint y: 603, distance: 18.4
click at [1397, 608] on span "Duration : 0 hrs 0 mins" at bounding box center [1091, 625] width 887 height 34
type input "7"
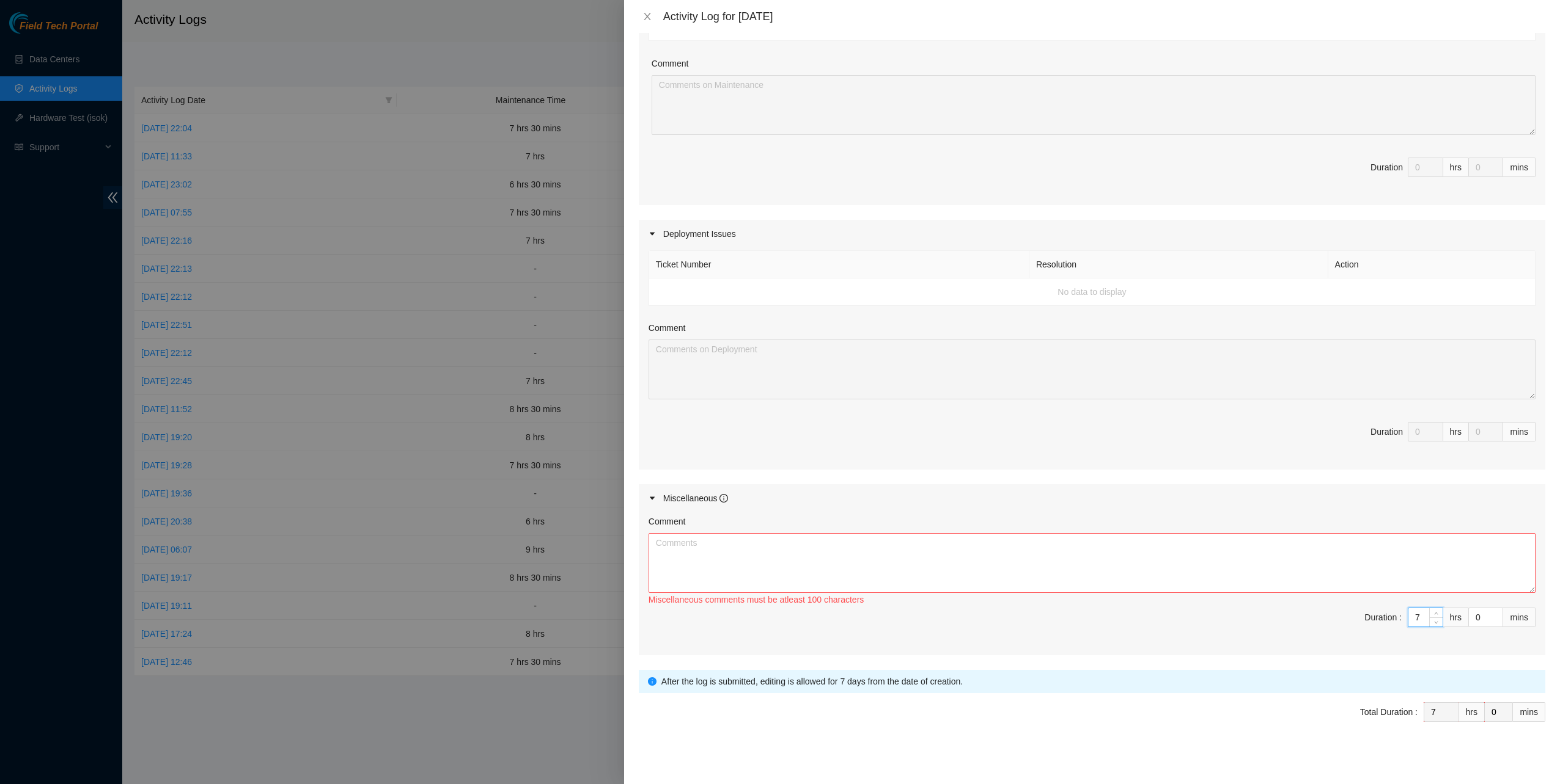
type input "7"
type input "3"
type input "30"
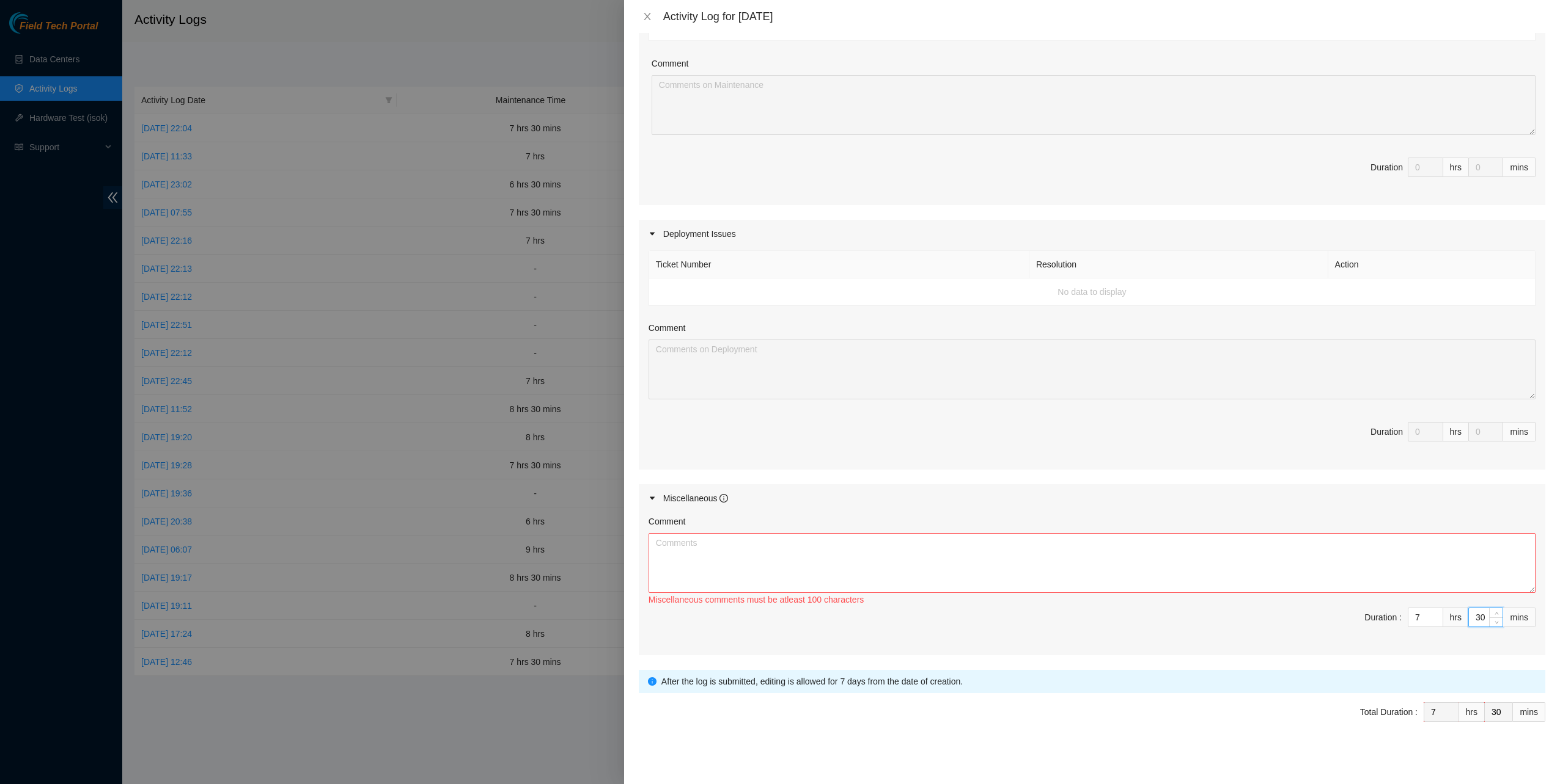
type input "30"
drag, startPoint x: 1044, startPoint y: 590, endPoint x: 1033, endPoint y: 570, distance: 22.8
click at [1039, 582] on div "Miscellaneous comments must be atleast 100 characters" at bounding box center [1091, 570] width 887 height 74
click at [1032, 569] on textarea "Comment" at bounding box center [1091, 563] width 887 height 60
click at [922, 555] on textarea "Comment" at bounding box center [1091, 563] width 887 height 60
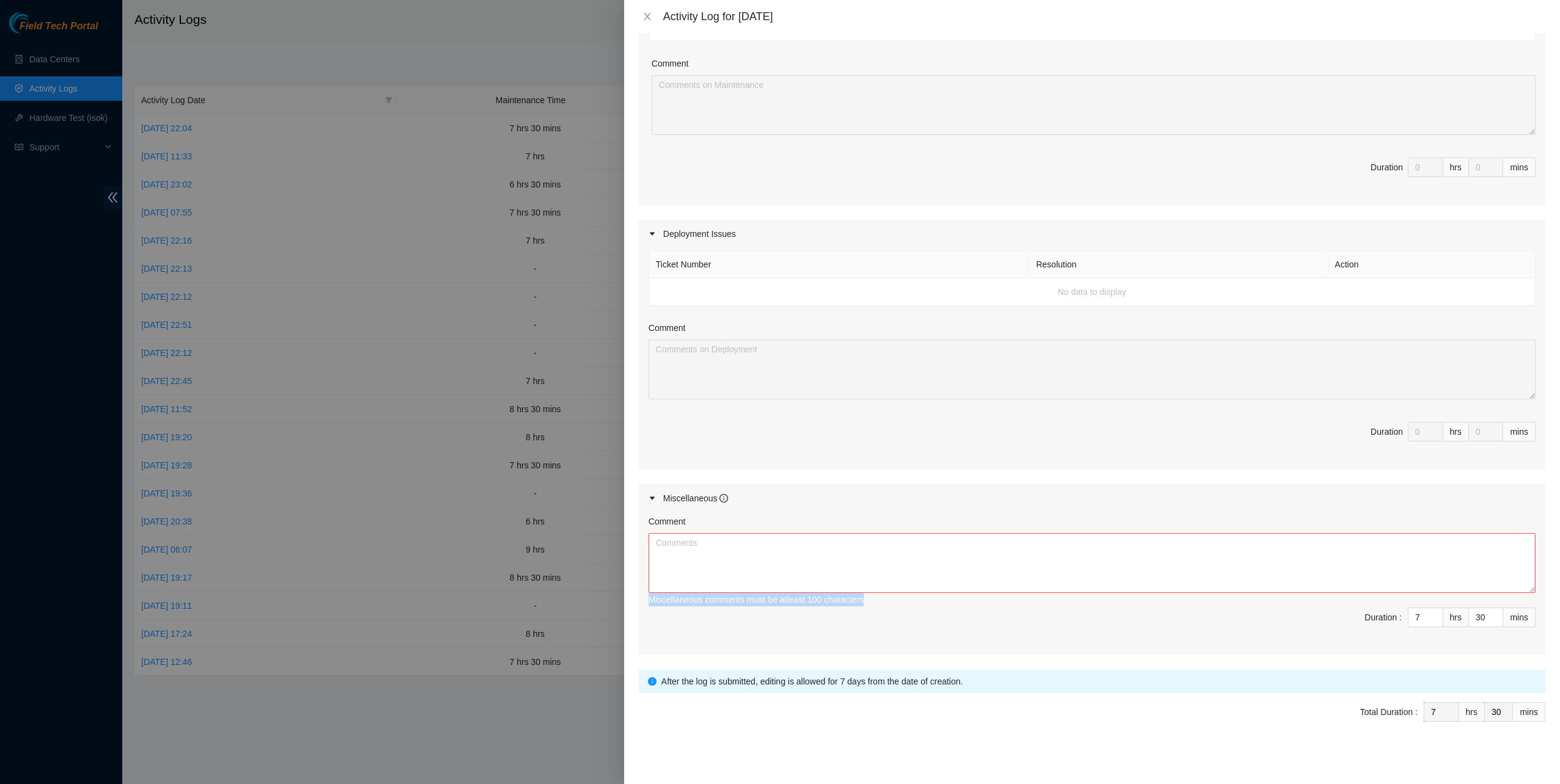
click at [1027, 570] on textarea "Comment" at bounding box center [1091, 563] width 887 height 60
drag, startPoint x: 1015, startPoint y: 549, endPoint x: 1003, endPoint y: 522, distance: 29.5
click at [1015, 547] on textarea "Comment" at bounding box center [1091, 563] width 887 height 60
drag, startPoint x: 995, startPoint y: 474, endPoint x: 921, endPoint y: 529, distance: 92.2
click at [995, 474] on div "Maintenance Issues Ticket Number Resolution Action No data to display Comment D…" at bounding box center [1091, 305] width 907 height 701
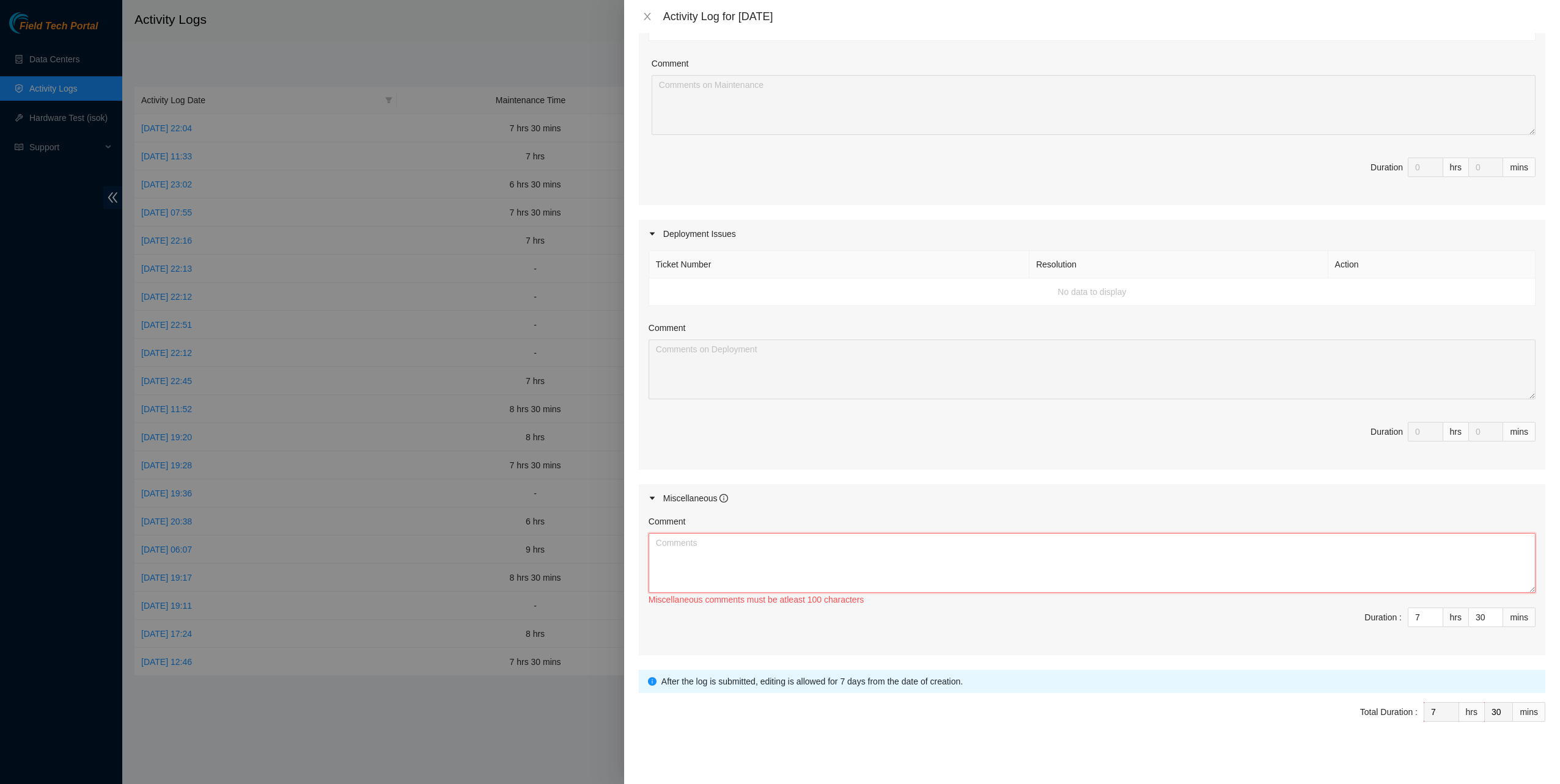
drag, startPoint x: 912, startPoint y: 530, endPoint x: 912, endPoint y: 538, distance: 8.0
click at [912, 533] on textarea "Comment" at bounding box center [1091, 563] width 887 height 60
paste textarea "Dear AKAMAI INTERNATIONAL BV, Equinix makes every effort to keep you and your e…"
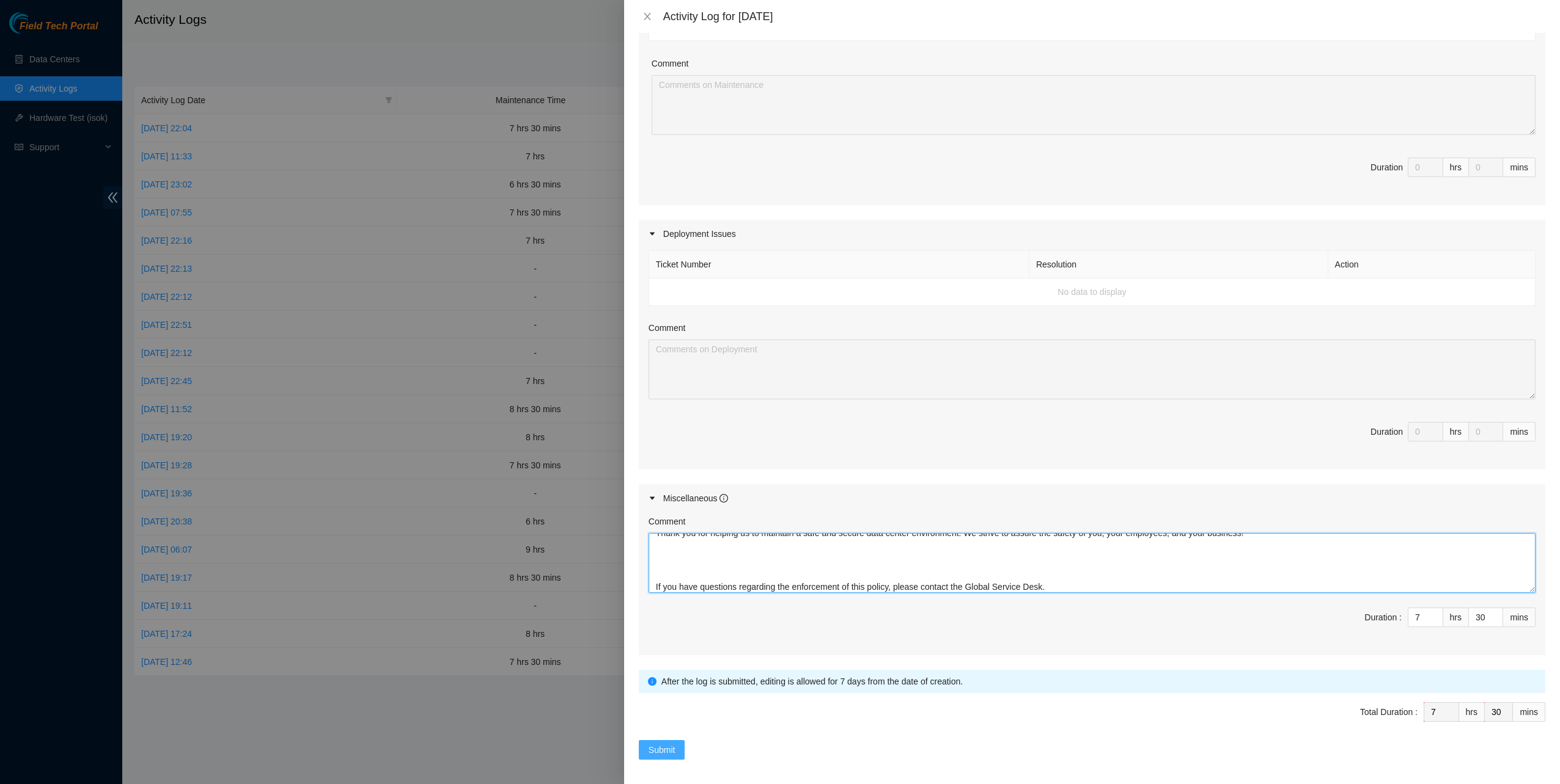
type textarea "Dear AKAMAI INTERNATIONAL BV, Equinix makes every effort to keep you and your e…"
click at [668, 743] on span "Submit" at bounding box center [662, 750] width 27 height 13
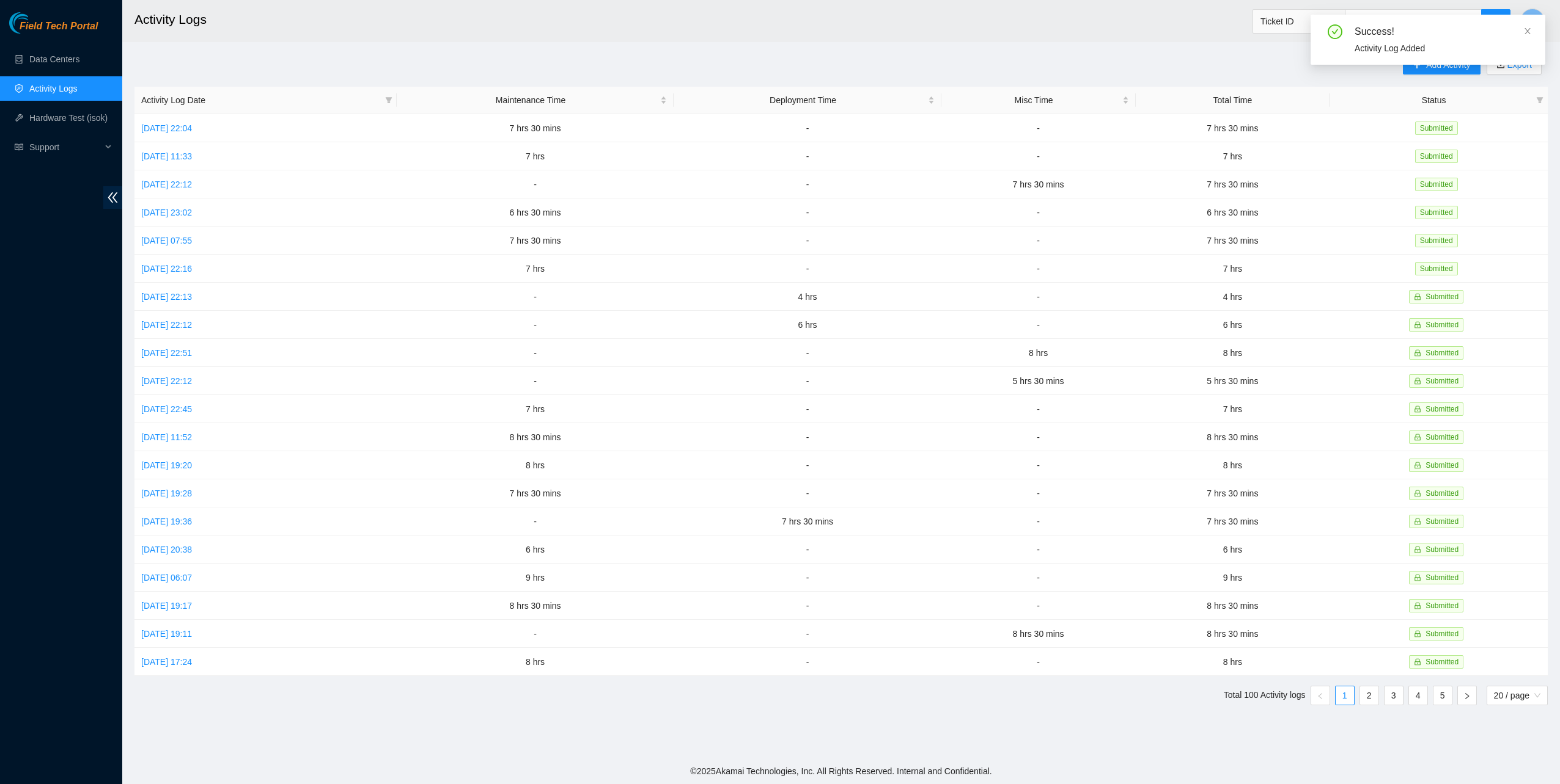
drag, startPoint x: 1526, startPoint y: 31, endPoint x: 1271, endPoint y: 104, distance: 265.2
click at [1526, 31] on icon "close" at bounding box center [1526, 31] width 8 height 8
click at [1525, 16] on button "T" at bounding box center [1532, 20] width 25 height 25
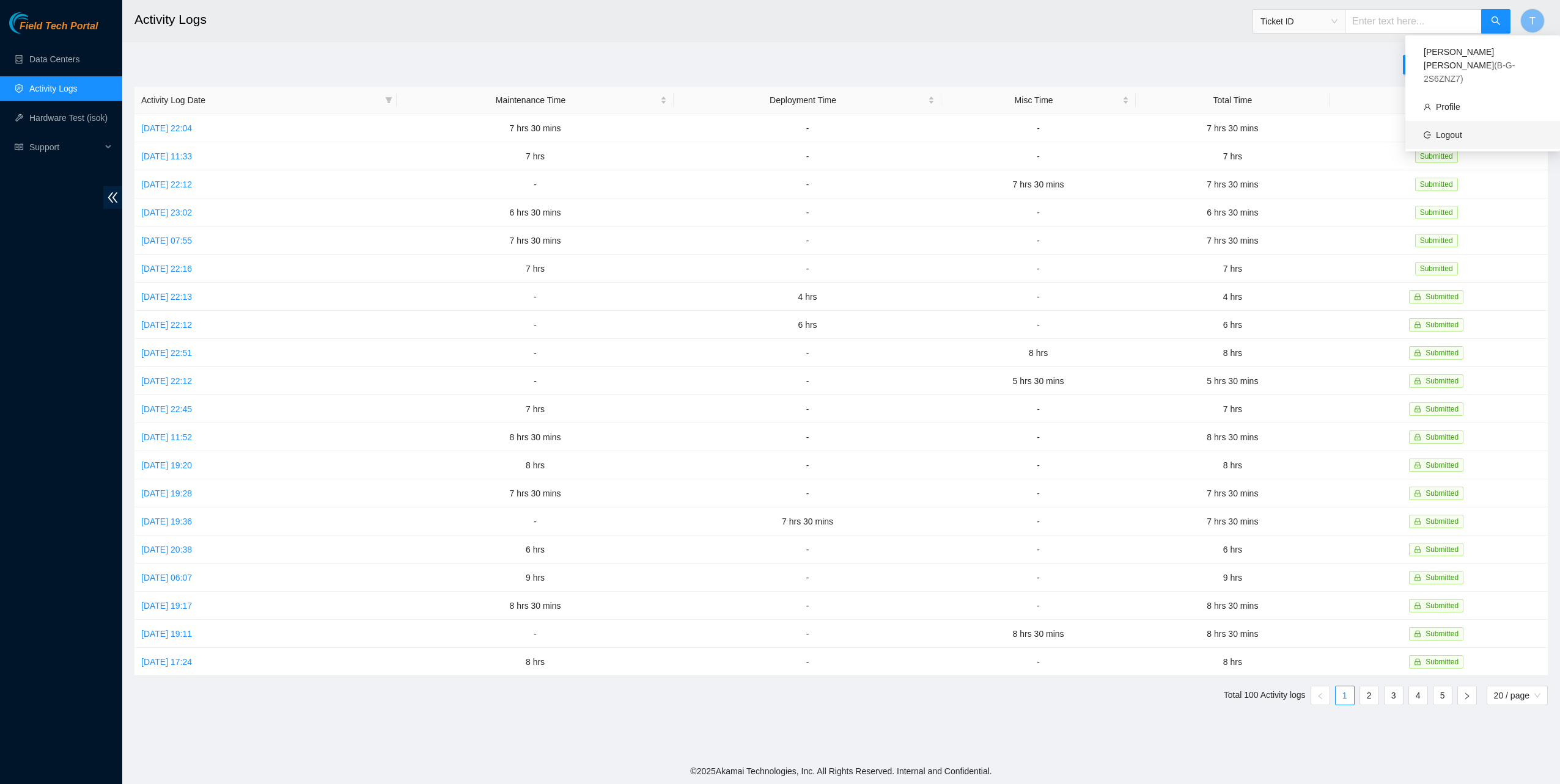
click at [1436, 130] on link "Logout" at bounding box center [1448, 135] width 26 height 10
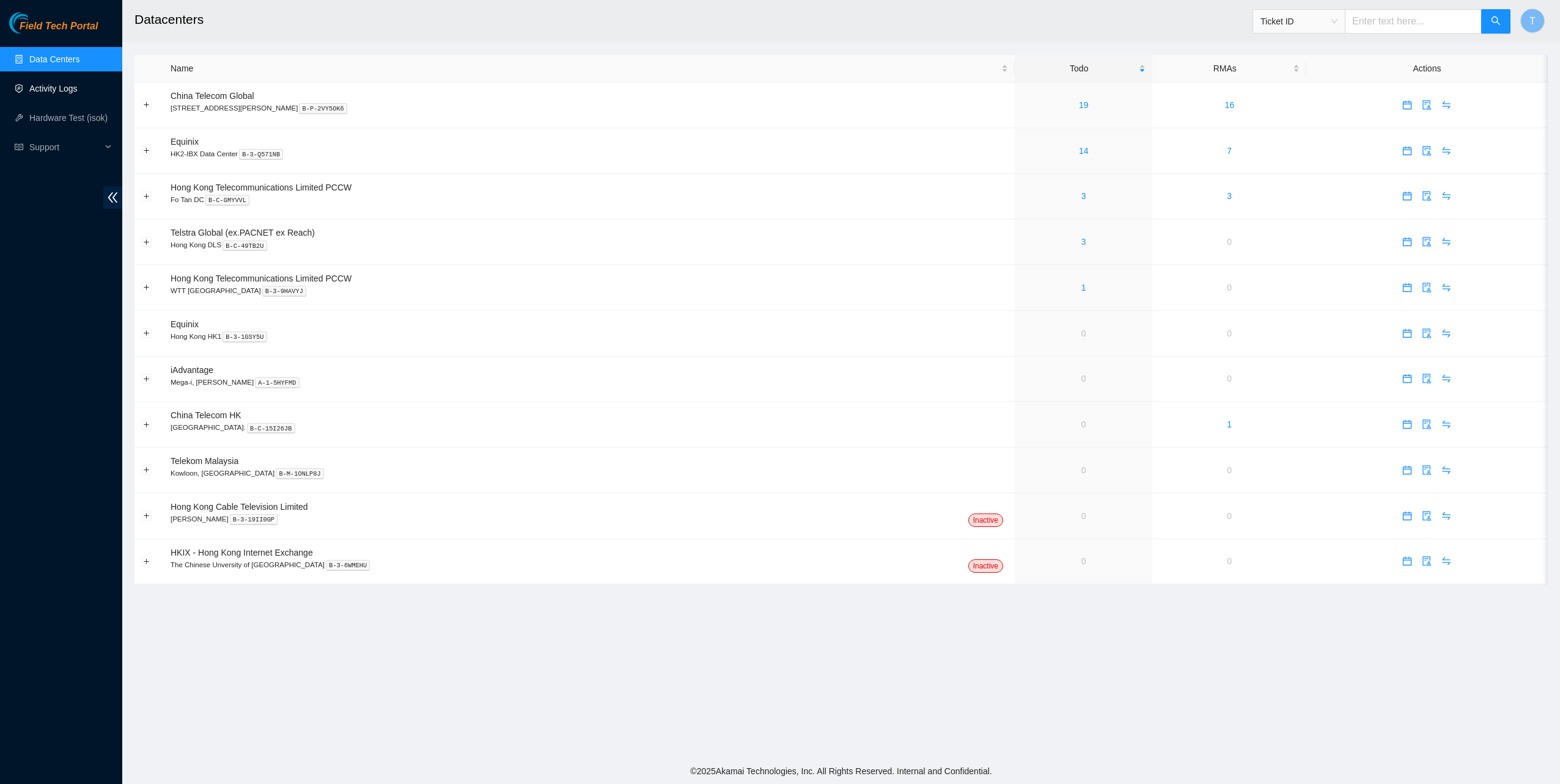
click at [67, 83] on link "Activity Logs" at bounding box center [53, 88] width 48 height 10
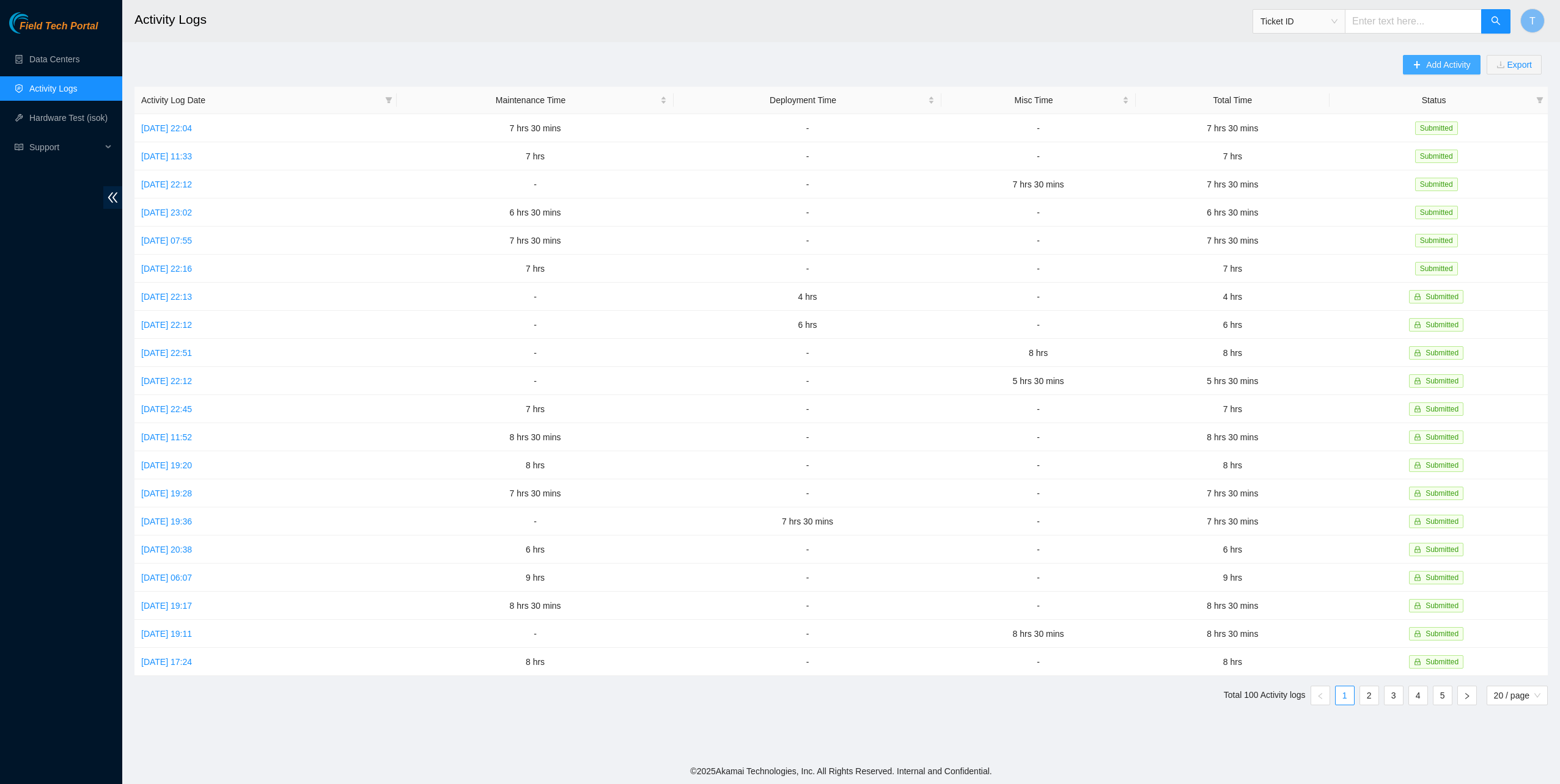
click at [1438, 64] on span "Add Activity" at bounding box center [1448, 65] width 44 height 13
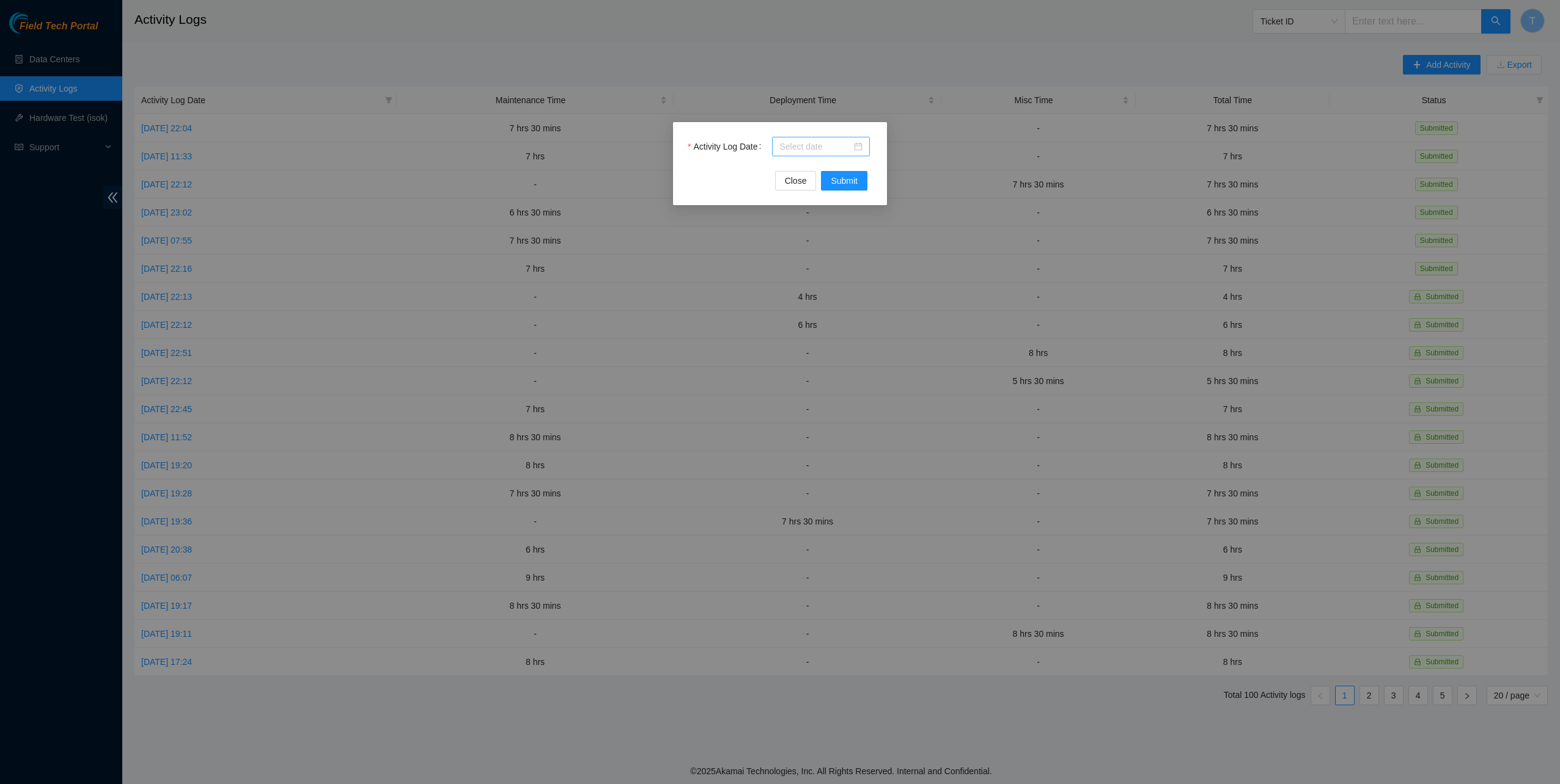
click at [828, 153] on div at bounding box center [820, 147] width 98 height 19
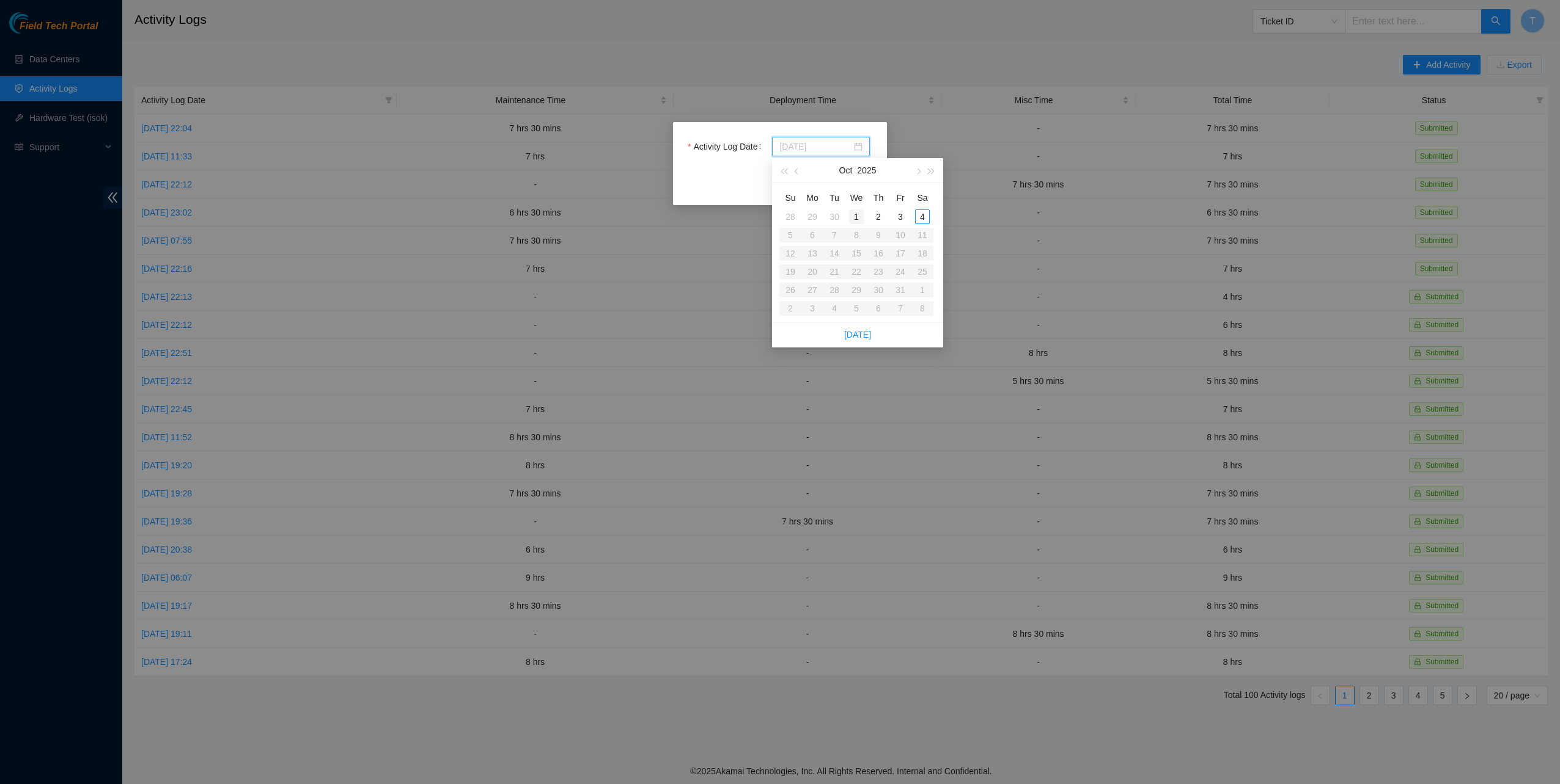
type input "2025-10-01"
click at [859, 215] on div "1" at bounding box center [857, 217] width 15 height 15
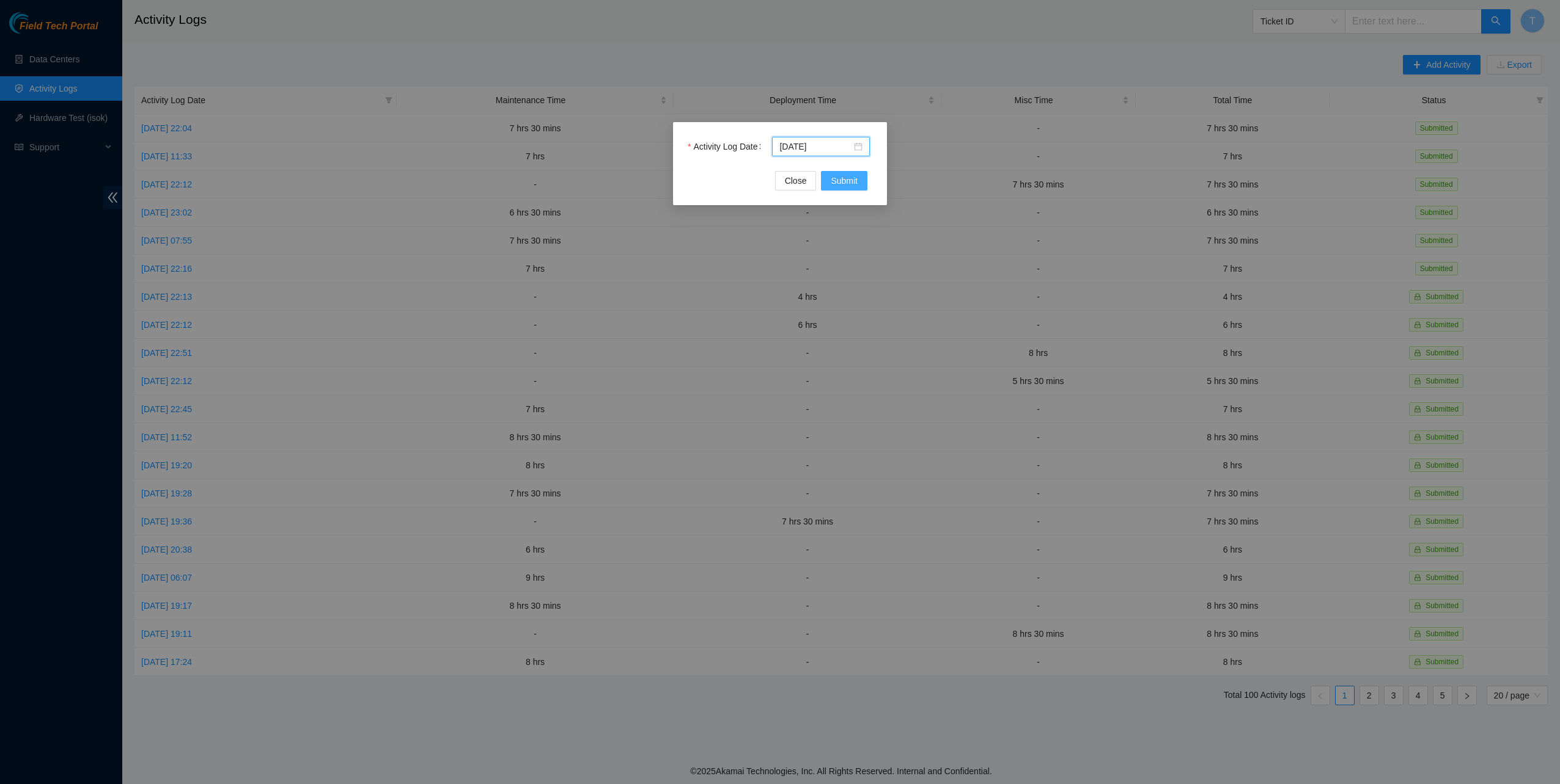
click at [845, 175] on span "Submit" at bounding box center [844, 181] width 27 height 13
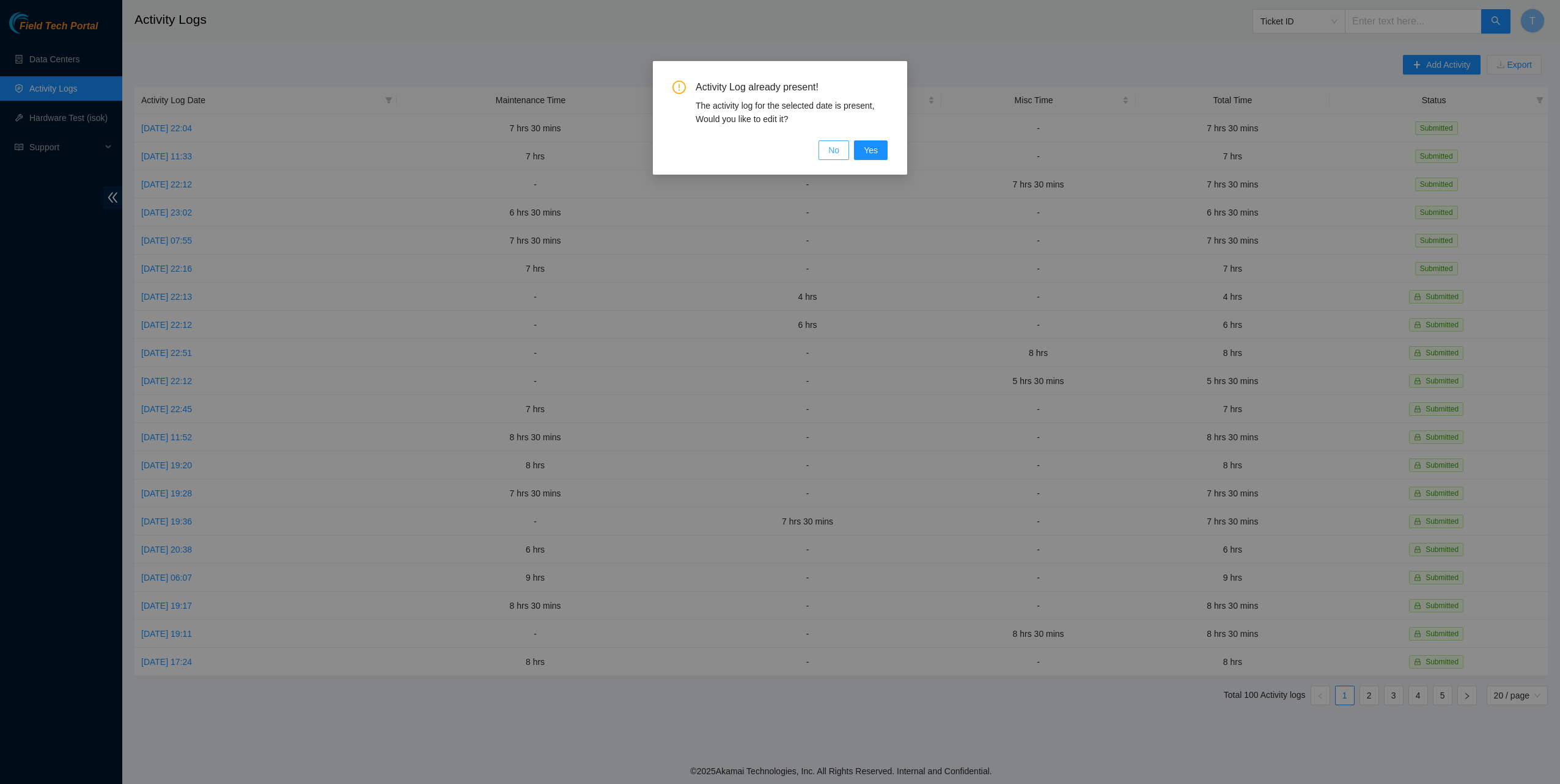
click at [836, 148] on span "No" at bounding box center [834, 150] width 11 height 13
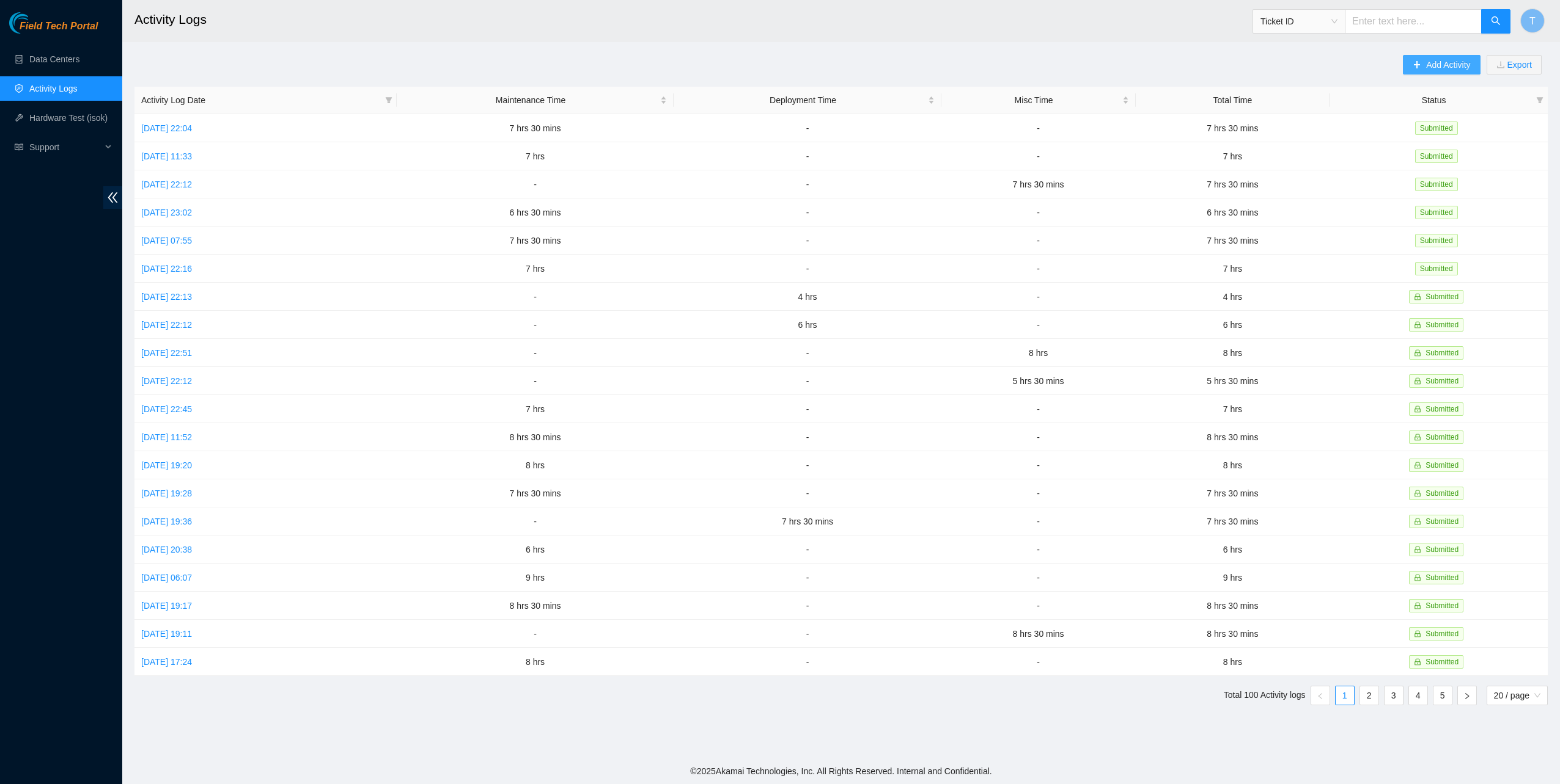
click at [1442, 60] on span "Add Activity" at bounding box center [1448, 65] width 44 height 13
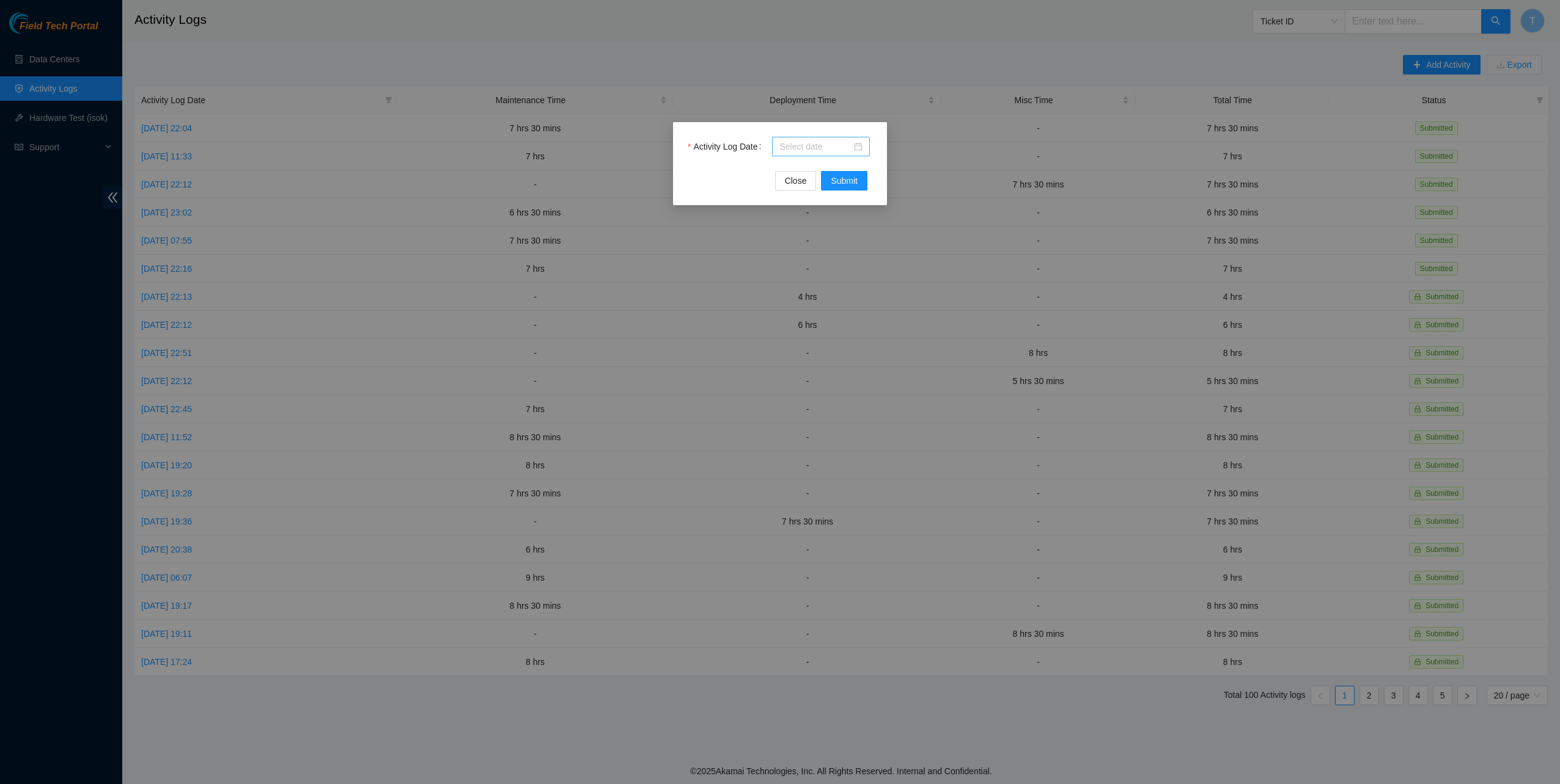
click at [807, 151] on input "Activity Log Date" at bounding box center [815, 147] width 72 height 13
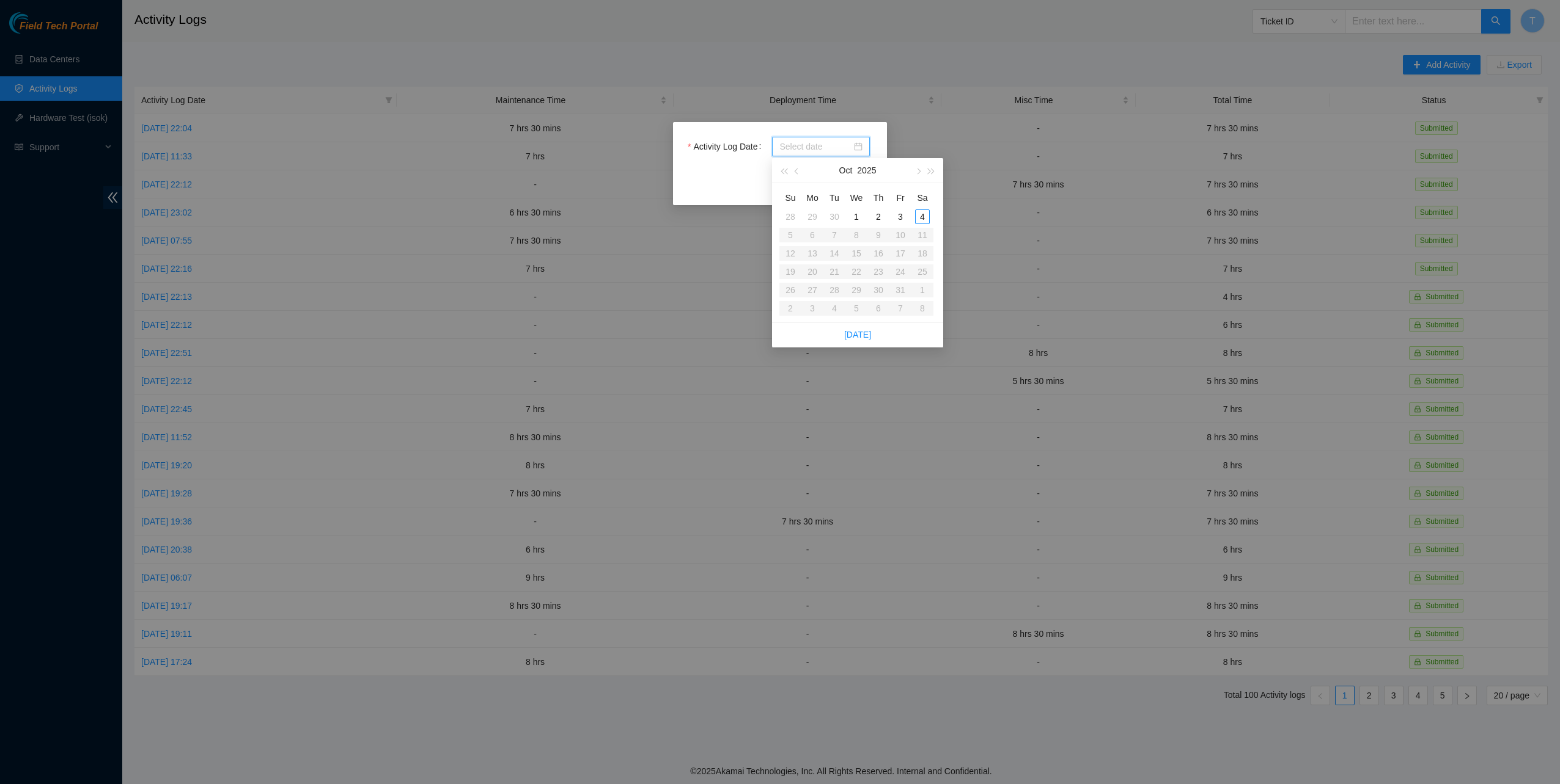
type input "2025-09-30"
click at [834, 213] on div "30" at bounding box center [834, 217] width 15 height 15
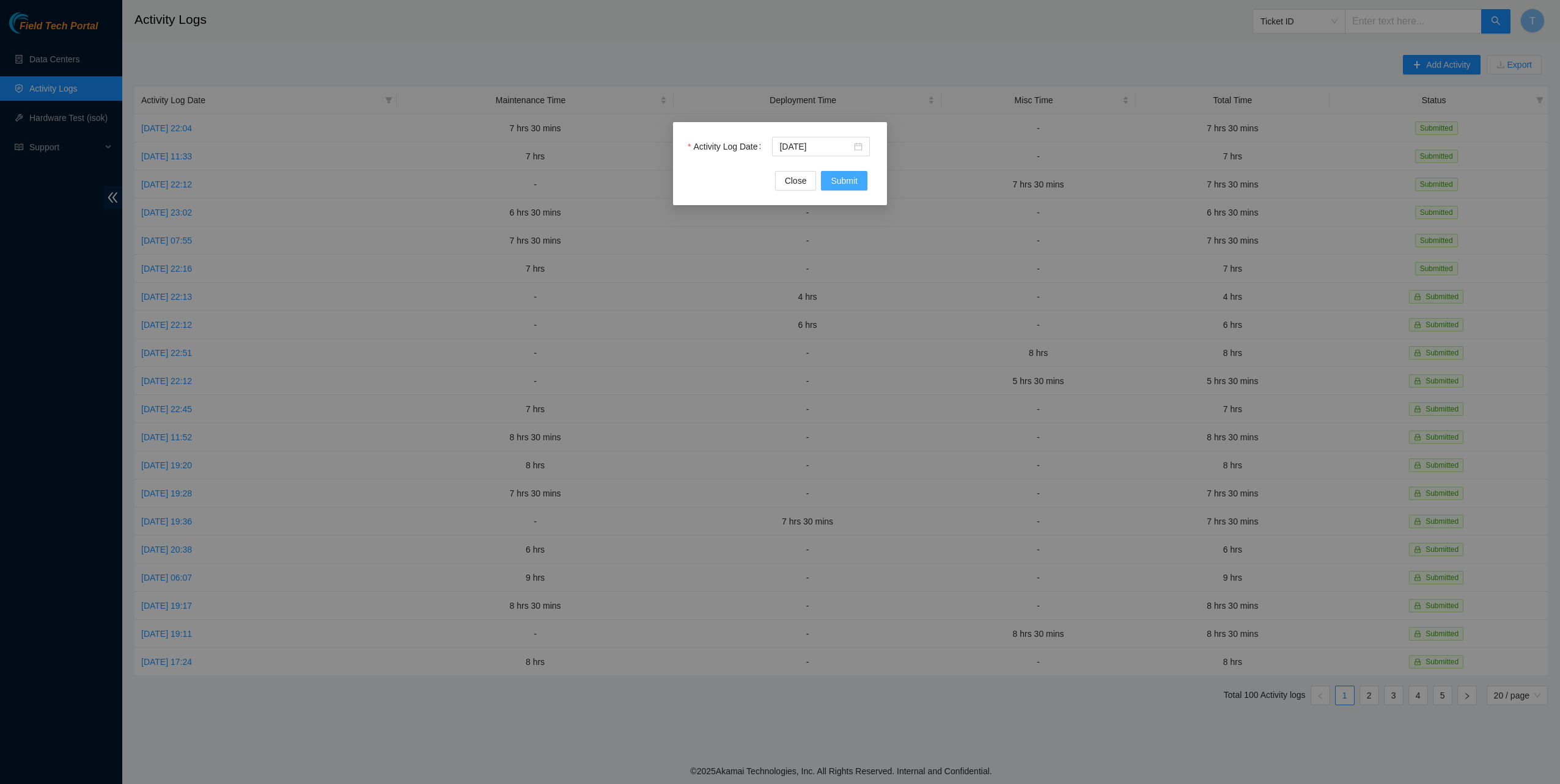
click at [840, 173] on button "Submit" at bounding box center [844, 181] width 46 height 19
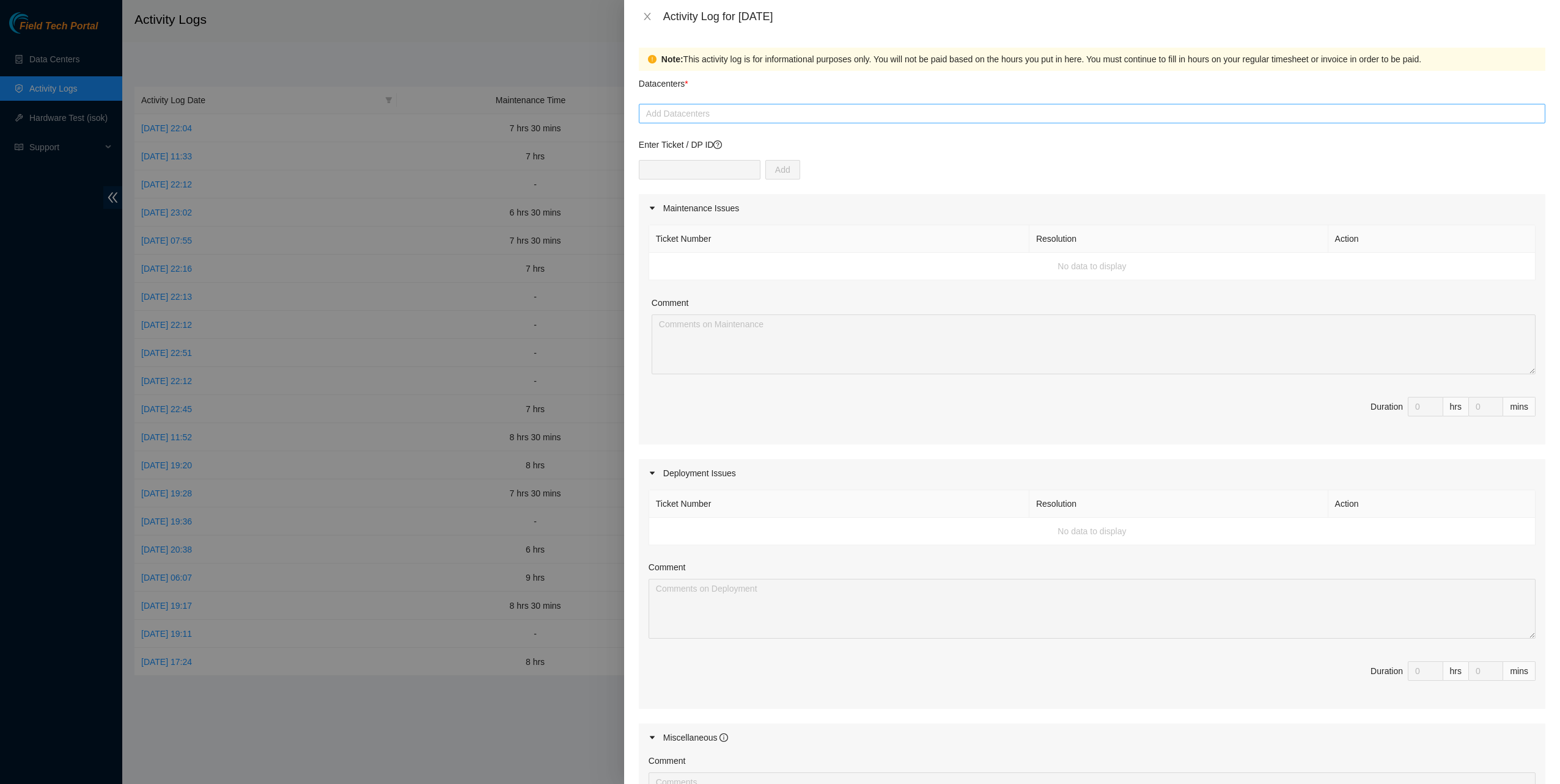
click at [764, 116] on div at bounding box center [1091, 114] width 900 height 15
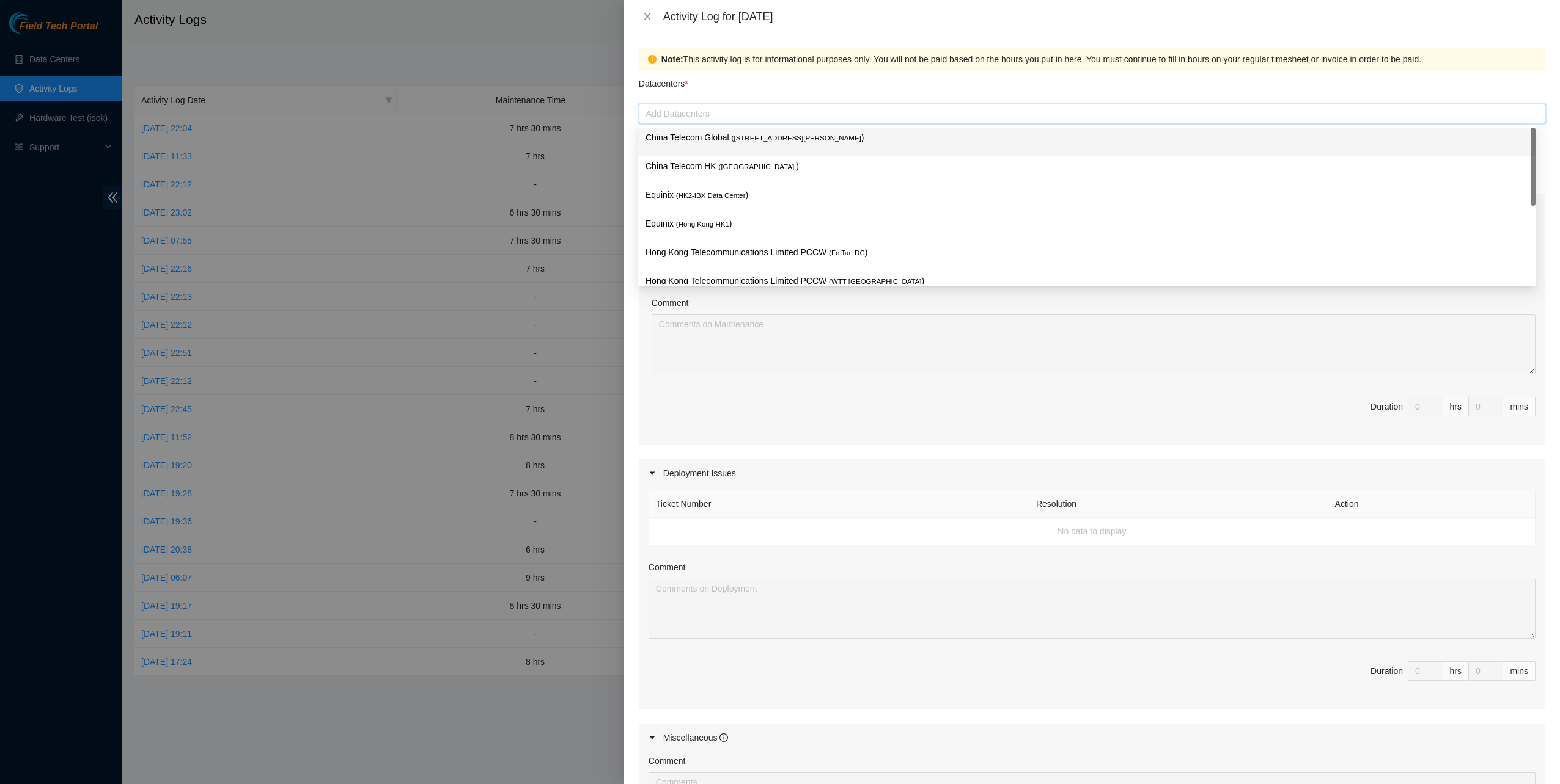
drag, startPoint x: 750, startPoint y: 140, endPoint x: 743, endPoint y: 153, distance: 14.8
click at [749, 141] on span "( Room B11, 2/F, 18 Chun Yat Street, TKO , Hong Kong" at bounding box center [796, 138] width 130 height 7
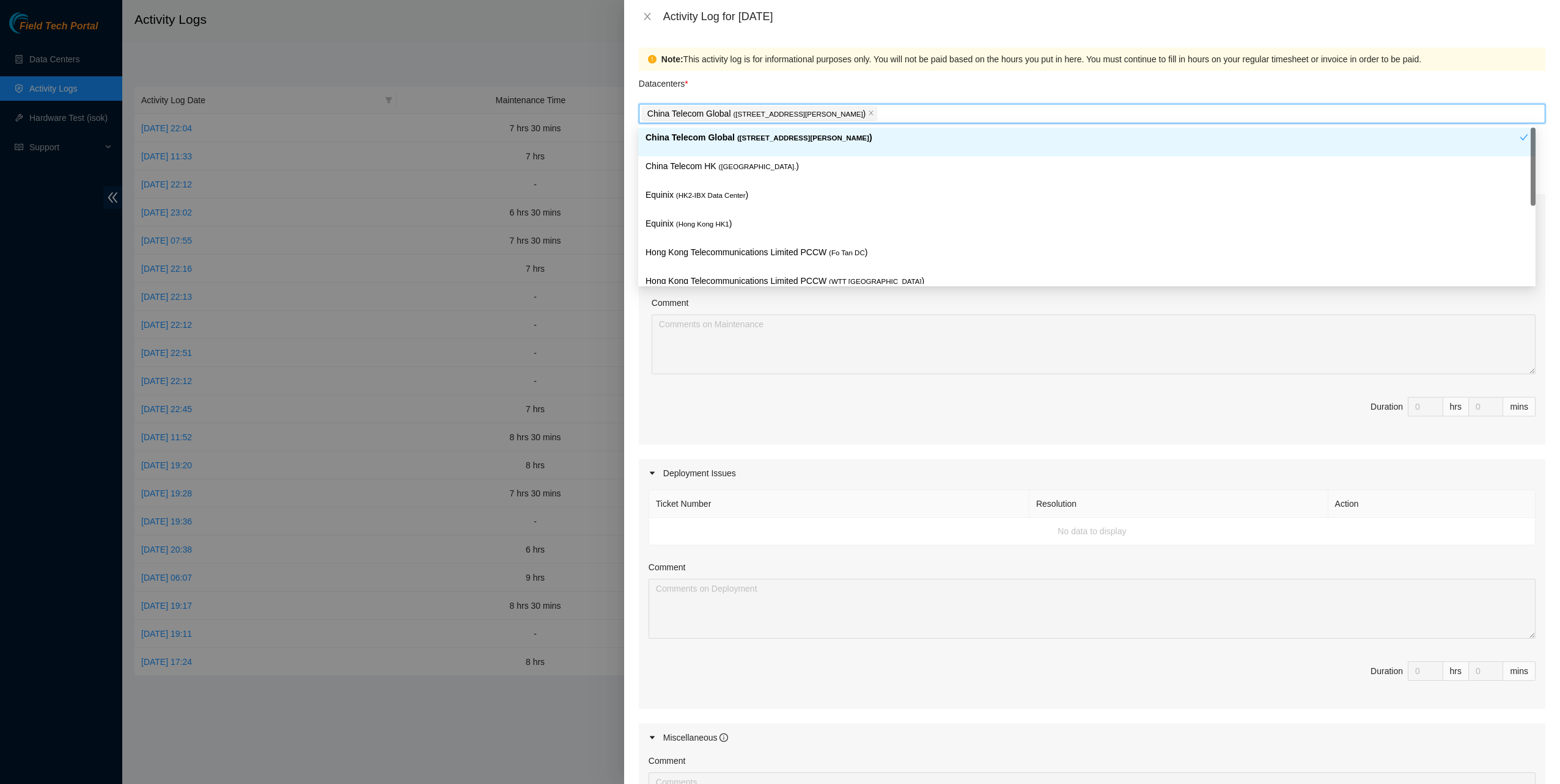
click at [720, 162] on p "China Telecom HK ( Hong Kong. )" at bounding box center [1086, 166] width 883 height 14
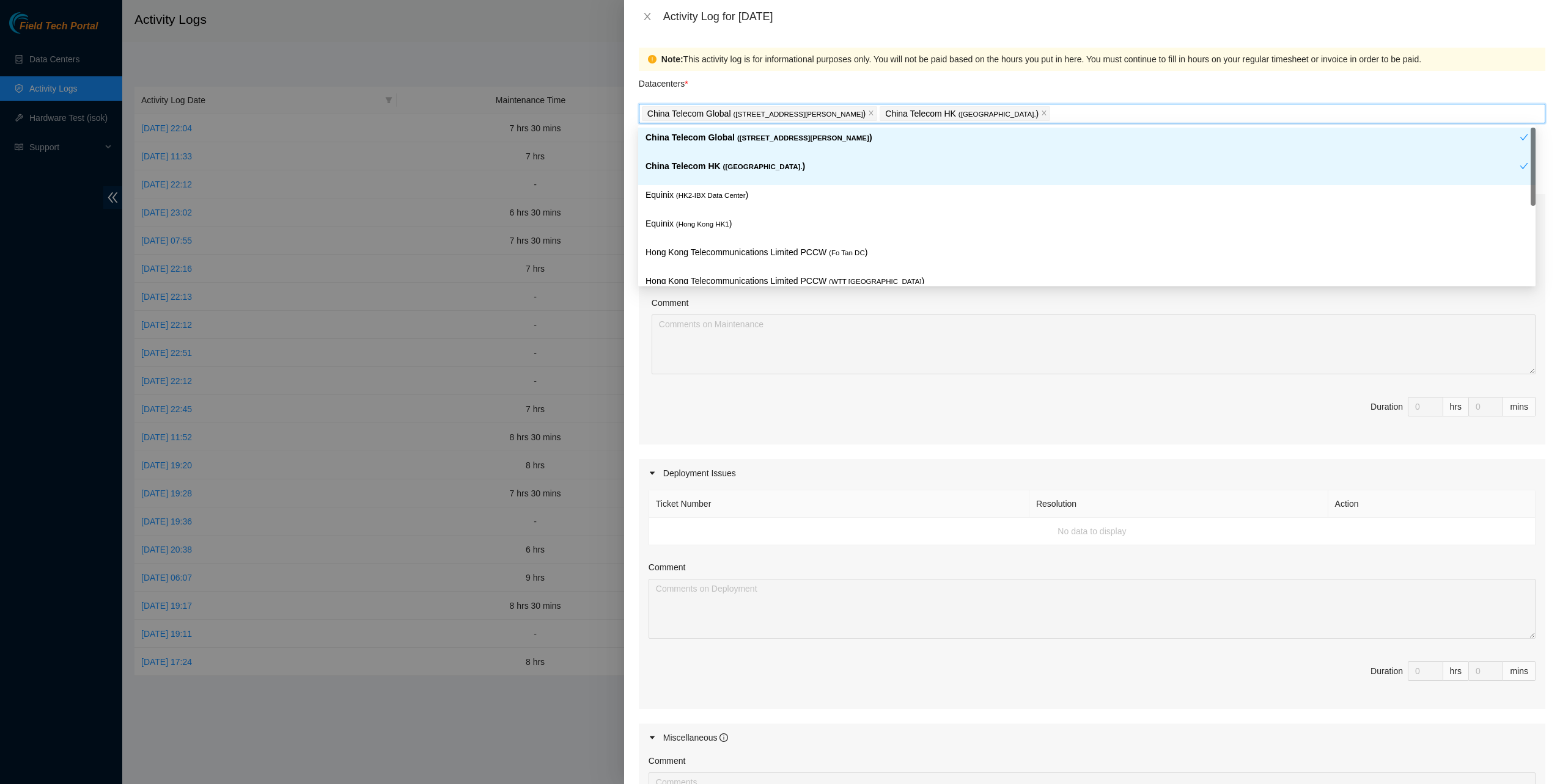
drag, startPoint x: 710, startPoint y: 189, endPoint x: 714, endPoint y: 209, distance: 20.4
click at [710, 191] on p "Equinix ( HK2-IBX Data Center )" at bounding box center [1086, 195] width 883 height 14
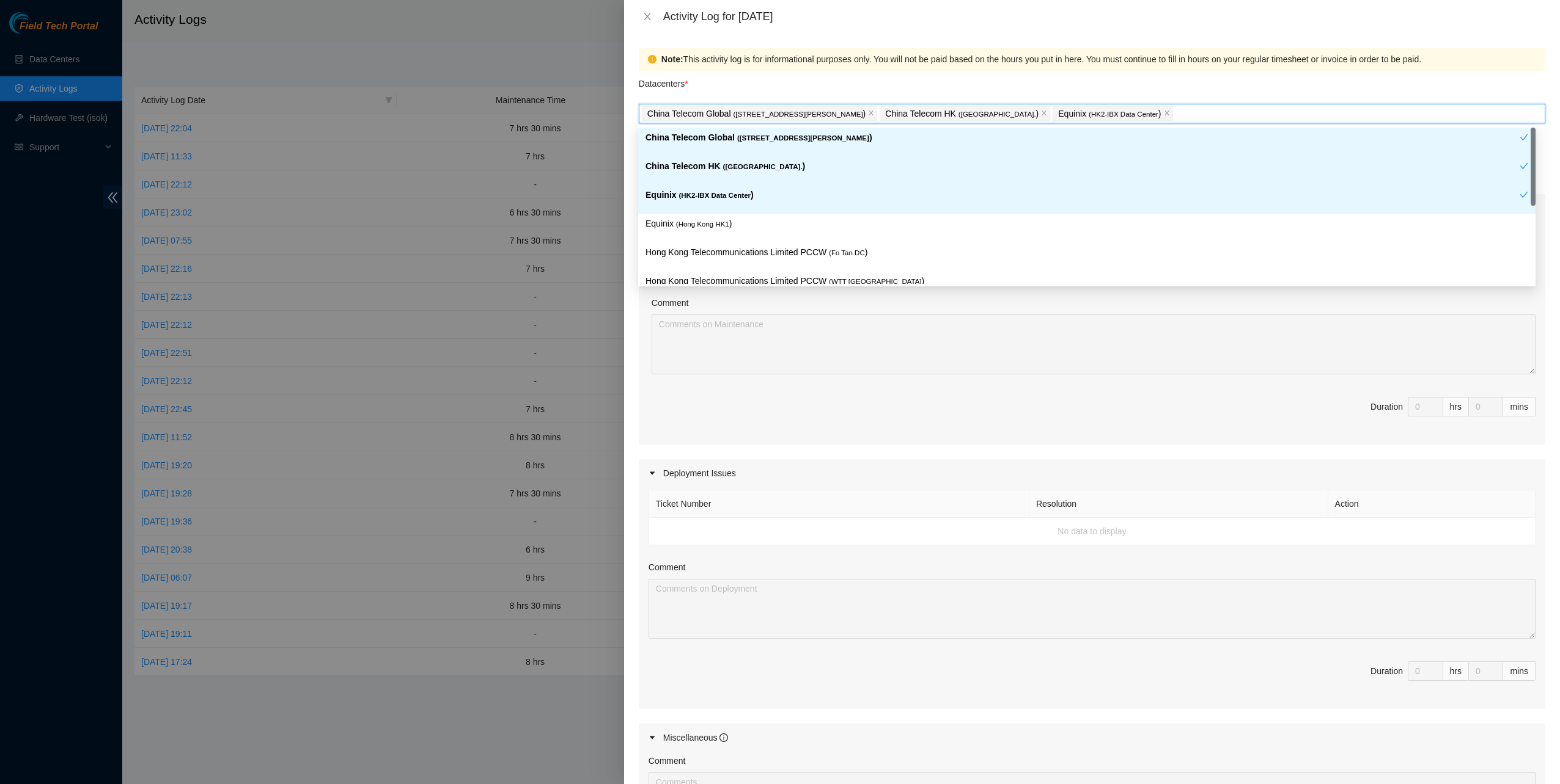
click at [714, 226] on span "( Hong Kong HK1" at bounding box center [702, 224] width 53 height 7
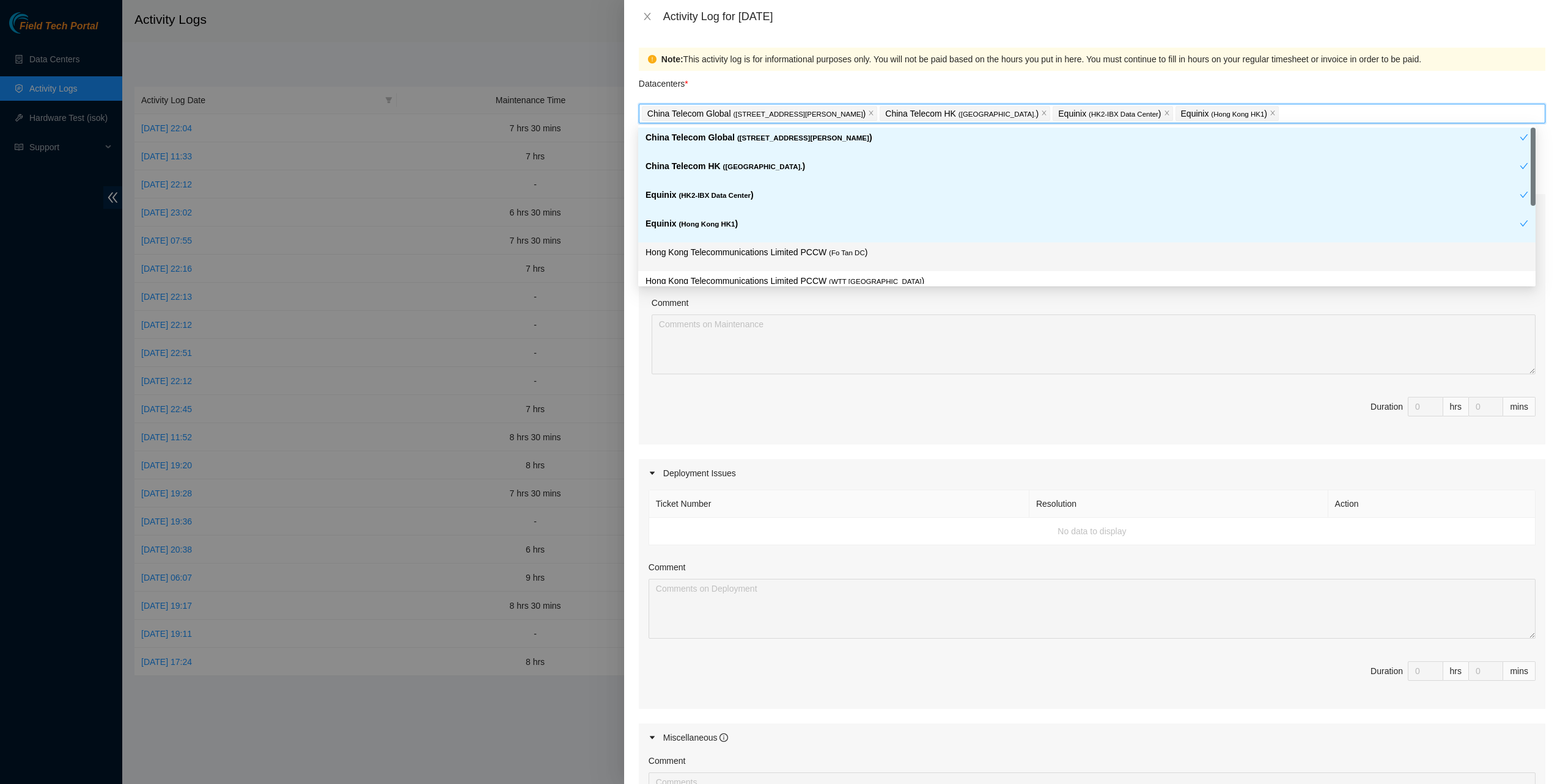
click at [720, 255] on p "Hong Kong Telecommunications Limited PCCW ( Fo Tan DC )" at bounding box center [1086, 252] width 883 height 14
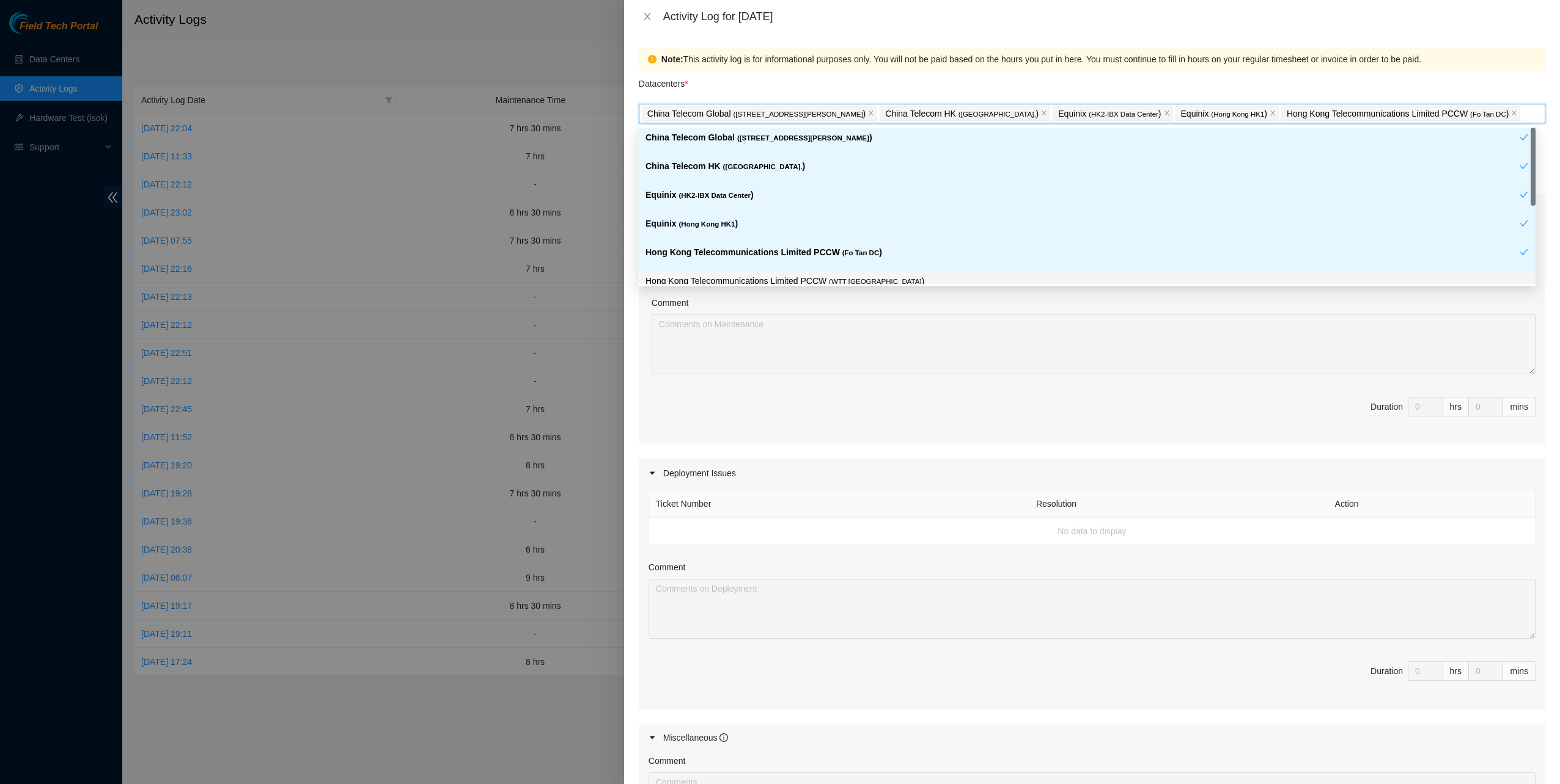
click at [731, 275] on p "Hong Kong Telecommunications Limited PCCW ( WTT DC )" at bounding box center [1086, 281] width 883 height 14
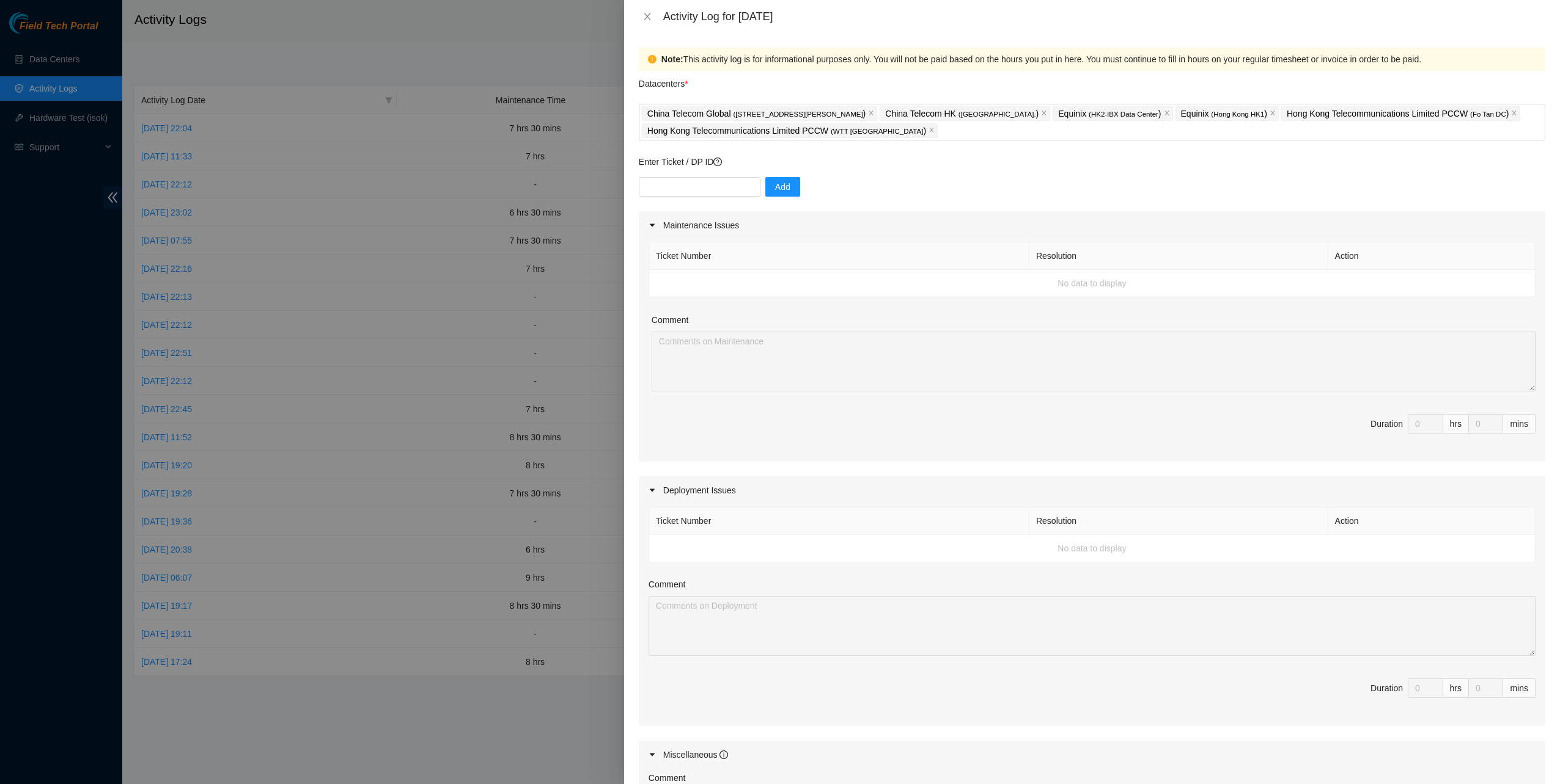
click at [792, 81] on div "Datacenters *" at bounding box center [1091, 87] width 907 height 33
click at [698, 179] on input "text" at bounding box center [699, 187] width 121 height 19
paste input "DP81310"
type input "DP81310"
click at [775, 181] on span "Add" at bounding box center [782, 187] width 16 height 13
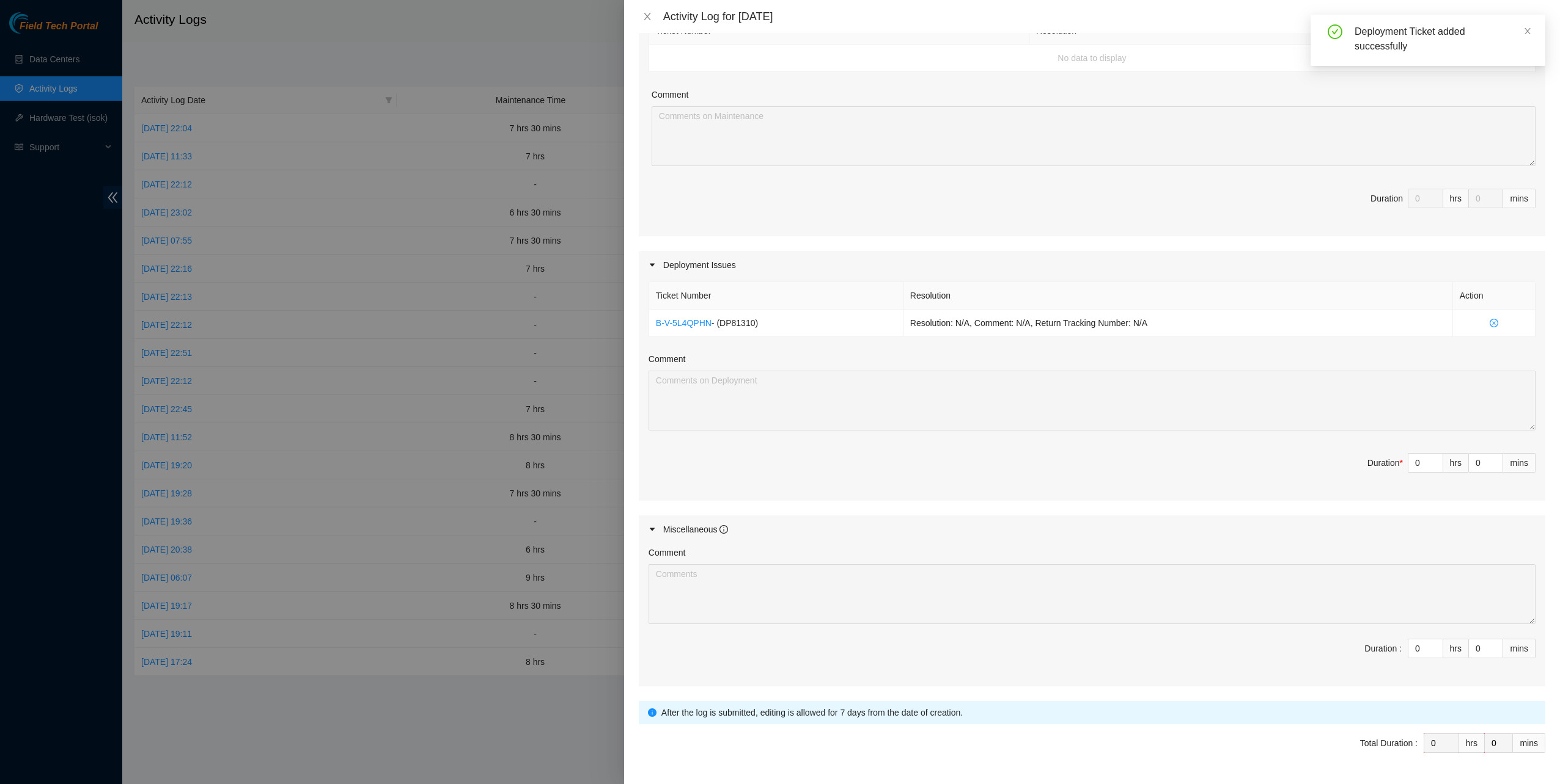
scroll to position [244, 0]
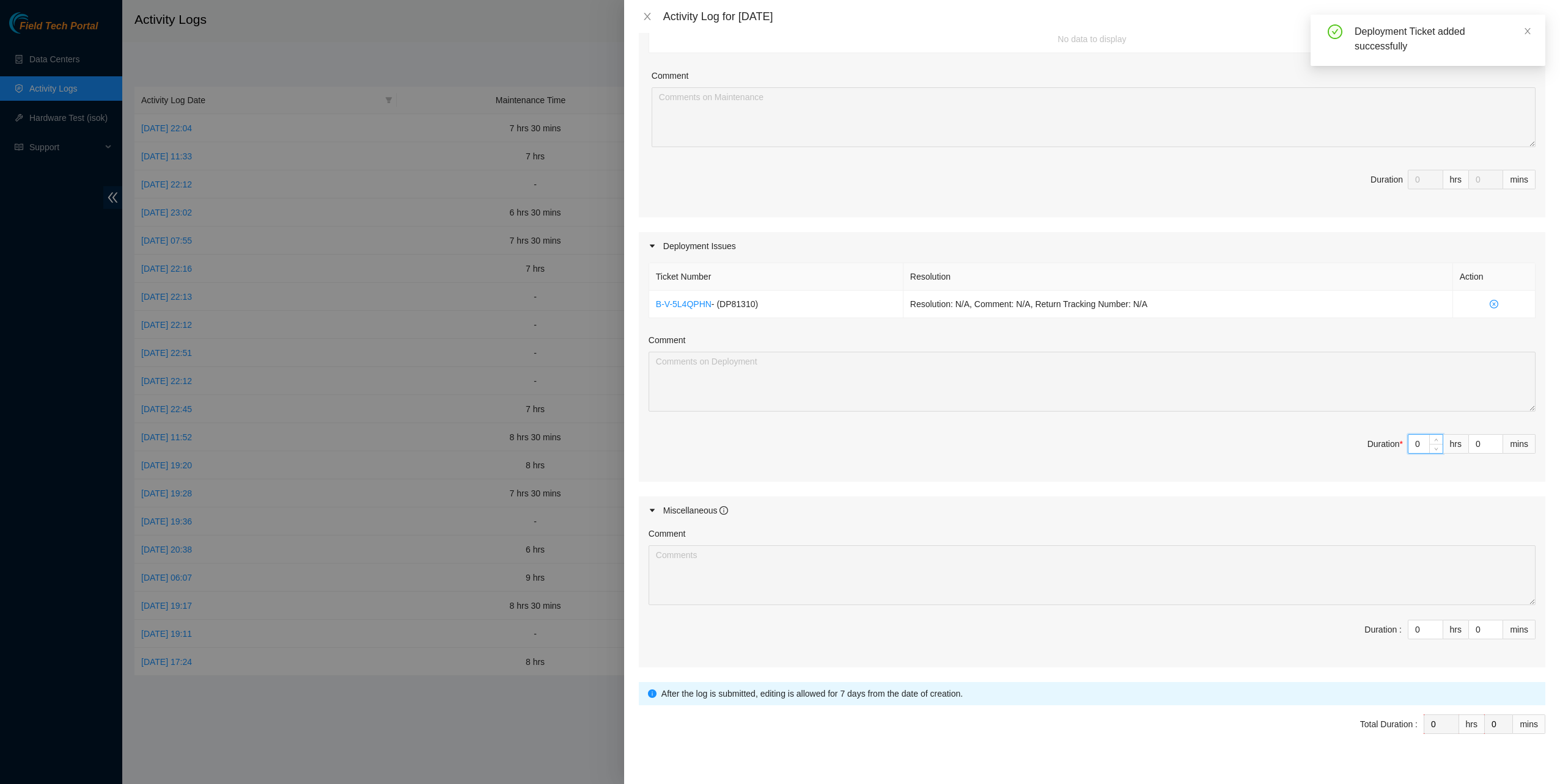
drag, startPoint x: 1410, startPoint y: 439, endPoint x: 1392, endPoint y: 430, distance: 20.1
click at [1407, 436] on div "0" at bounding box center [1425, 444] width 36 height 19
type input "7"
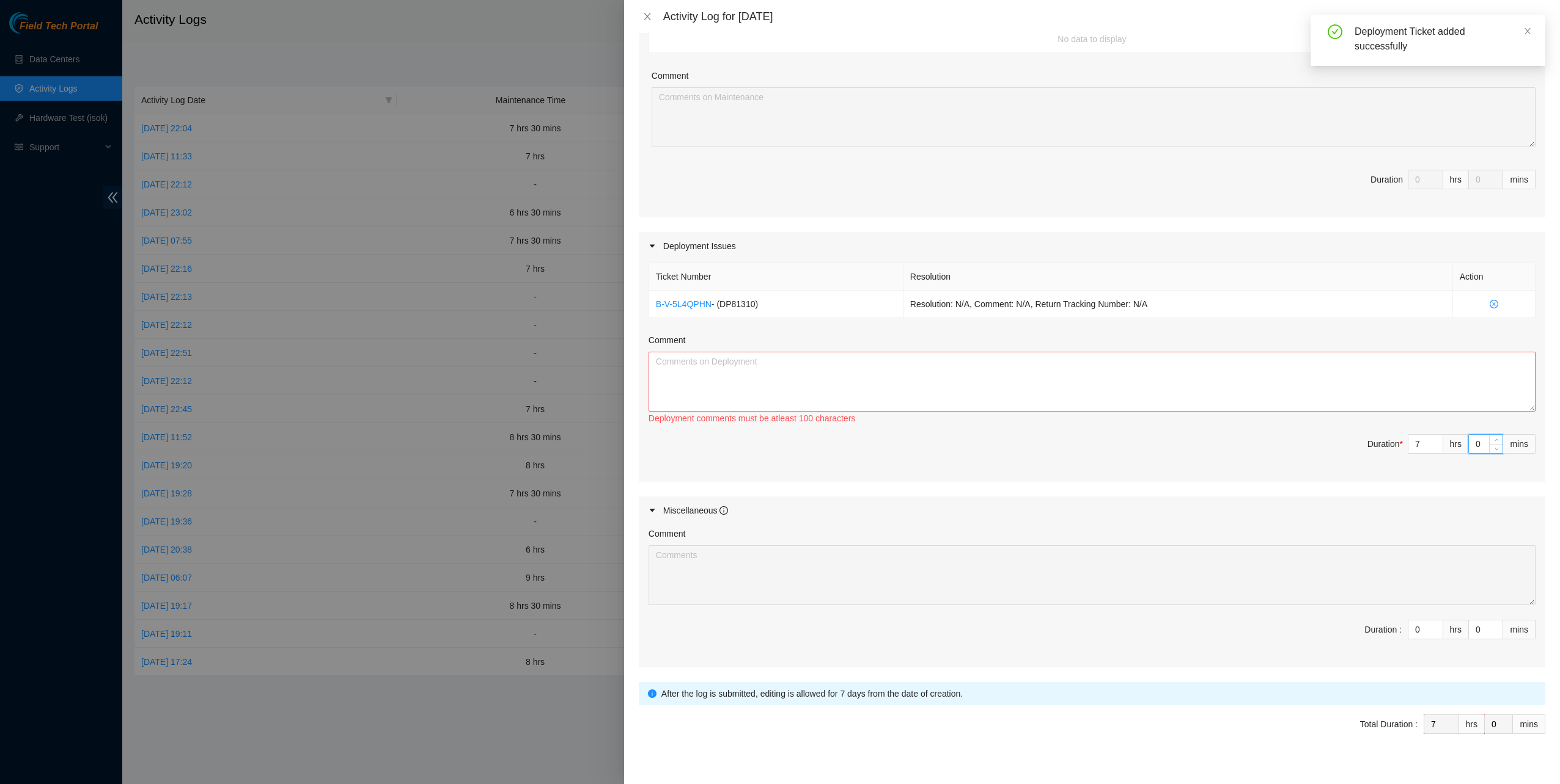
type input "3"
type input "30"
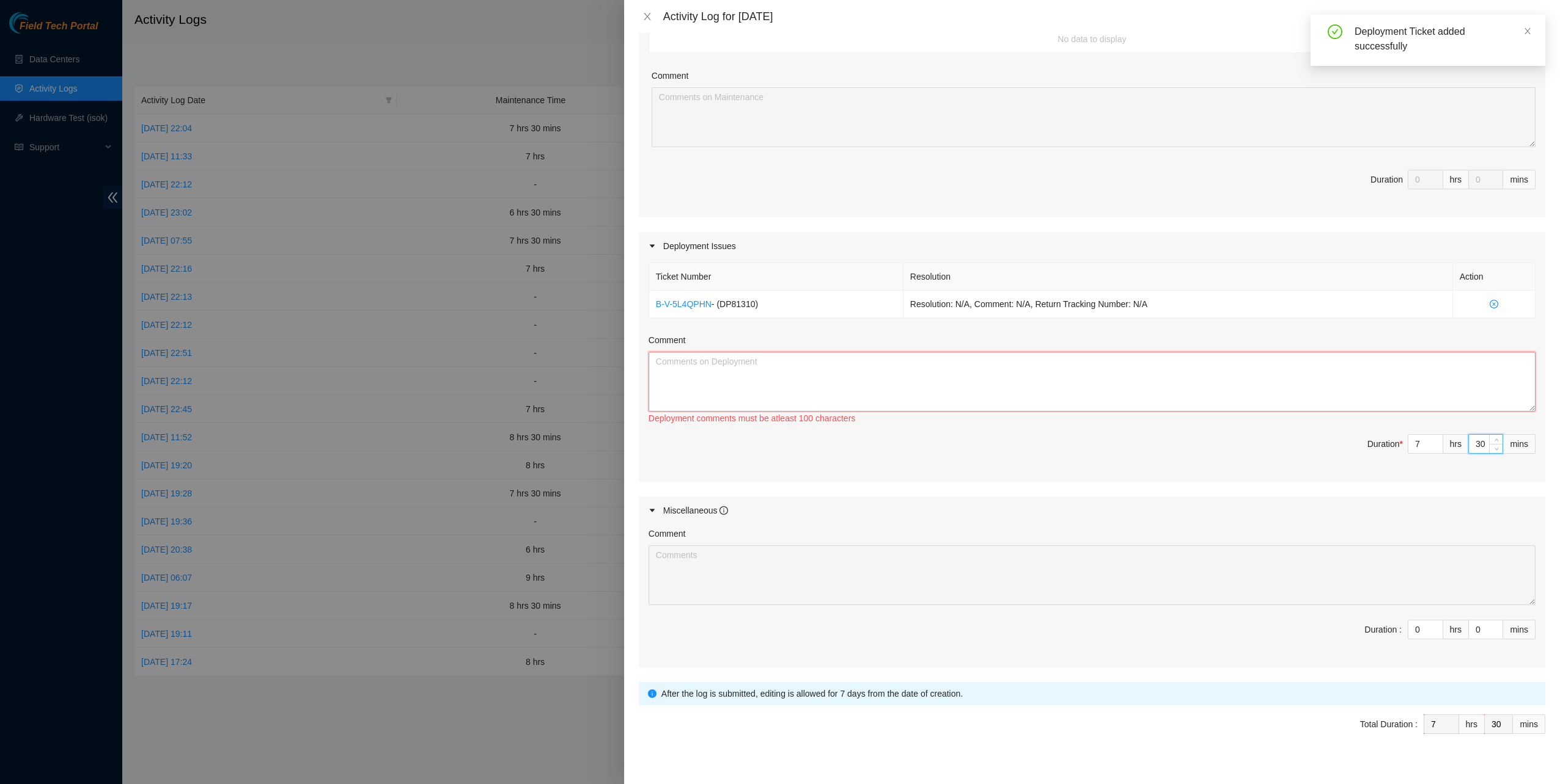
click at [1046, 366] on textarea "Comment" at bounding box center [1091, 382] width 887 height 60
paste textarea "DP81310"
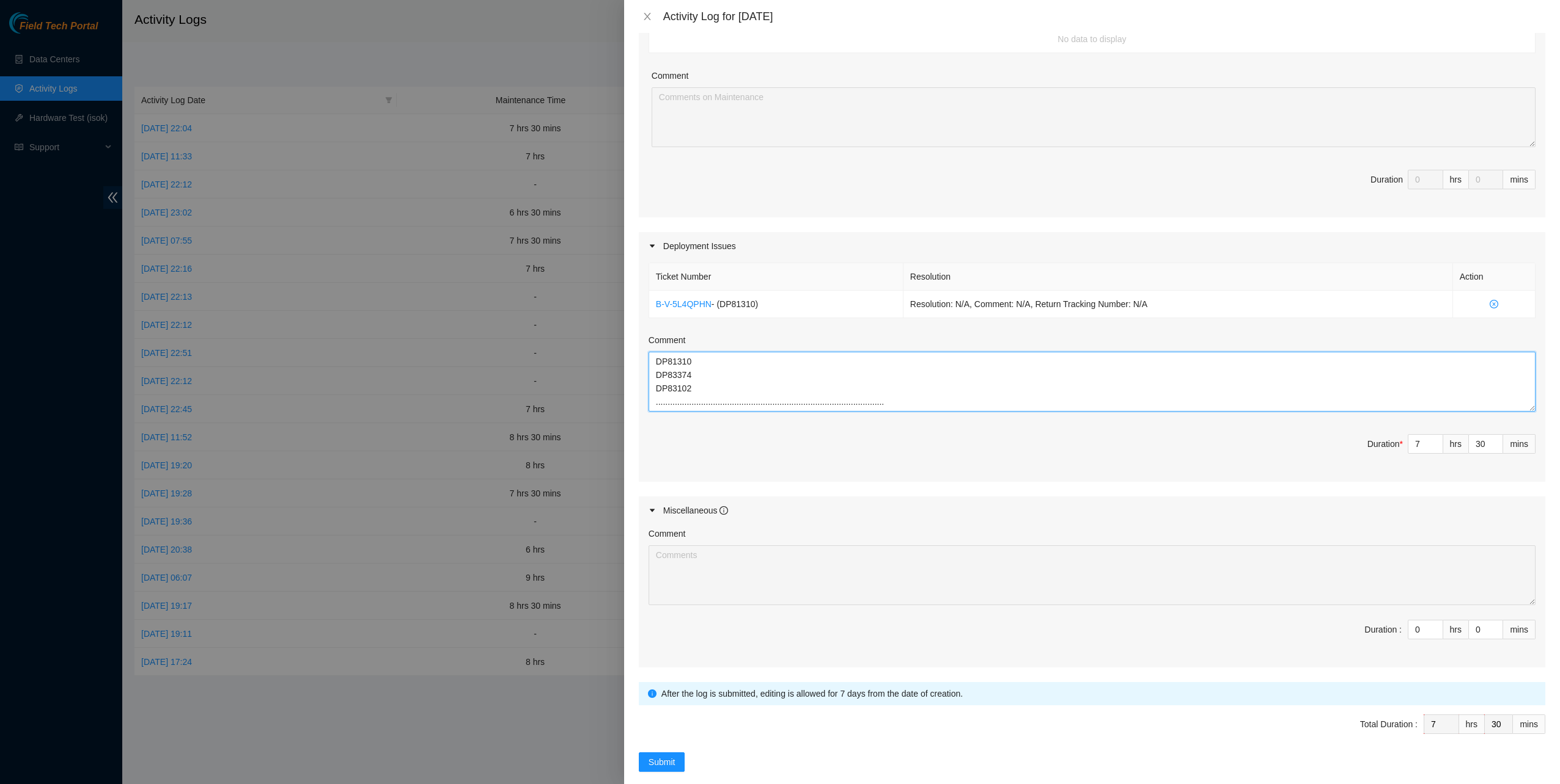
drag, startPoint x: 847, startPoint y: 401, endPoint x: 524, endPoint y: 337, distance: 329.3
click at [526, 334] on div "Activity Log for 30-09-2025 Note: This activity log is for informational purpos…" at bounding box center [780, 392] width 1560 height 784
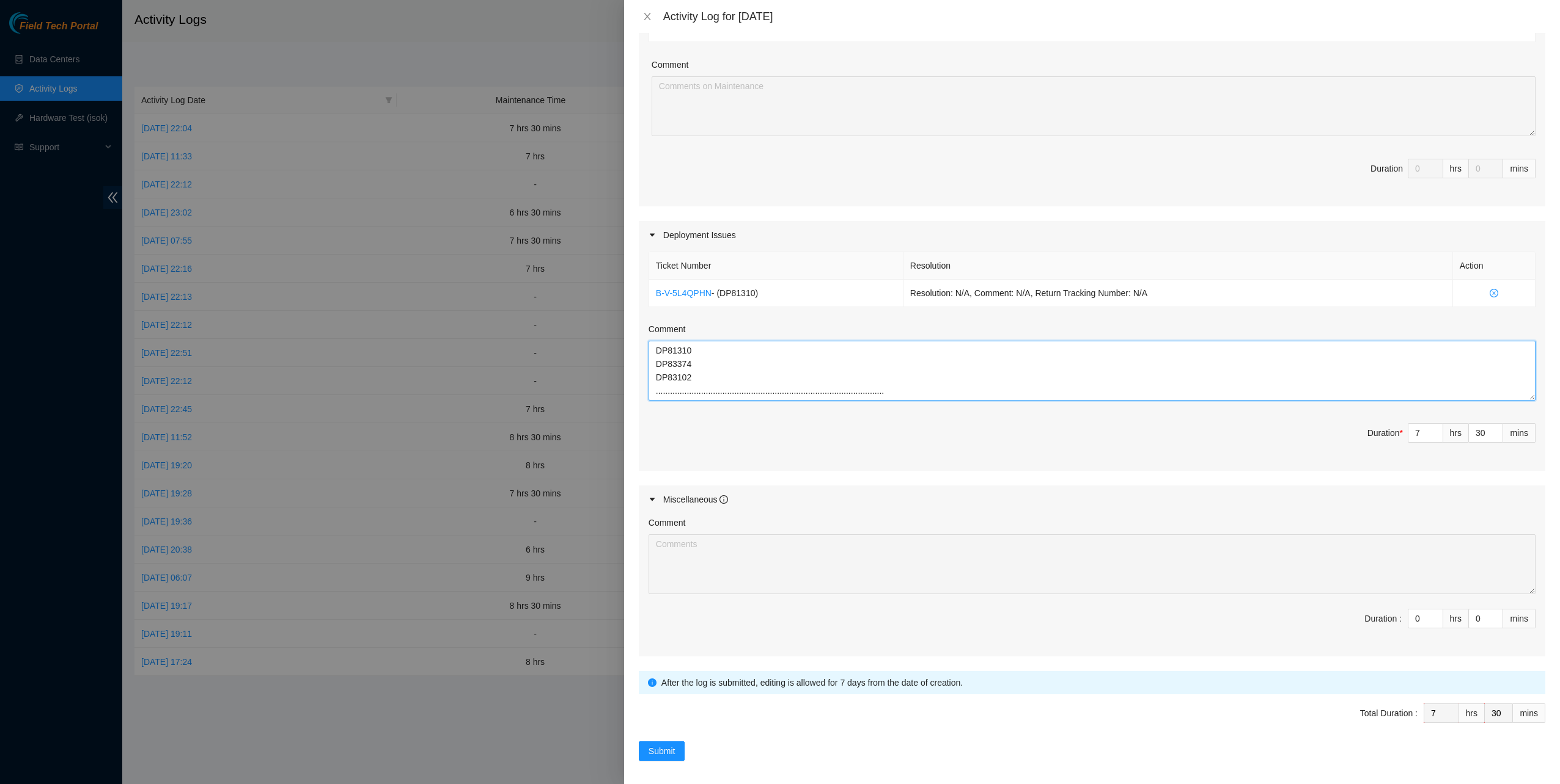
scroll to position [257, 0]
type textarea "DP81310 DP83374 DP83102 .......................................................…"
click at [671, 747] on span "Submit" at bounding box center [662, 750] width 27 height 13
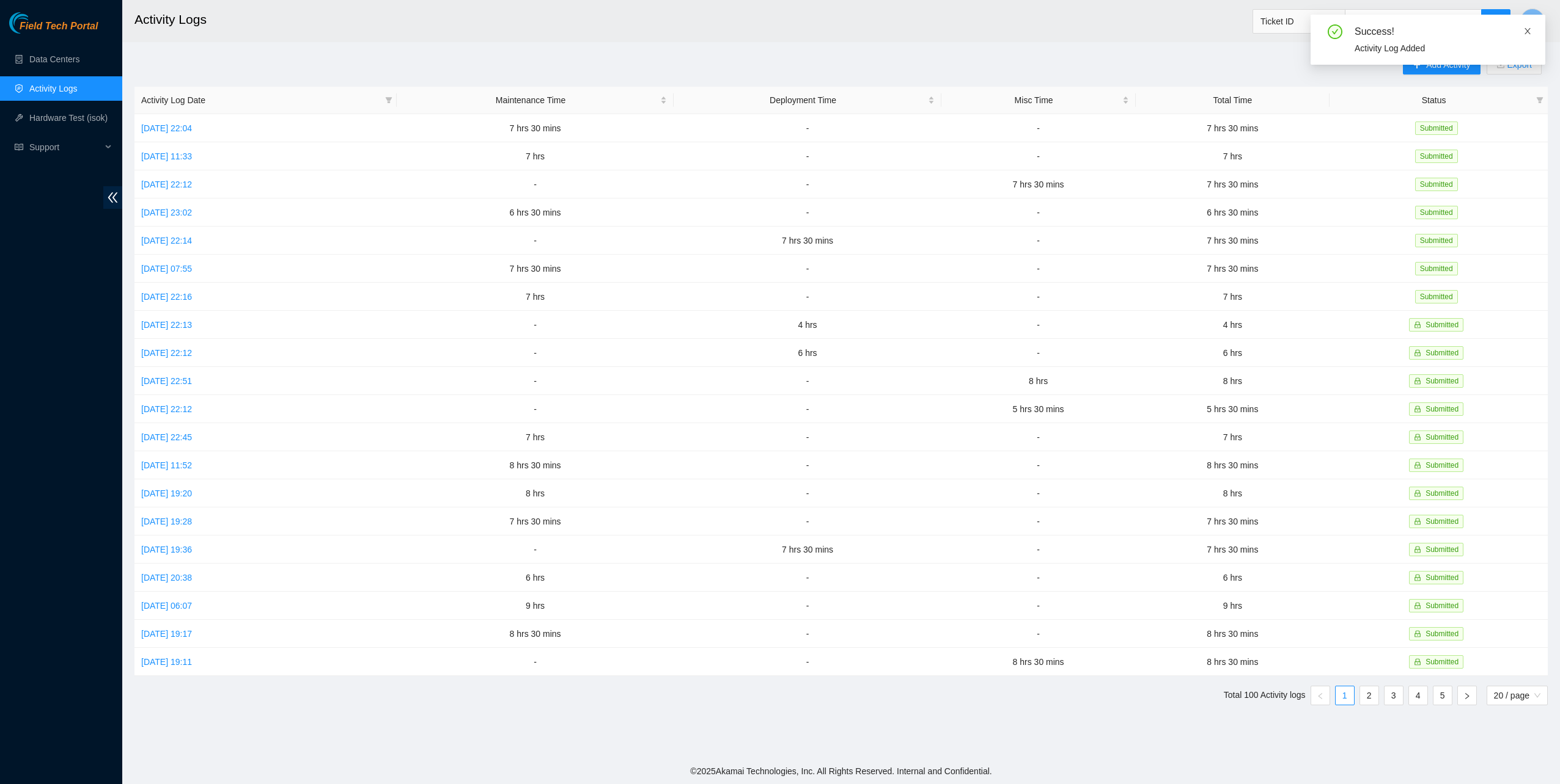
click at [1529, 28] on icon "close" at bounding box center [1526, 31] width 8 height 8
click at [1532, 5] on div "T" at bounding box center [1532, 21] width 25 height 39
click at [1527, 16] on button "T" at bounding box center [1532, 20] width 25 height 25
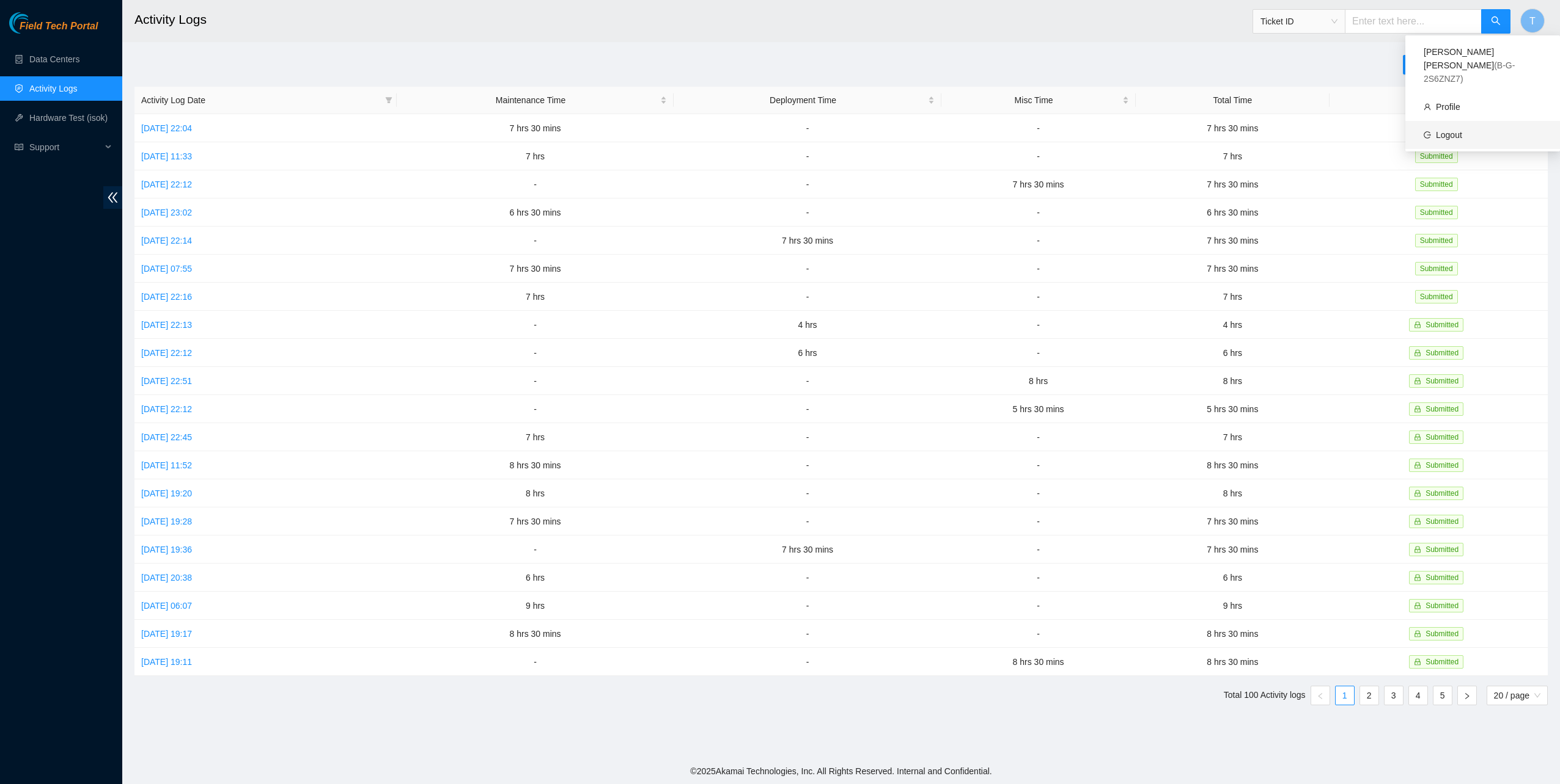
click at [1450, 130] on link "Logout" at bounding box center [1448, 135] width 26 height 10
